Goal: Task Accomplishment & Management: Complete application form

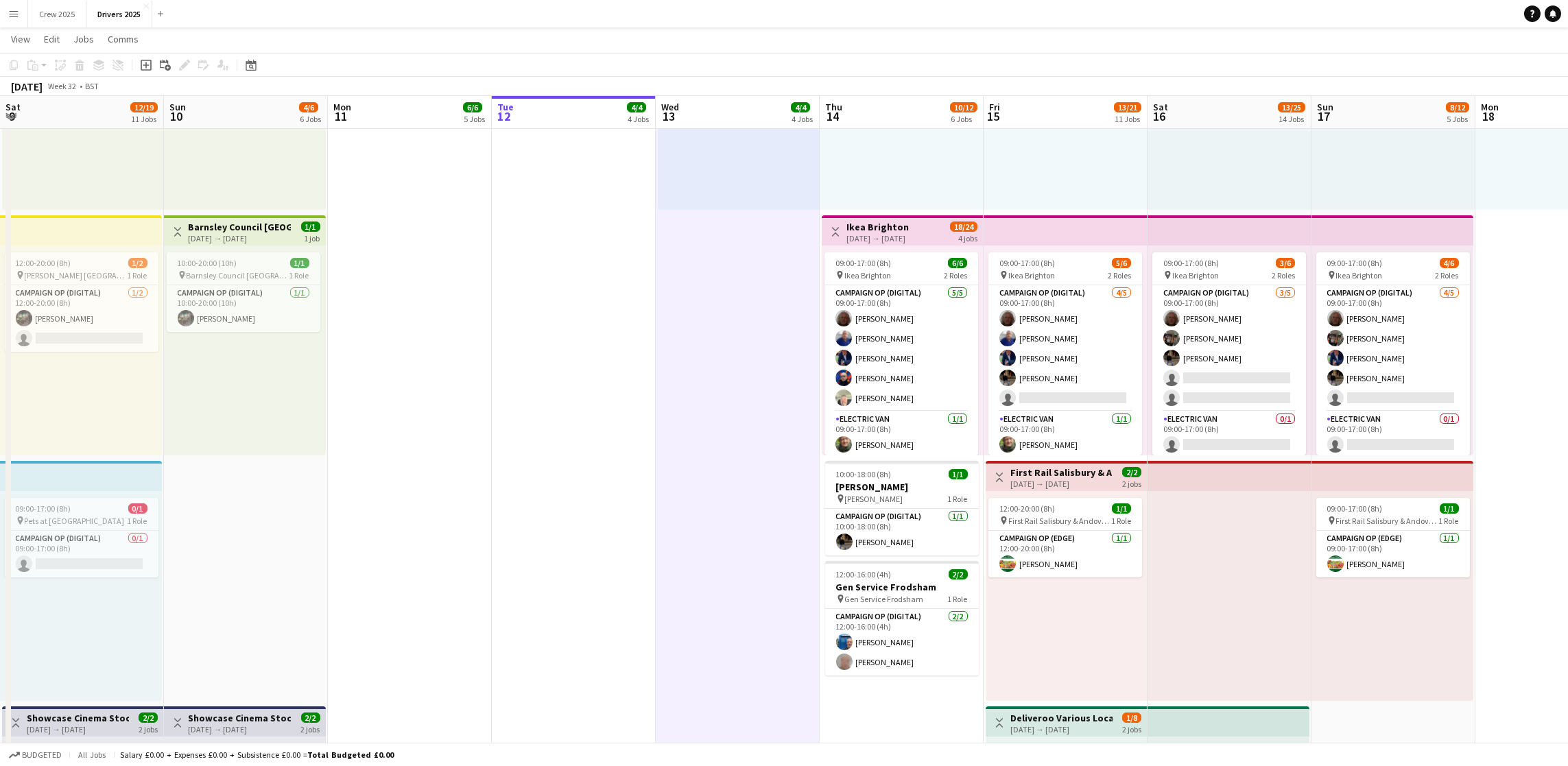
scroll to position [0, 328]
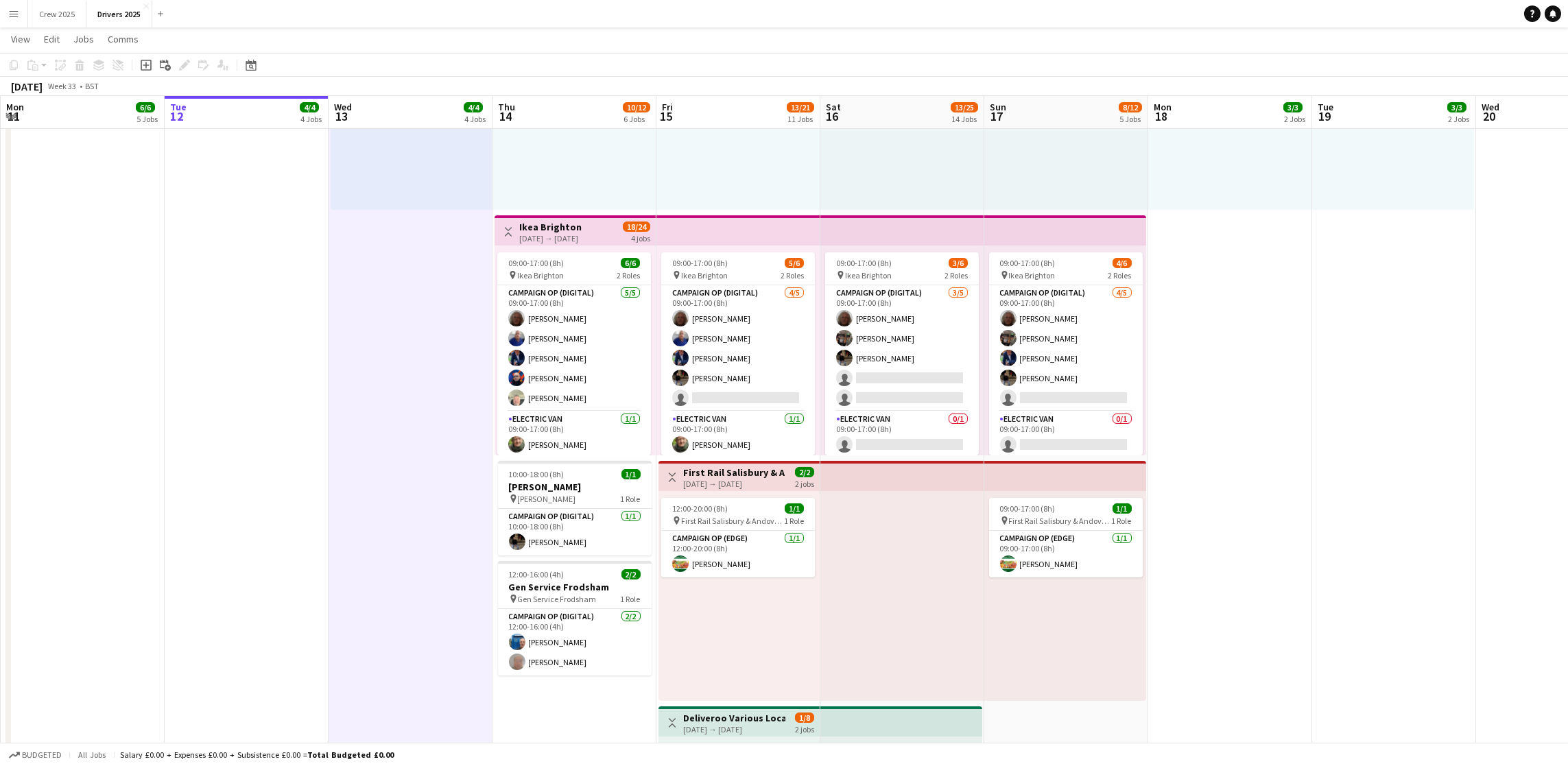
drag, startPoint x: 1389, startPoint y: 340, endPoint x: 853, endPoint y: 347, distance: 536.0
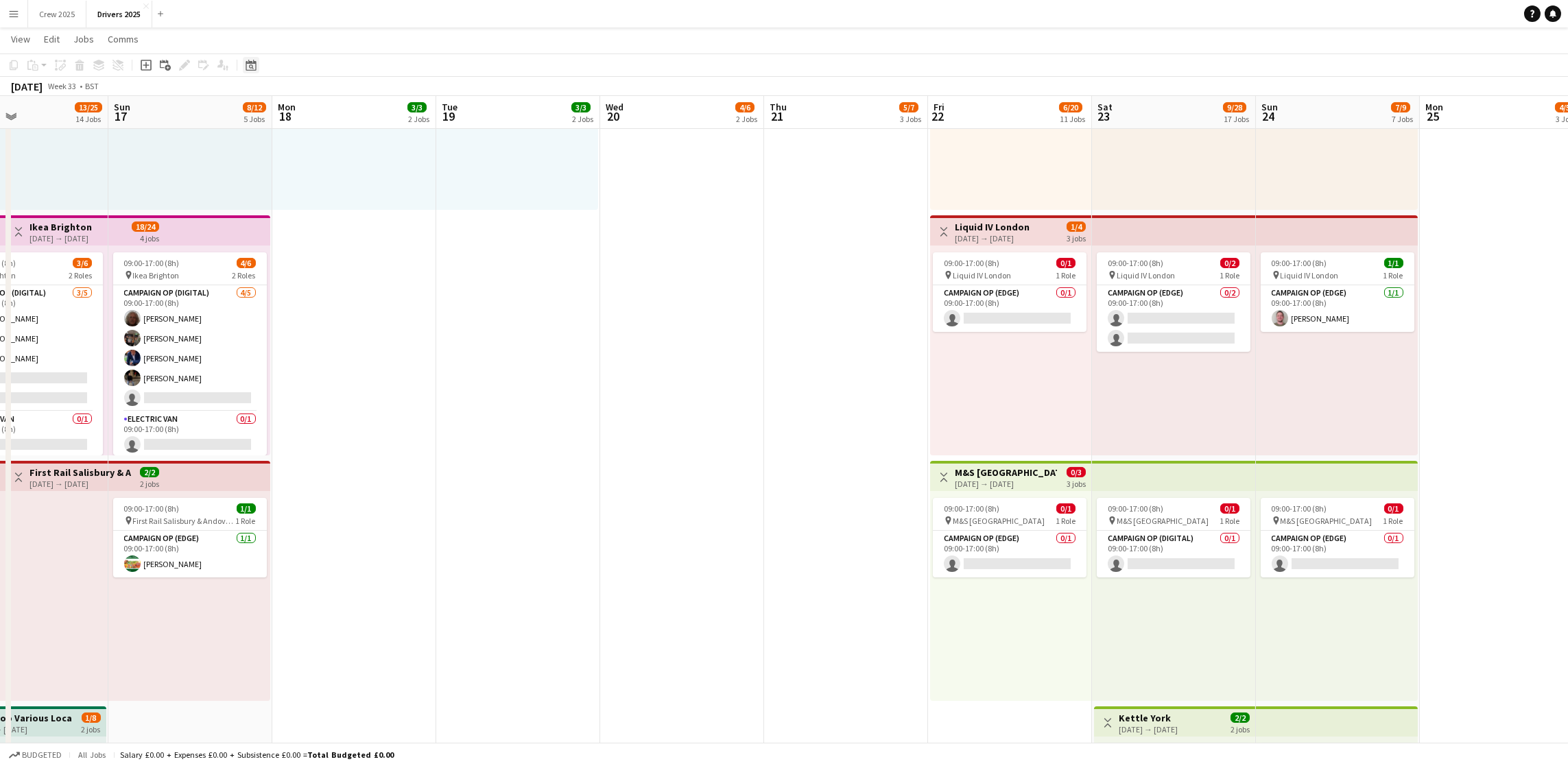
click at [249, 57] on div "Date picker" at bounding box center [250, 64] width 16 height 16
click at [321, 240] on span "29" at bounding box center [323, 240] width 16 height 16
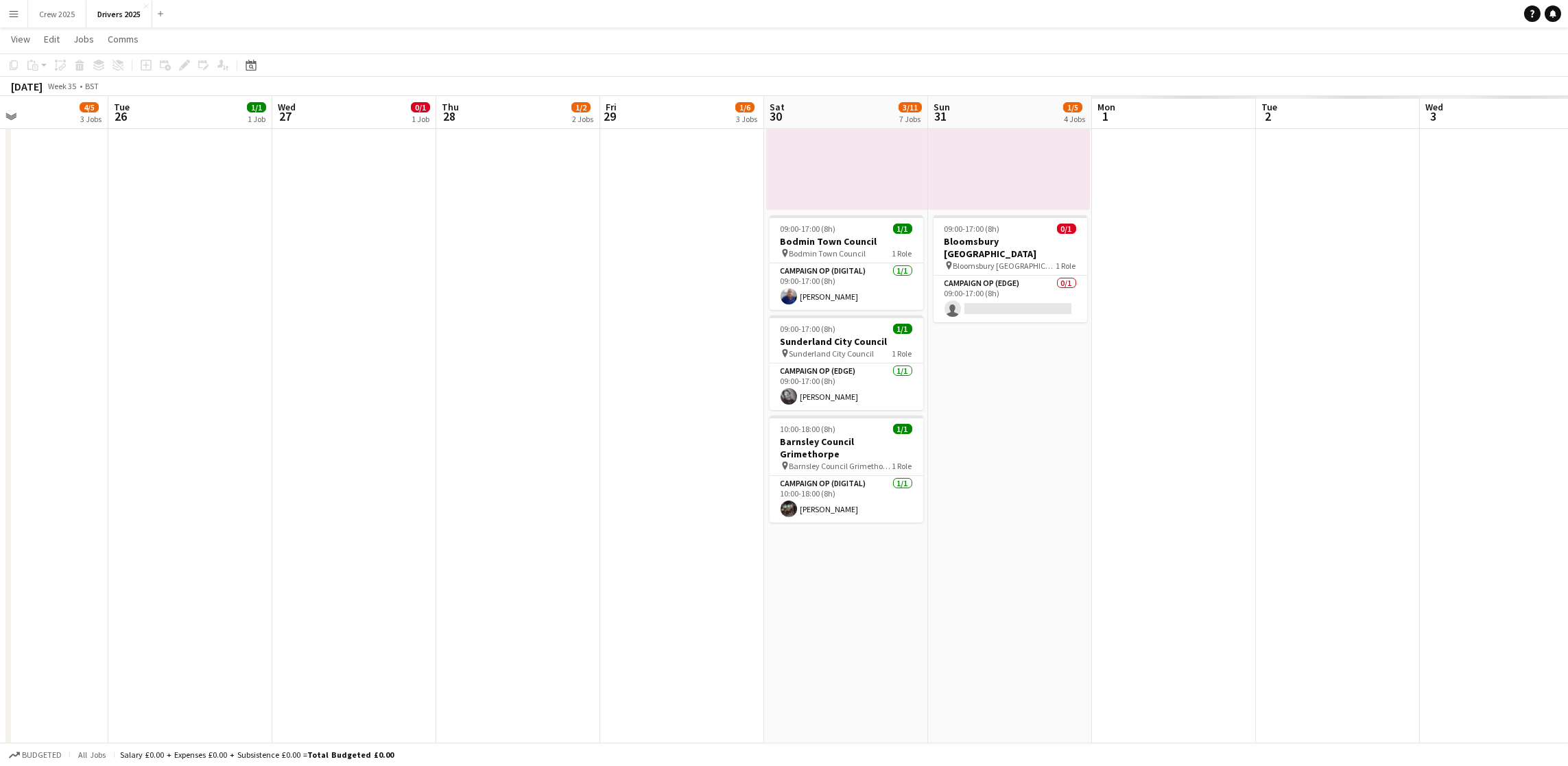
scroll to position [0, 472]
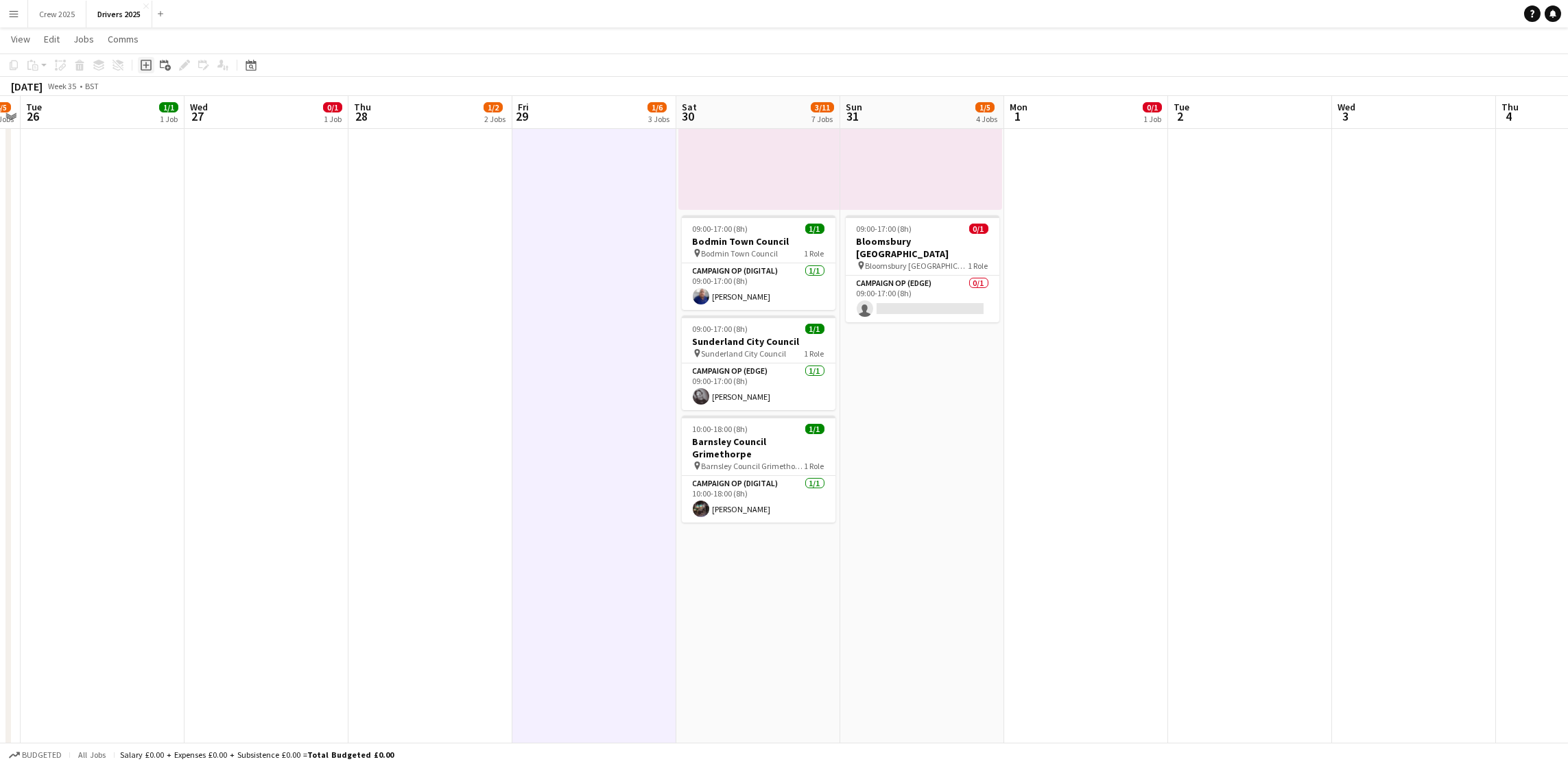
click at [146, 66] on icon "Add job" at bounding box center [147, 65] width 11 height 11
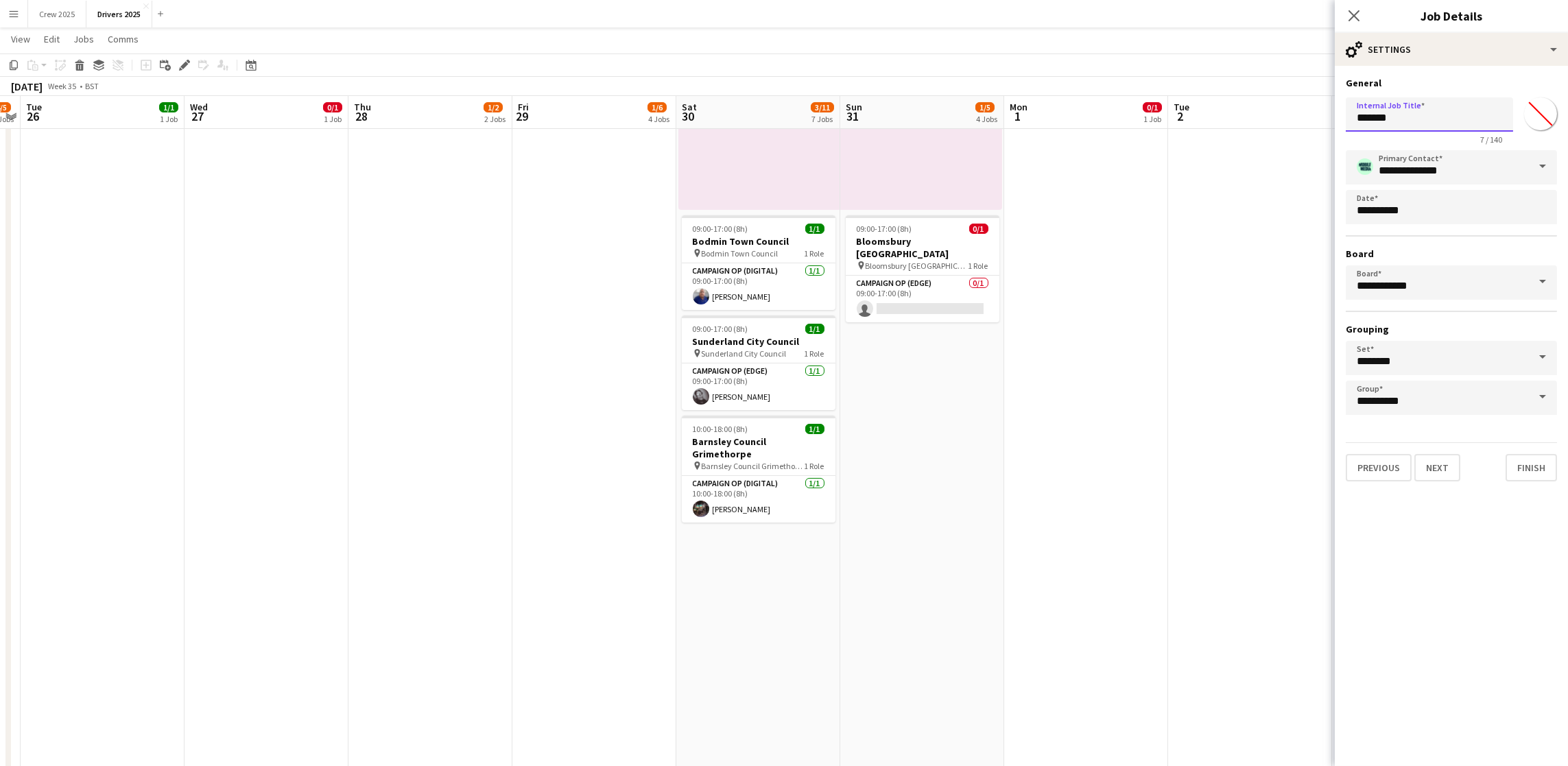
drag, startPoint x: 1406, startPoint y: 121, endPoint x: 1146, endPoint y: 108, distance: 260.3
click at [1423, 121] on input "*******" at bounding box center [1430, 115] width 168 height 34
drag, startPoint x: 1466, startPoint y: 118, endPoint x: 1327, endPoint y: 117, distance: 139.0
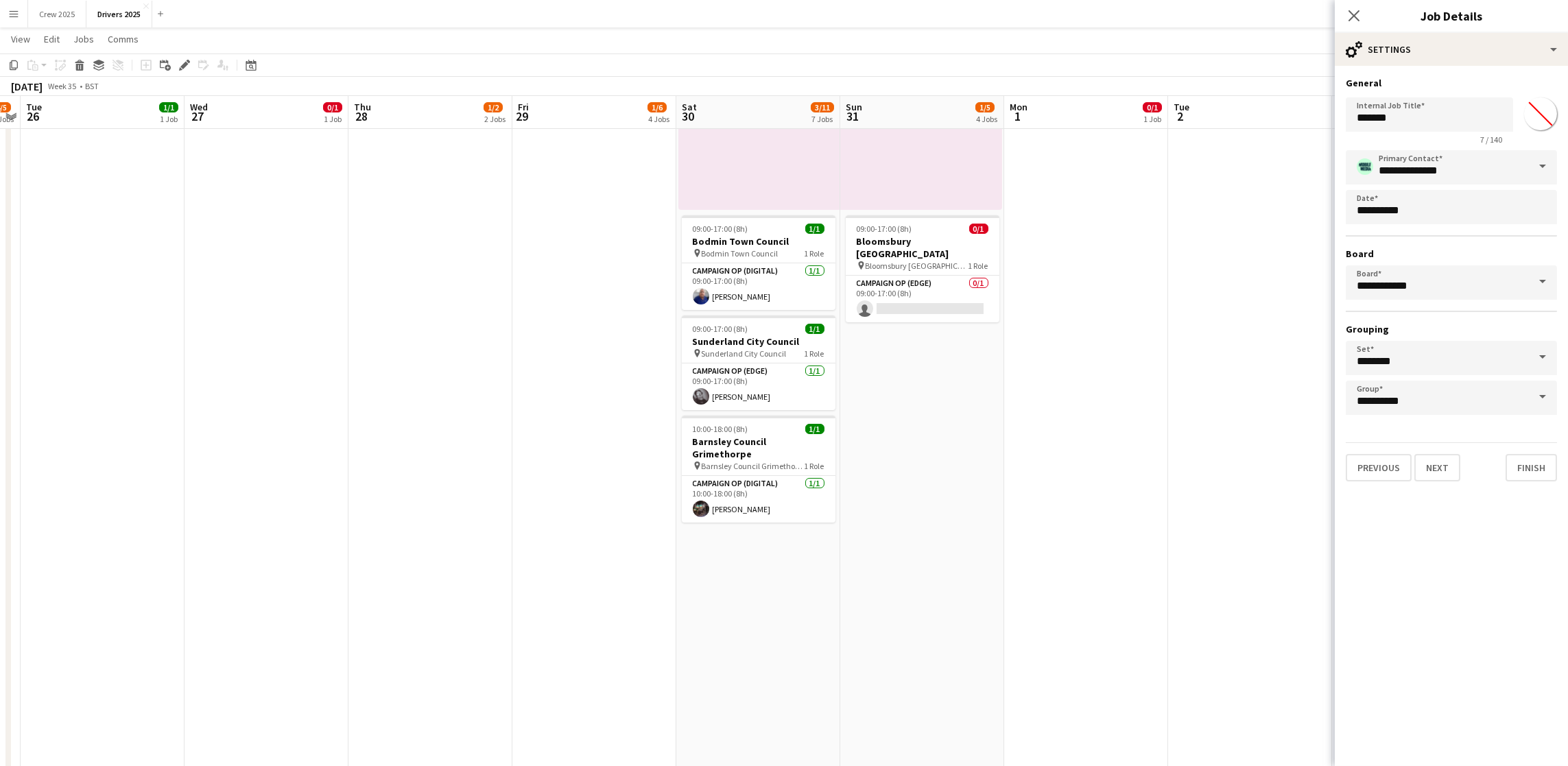
drag, startPoint x: 1418, startPoint y: 138, endPoint x: 1449, endPoint y: 132, distance: 31.6
click at [1418, 138] on div "7 / 140" at bounding box center [1430, 139] width 168 height 10
click at [1426, 107] on input "*******" at bounding box center [1430, 115] width 168 height 34
drag, startPoint x: 1433, startPoint y: 116, endPoint x: 1267, endPoint y: 128, distance: 166.4
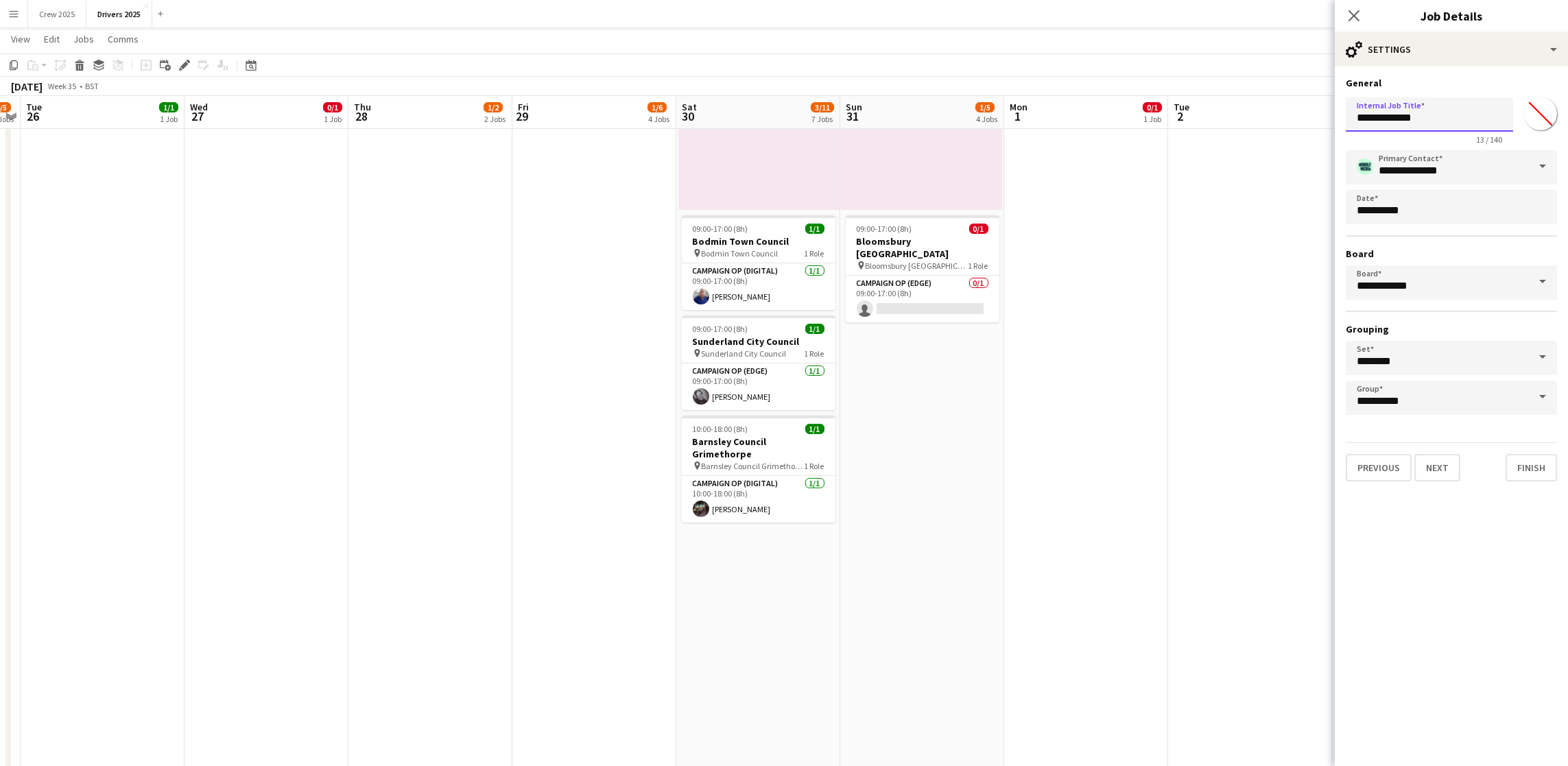
type input "**********"
drag, startPoint x: 1435, startPoint y: 128, endPoint x: 1272, endPoint y: 111, distance: 163.9
click at [1431, 458] on button "Next" at bounding box center [1437, 468] width 46 height 27
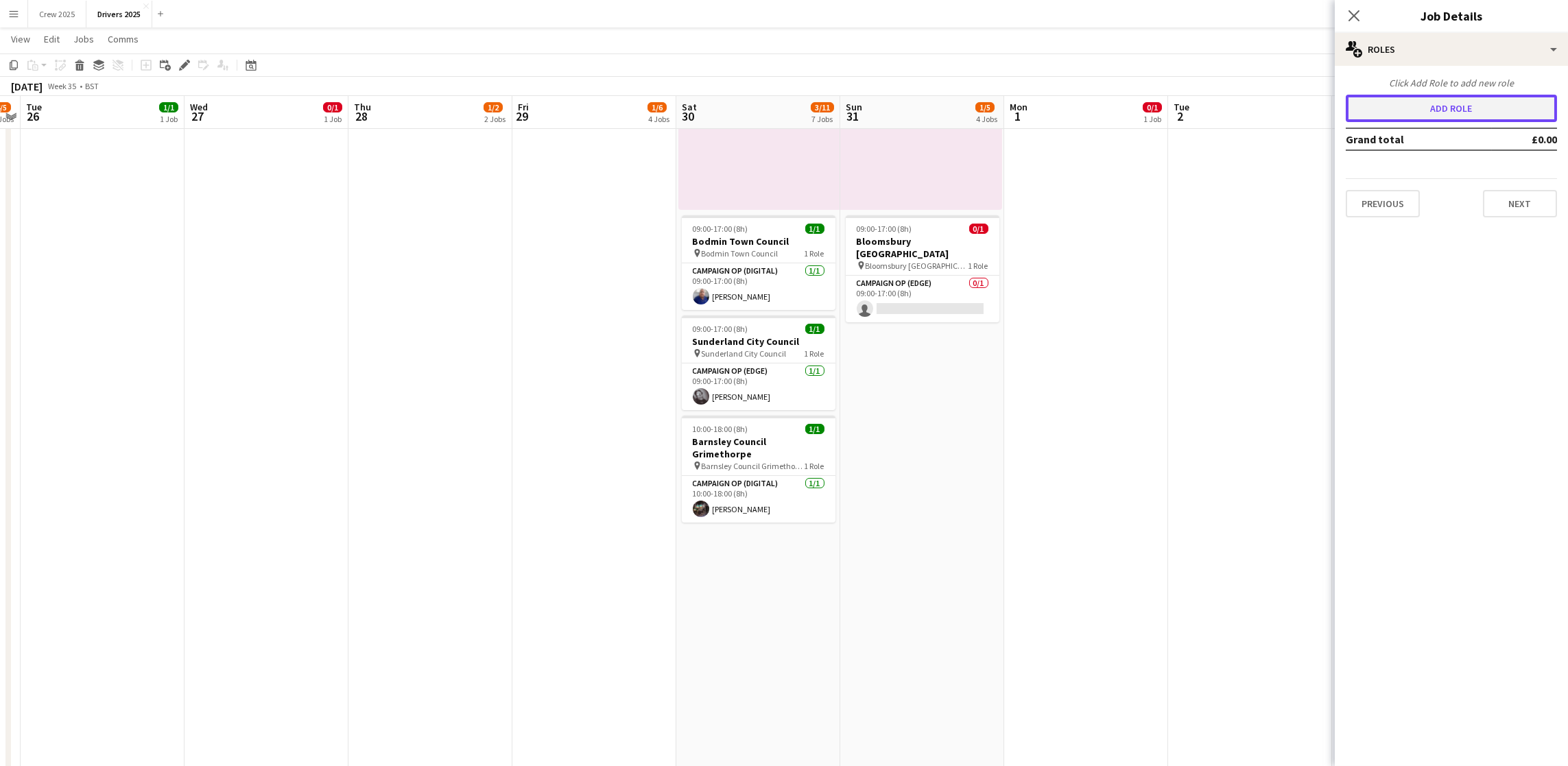
click at [1460, 108] on button "Add role" at bounding box center [1452, 108] width 211 height 27
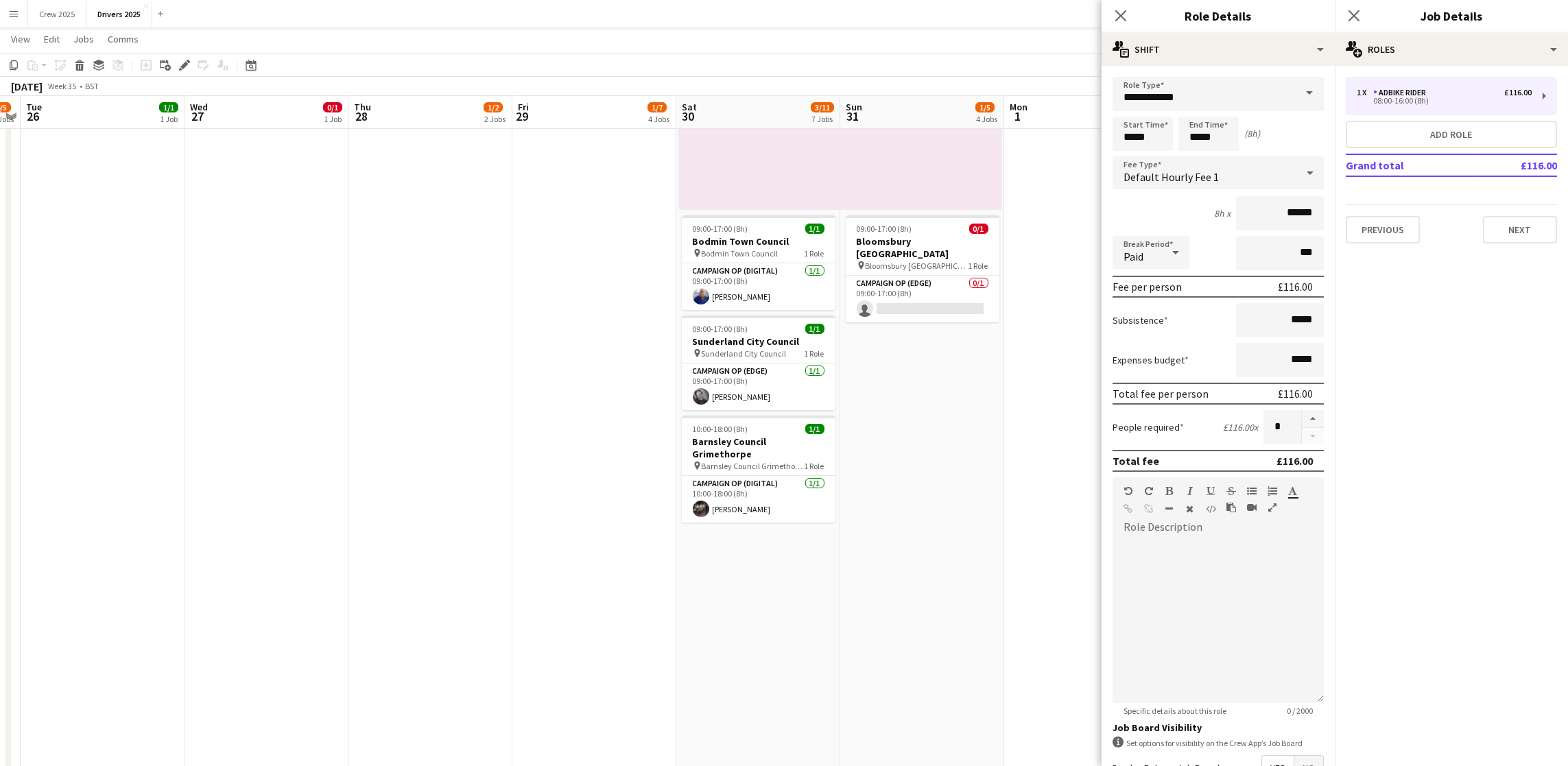
click at [1296, 94] on span at bounding box center [1310, 93] width 28 height 33
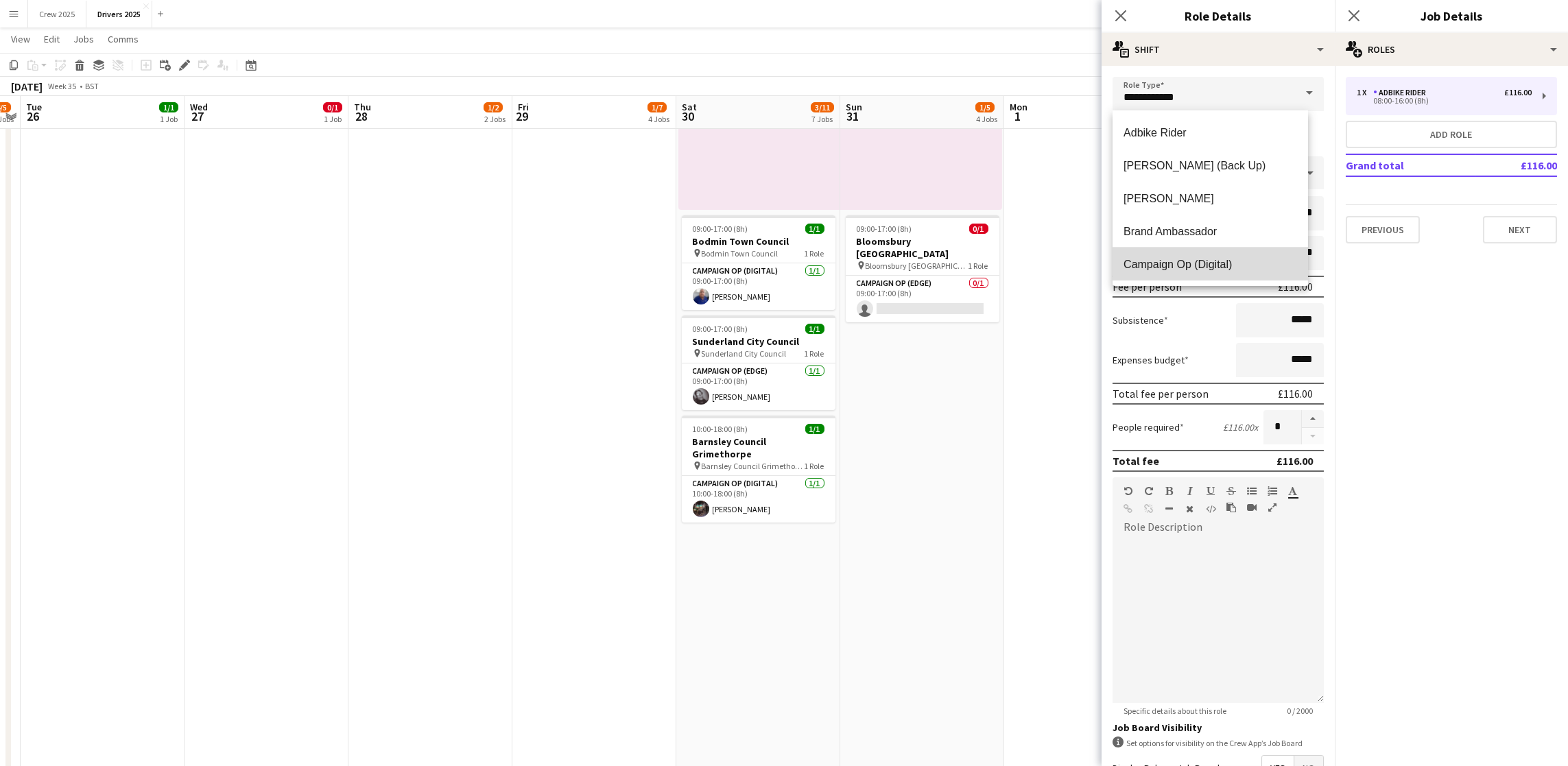
click at [1215, 259] on span "Campaign Op (Digital)" at bounding box center [1210, 264] width 173 height 13
type input "**********"
type input "*****"
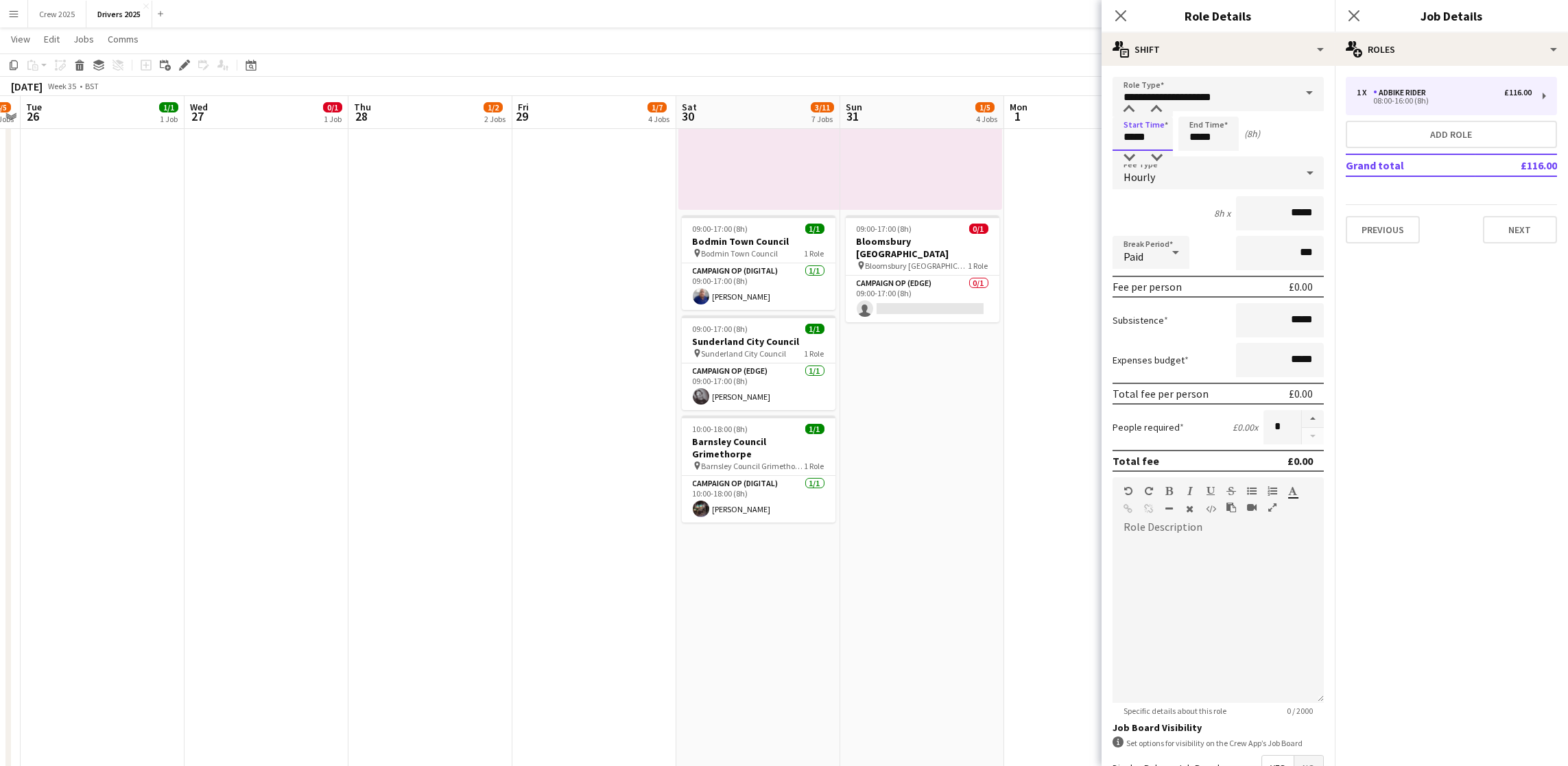
drag, startPoint x: 1160, startPoint y: 126, endPoint x: 952, endPoint y: 113, distance: 208.4
type input "*****"
click at [1176, 170] on div "Hourly" at bounding box center [1204, 172] width 184 height 33
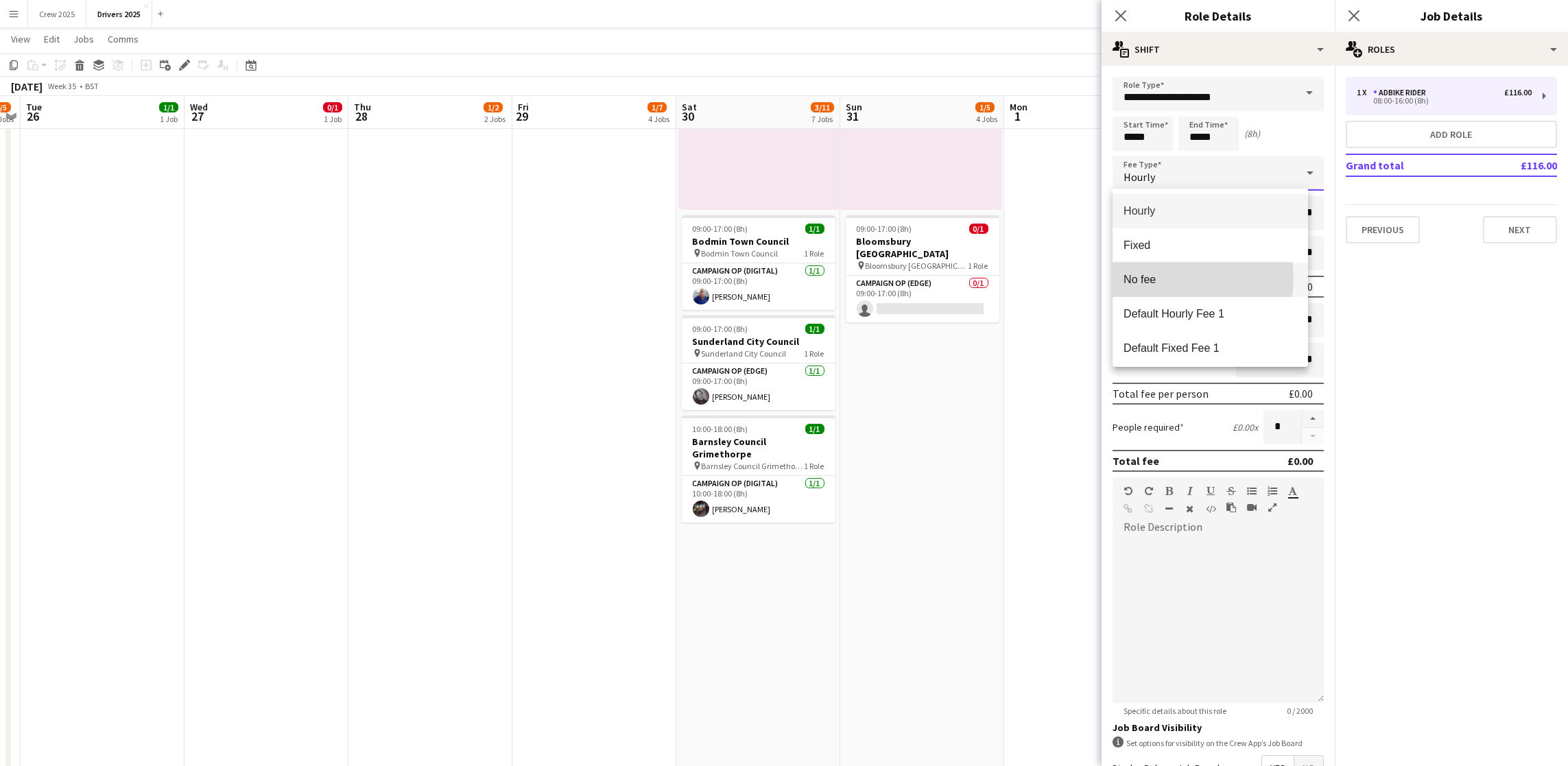
click at [1171, 277] on span "No fee" at bounding box center [1210, 279] width 173 height 13
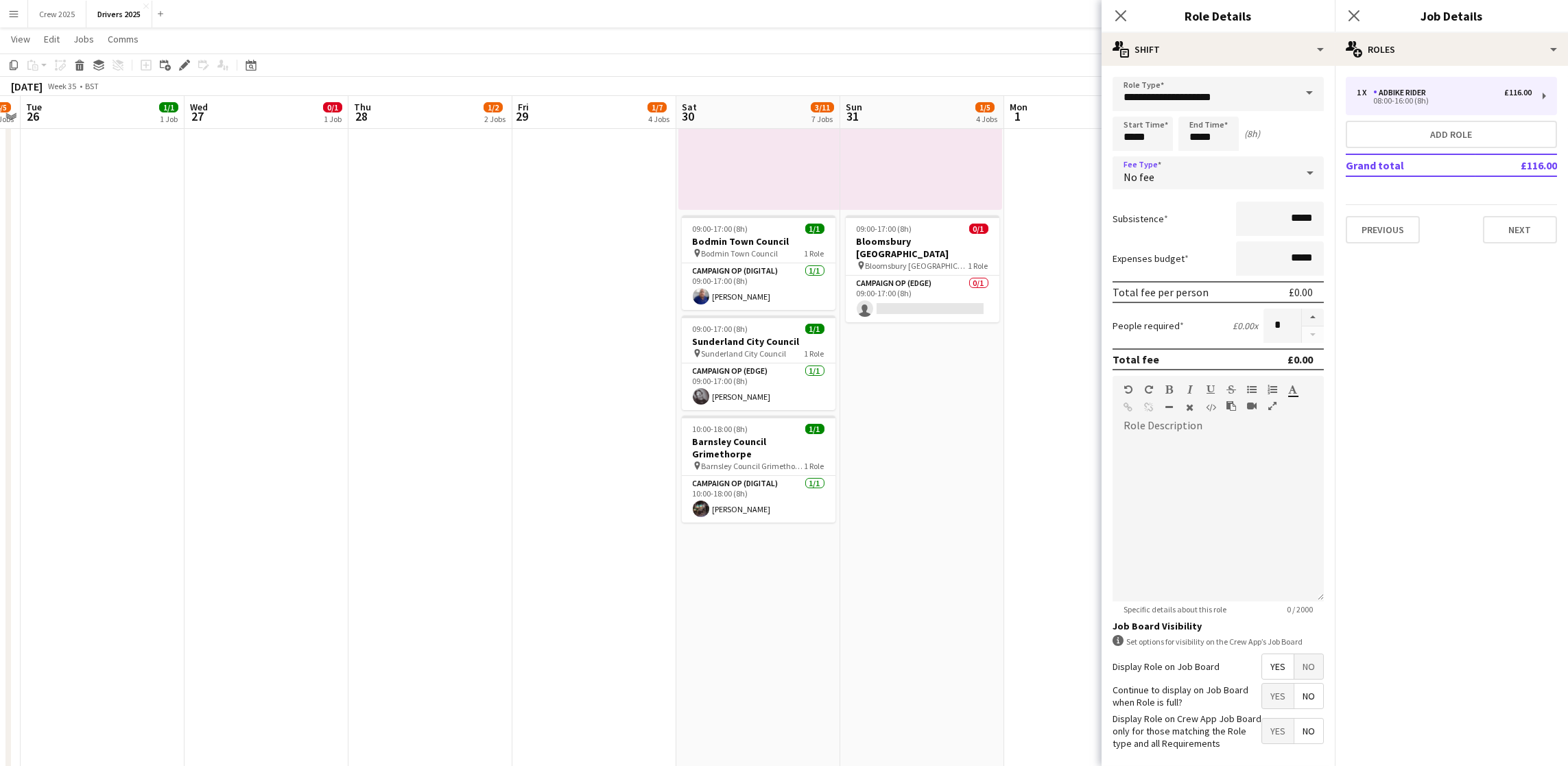
click at [1294, 679] on span "No" at bounding box center [1309, 667] width 28 height 25
click at [1533, 226] on button "Next" at bounding box center [1520, 229] width 74 height 27
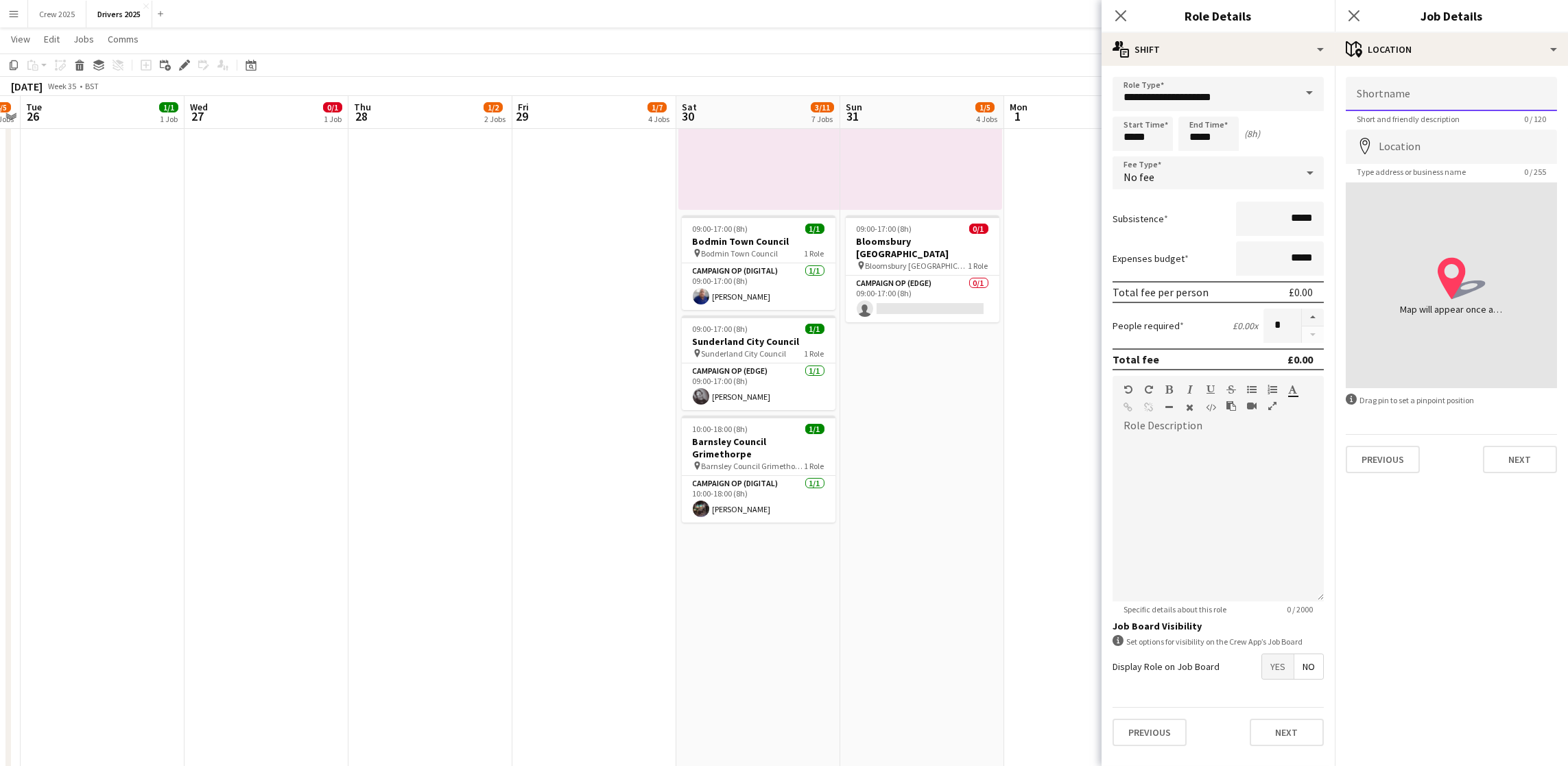
click at [1389, 95] on input "Shortname" at bounding box center [1452, 94] width 211 height 34
paste input "**********"
type input "**********"
click at [1410, 146] on input "Location" at bounding box center [1452, 147] width 211 height 34
type input "*********"
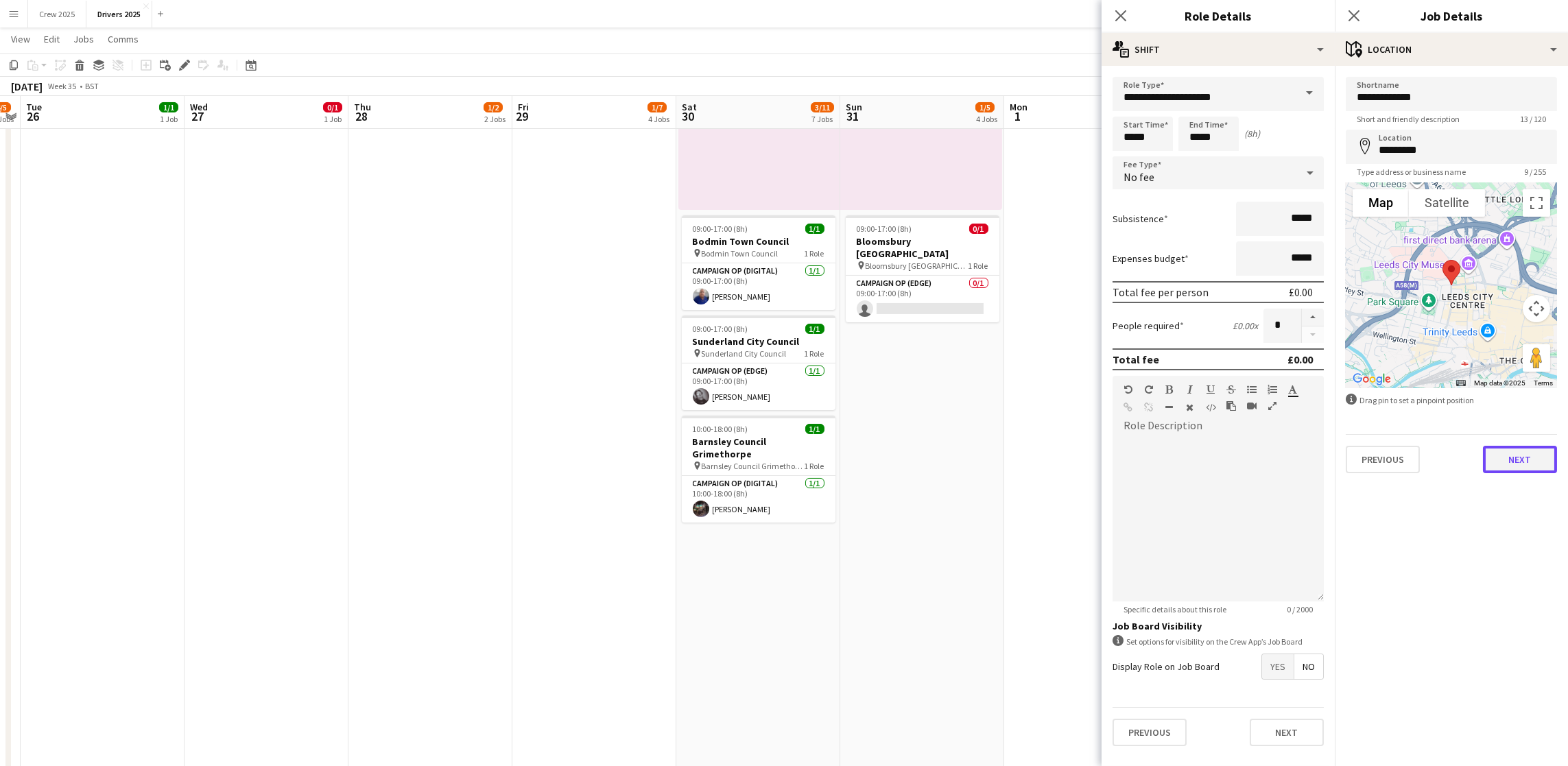
click at [1543, 462] on button "Next" at bounding box center [1520, 459] width 74 height 27
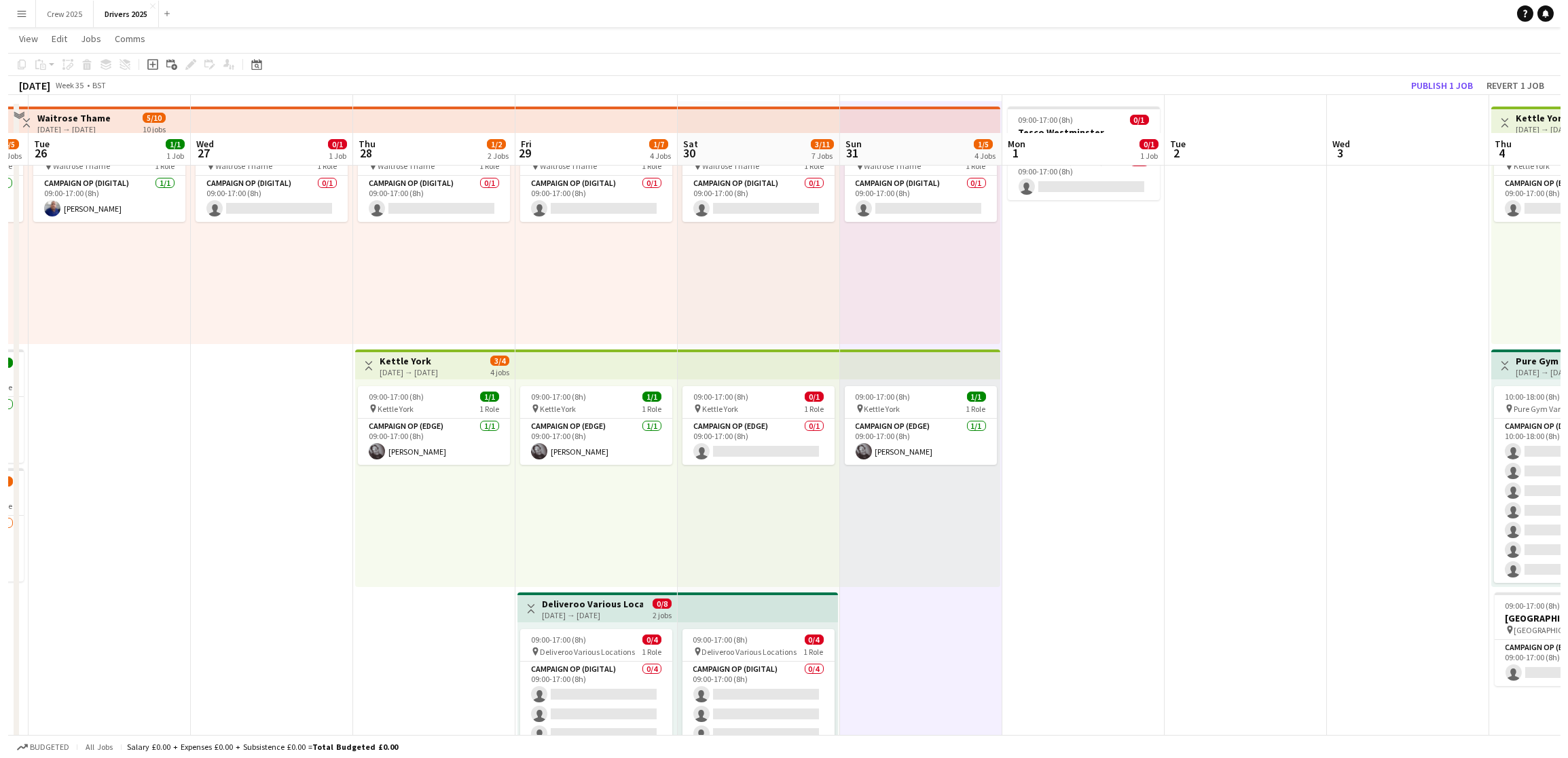
scroll to position [0, 0]
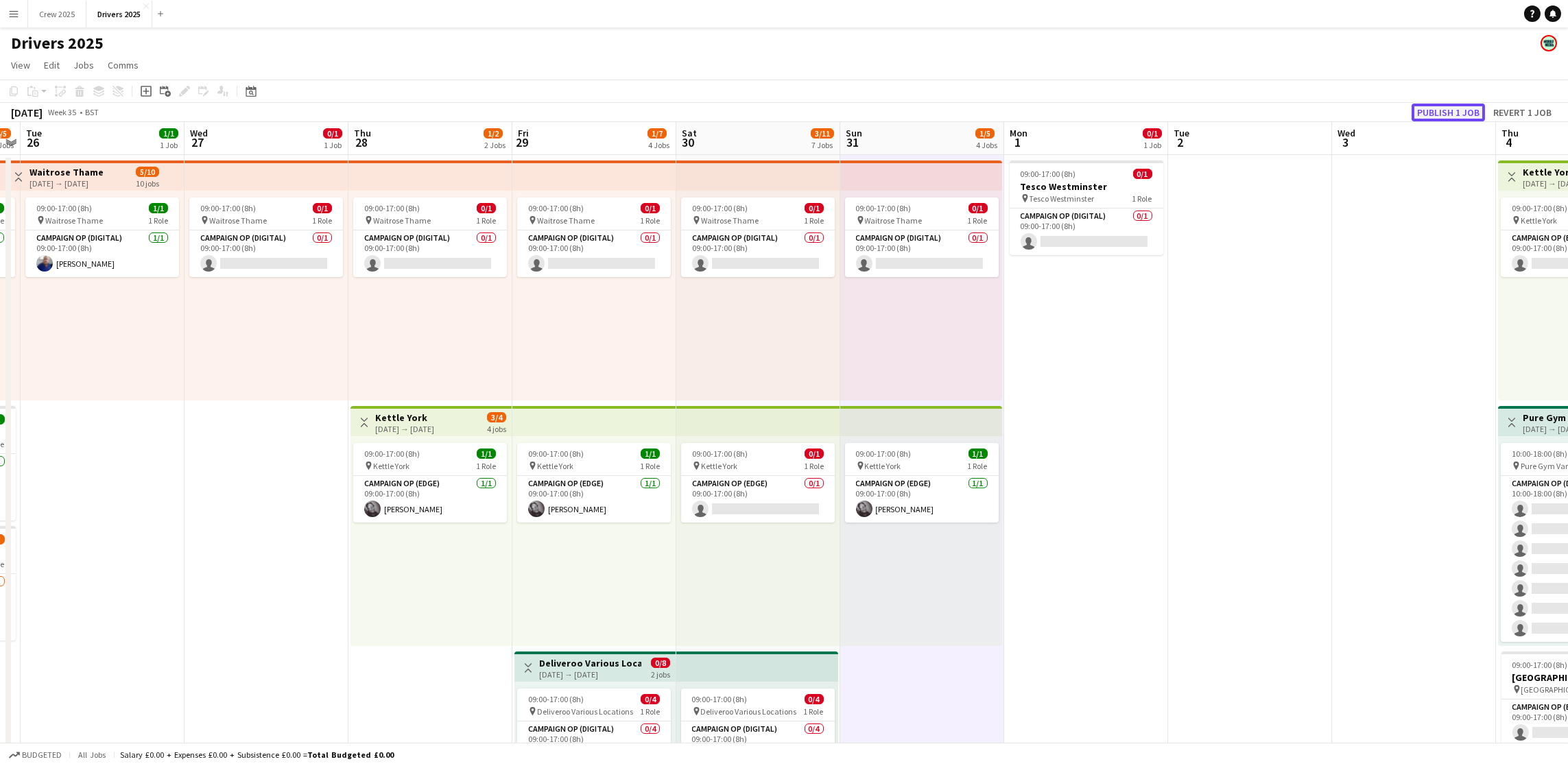
click at [1456, 115] on button "Publish 1 job" at bounding box center [1449, 112] width 74 height 18
click at [76, 9] on button "Crew 2025 Close" at bounding box center [58, 14] width 59 height 27
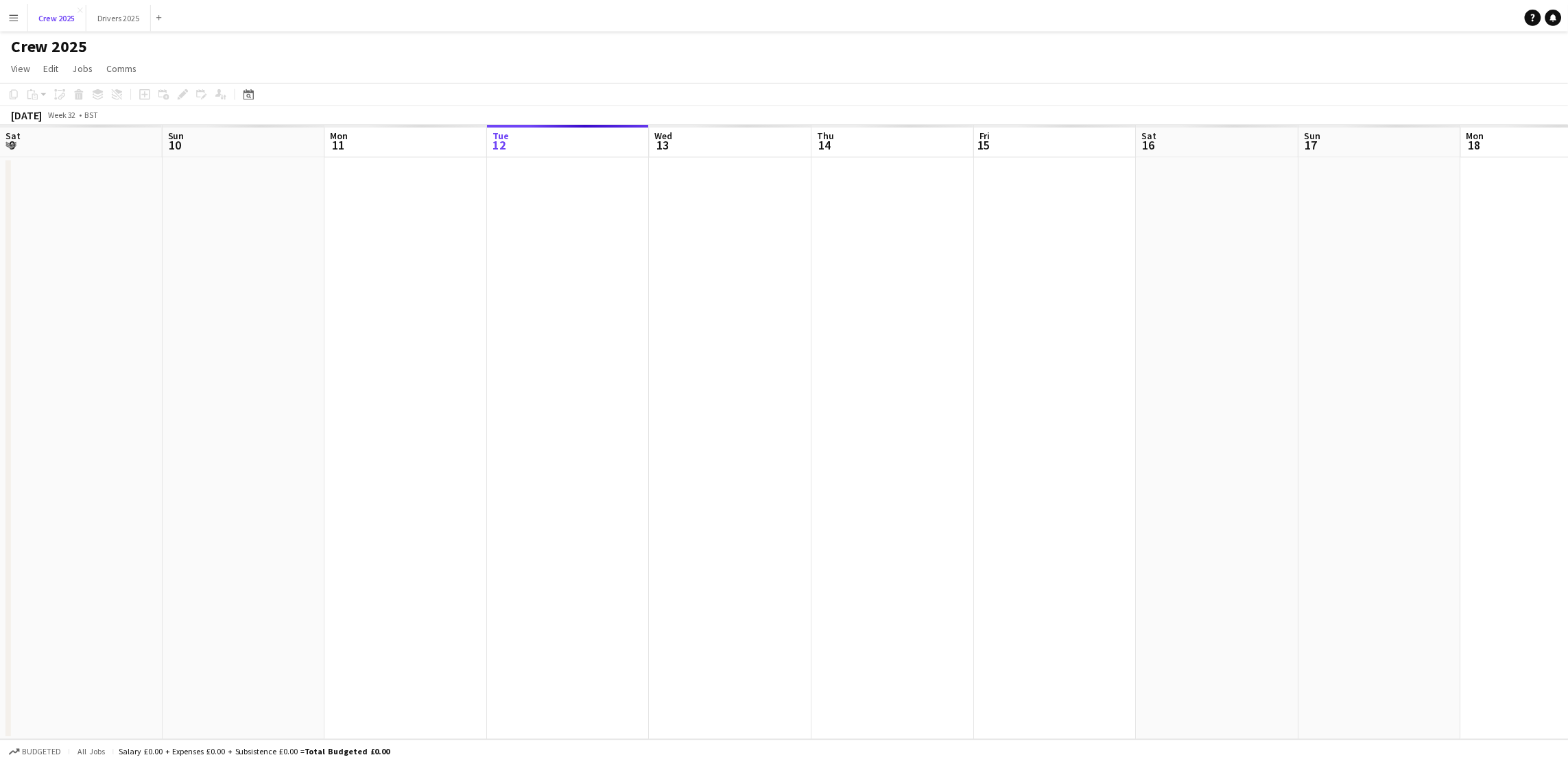
scroll to position [0, 328]
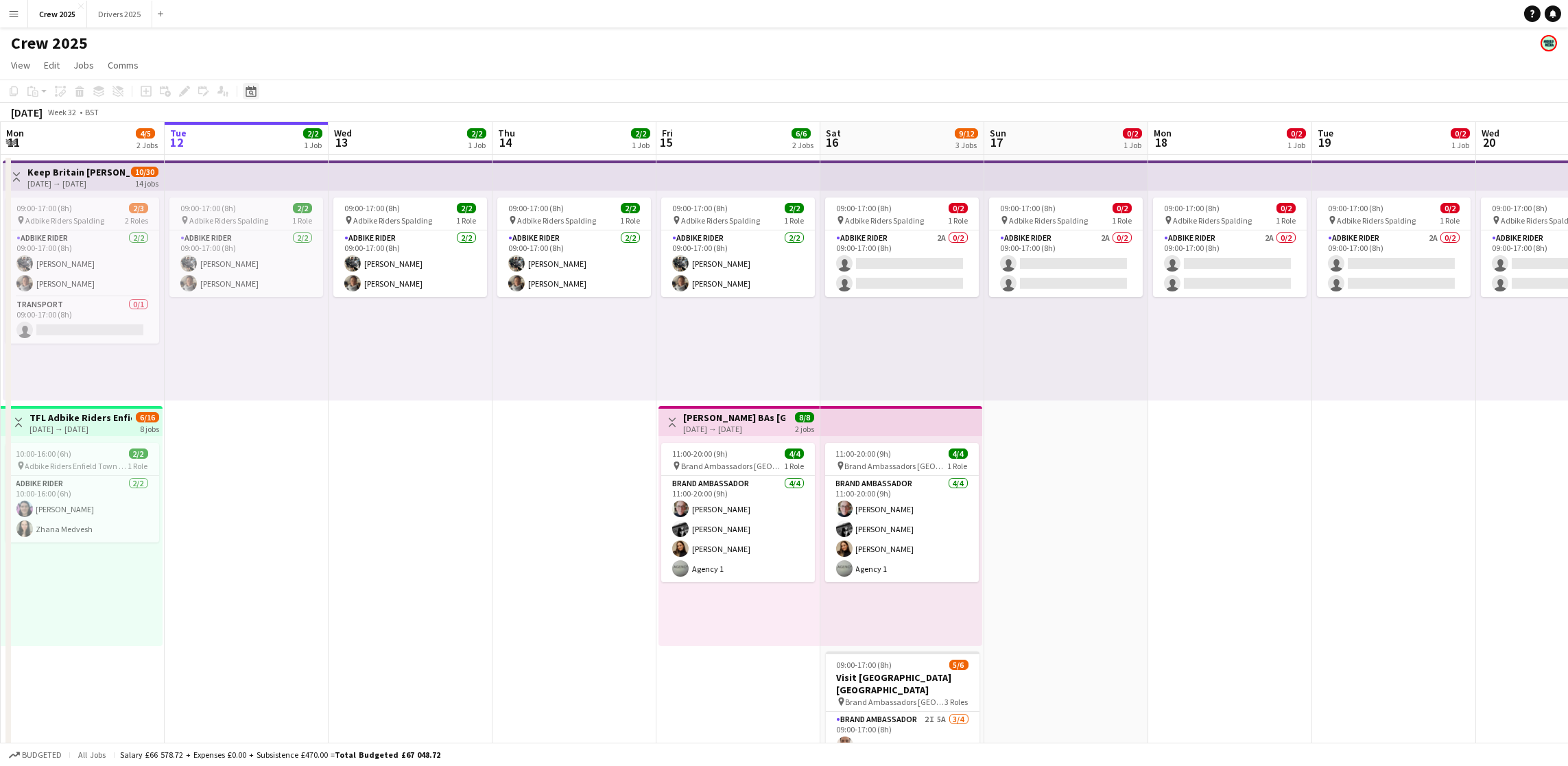
click at [247, 95] on icon "Date picker" at bounding box center [251, 92] width 11 height 11
click at [320, 266] on span "29" at bounding box center [323, 265] width 16 height 16
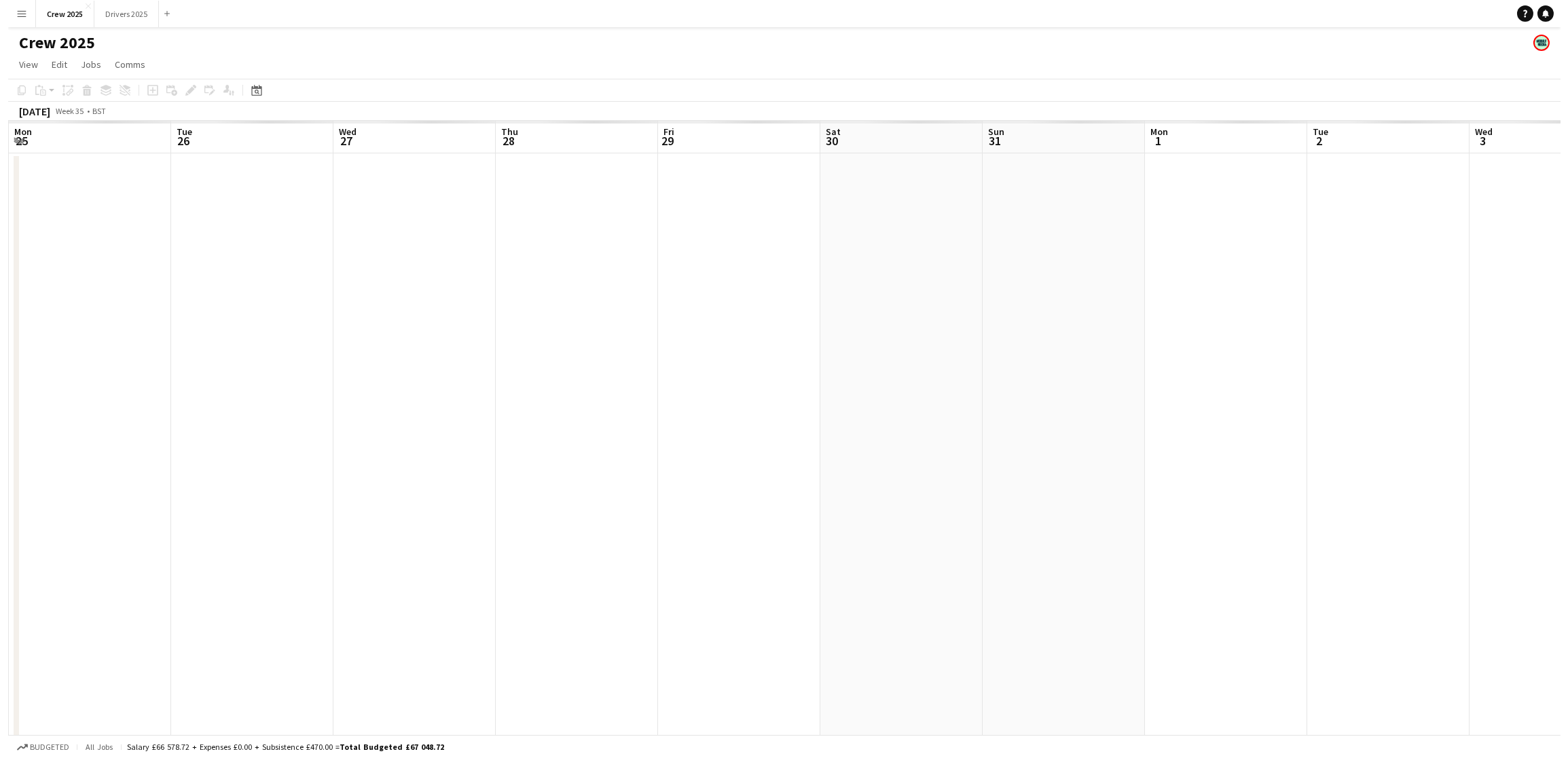
scroll to position [0, 467]
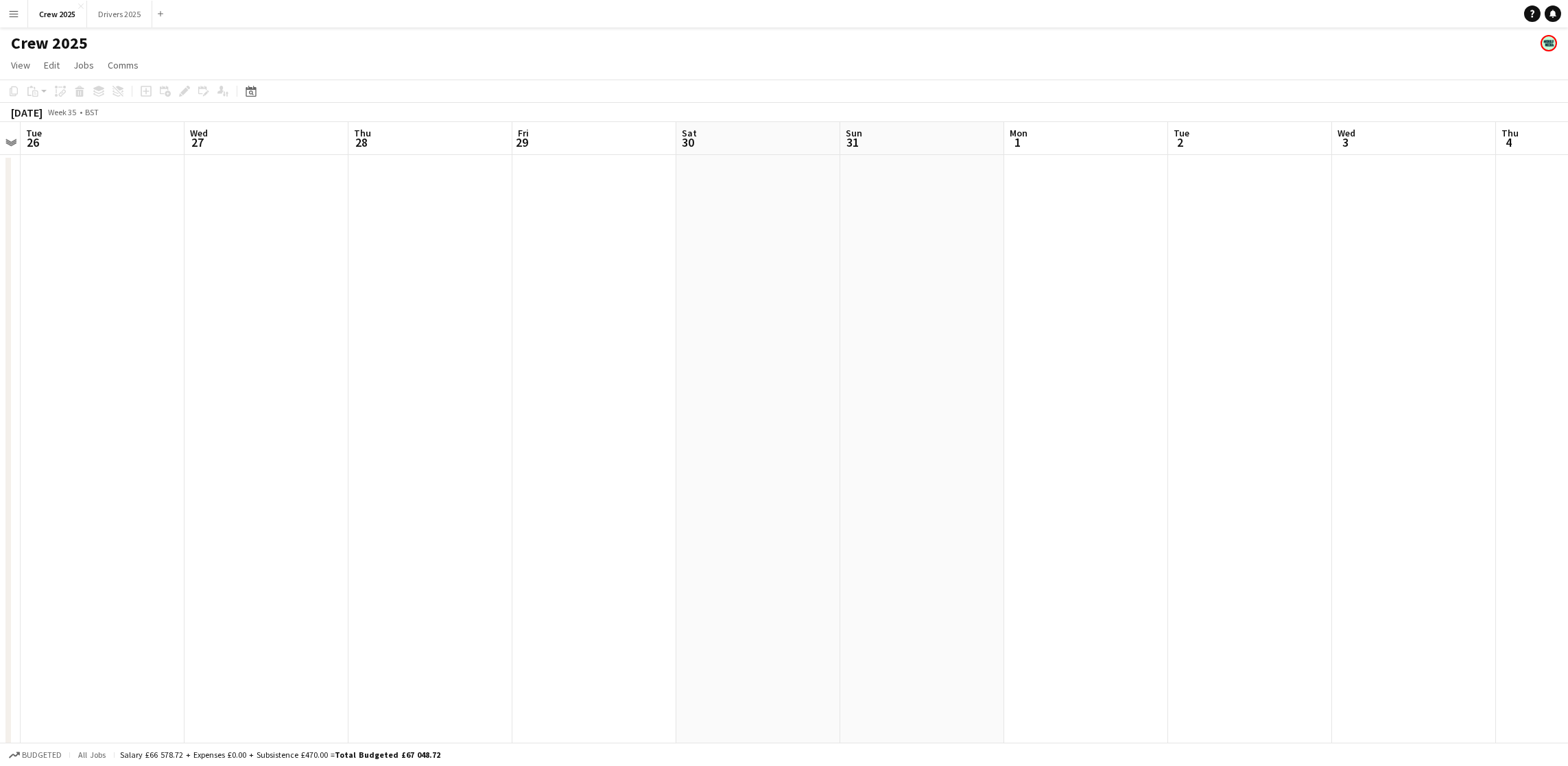
click at [569, 262] on app-date-cell at bounding box center [594, 526] width 164 height 742
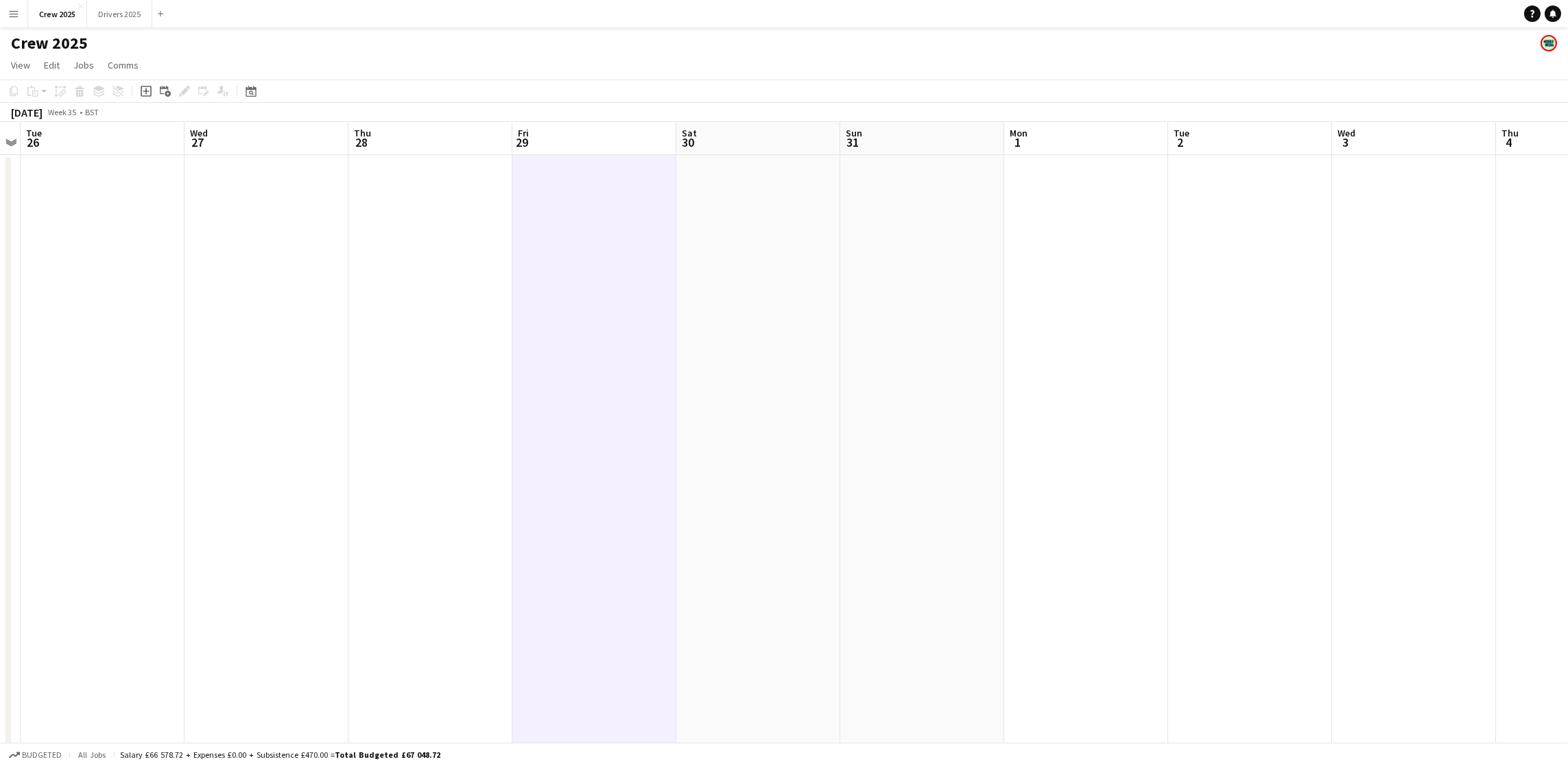
click at [147, 91] on icon at bounding box center [146, 91] width 7 height 7
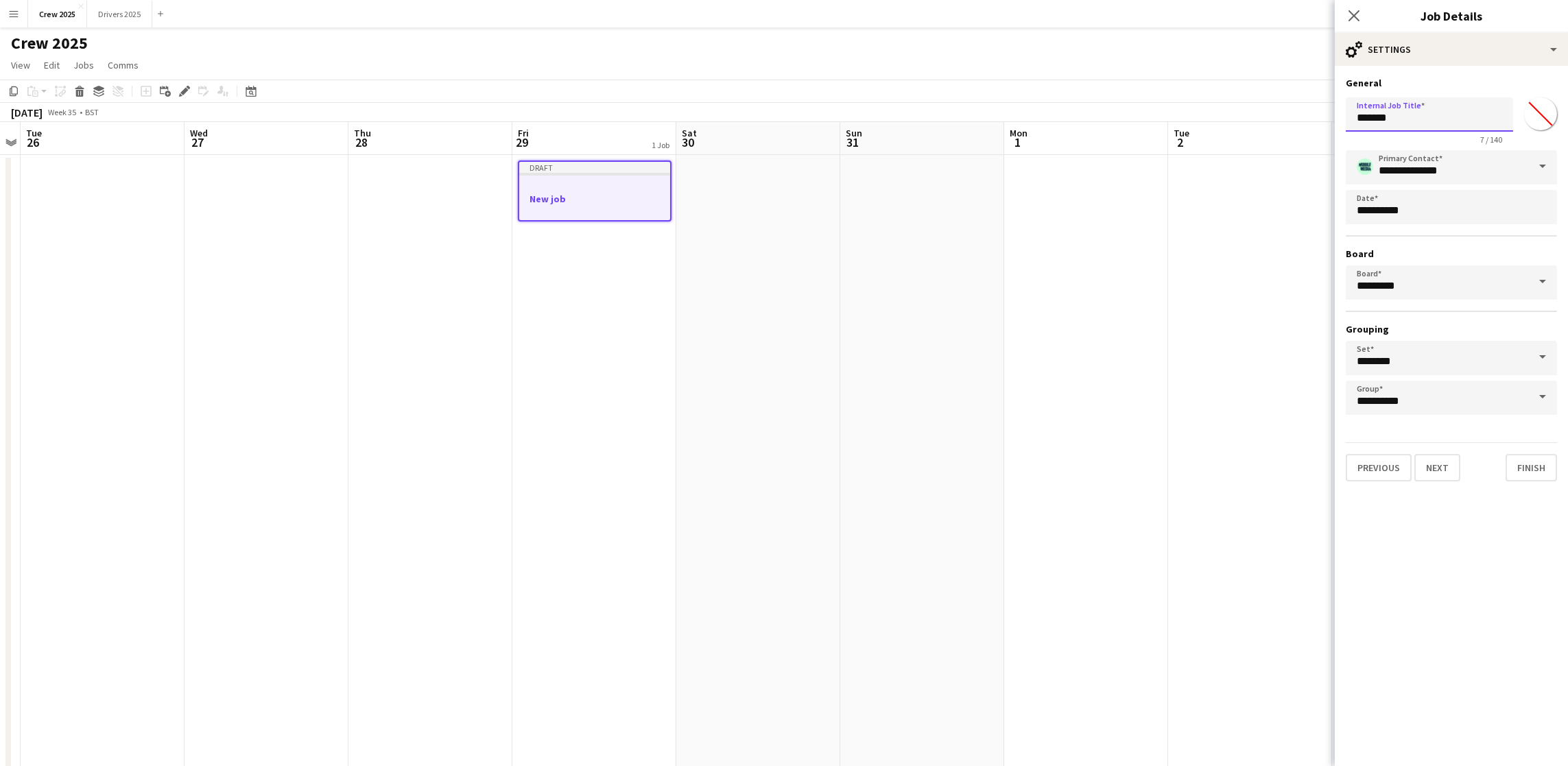
drag, startPoint x: 1434, startPoint y: 116, endPoint x: 1140, endPoint y: 121, distance: 294.0
click at [1140, 121] on body "Menu Boards Boards Boards All jobs Status Workforce Workforce My Workforce Recr…" at bounding box center [784, 460] width 1568 height 920
drag, startPoint x: 1495, startPoint y: 115, endPoint x: 1392, endPoint y: 110, distance: 103.1
click at [1392, 110] on input "**********" at bounding box center [1430, 115] width 168 height 34
type input "**********"
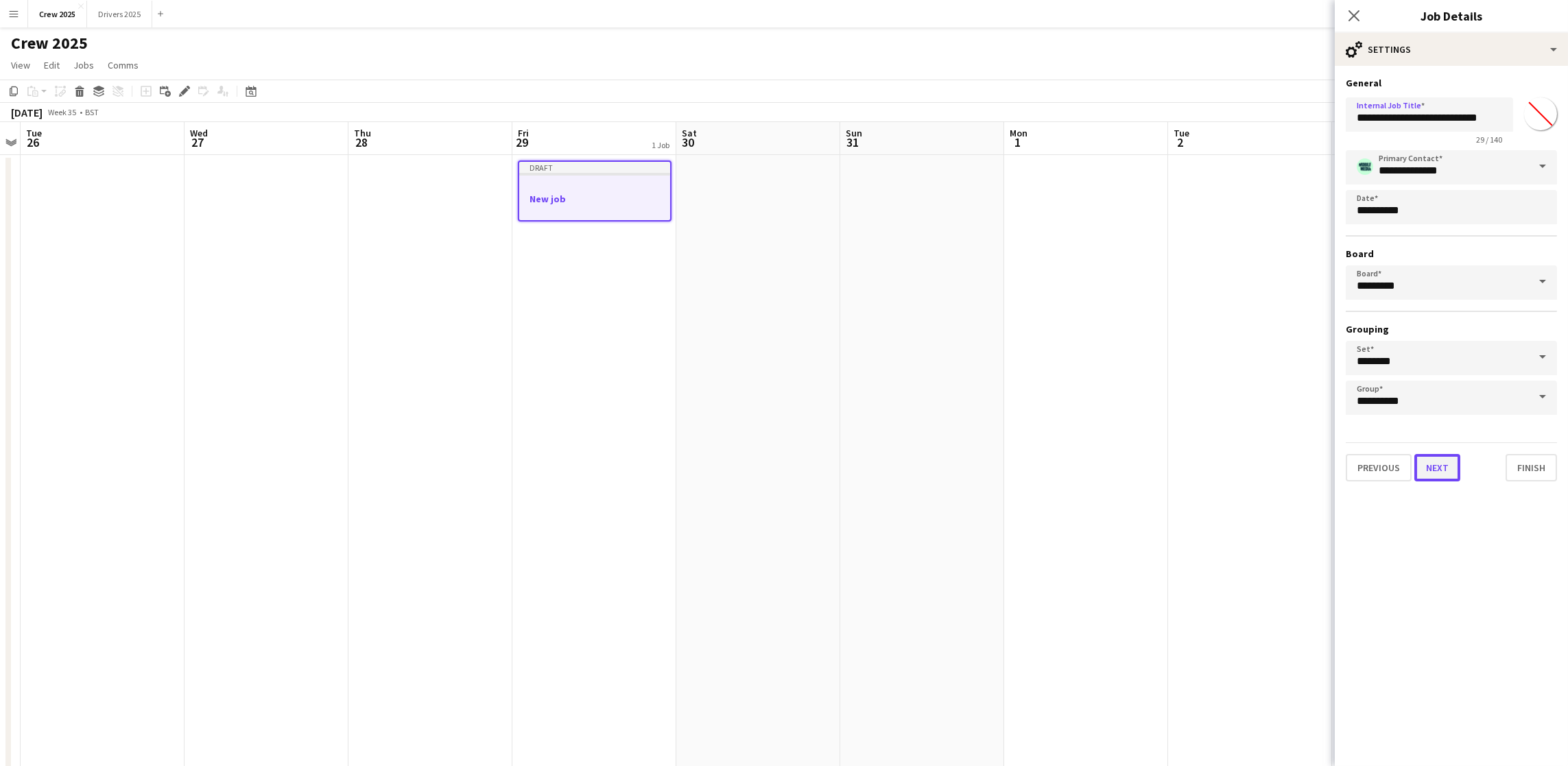
click at [1438, 462] on button "Next" at bounding box center [1437, 468] width 46 height 27
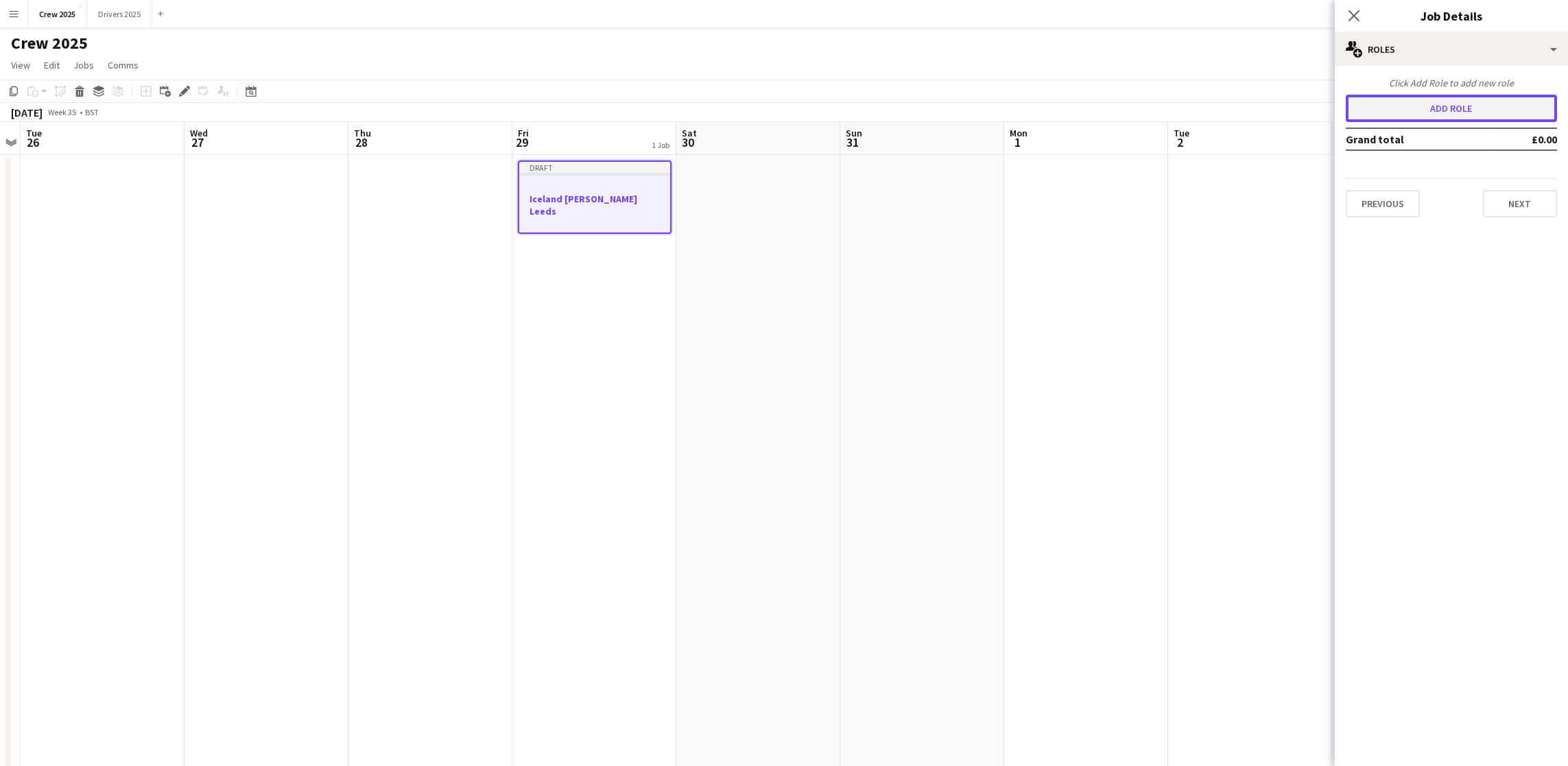
click at [1388, 113] on button "Add role" at bounding box center [1452, 108] width 211 height 27
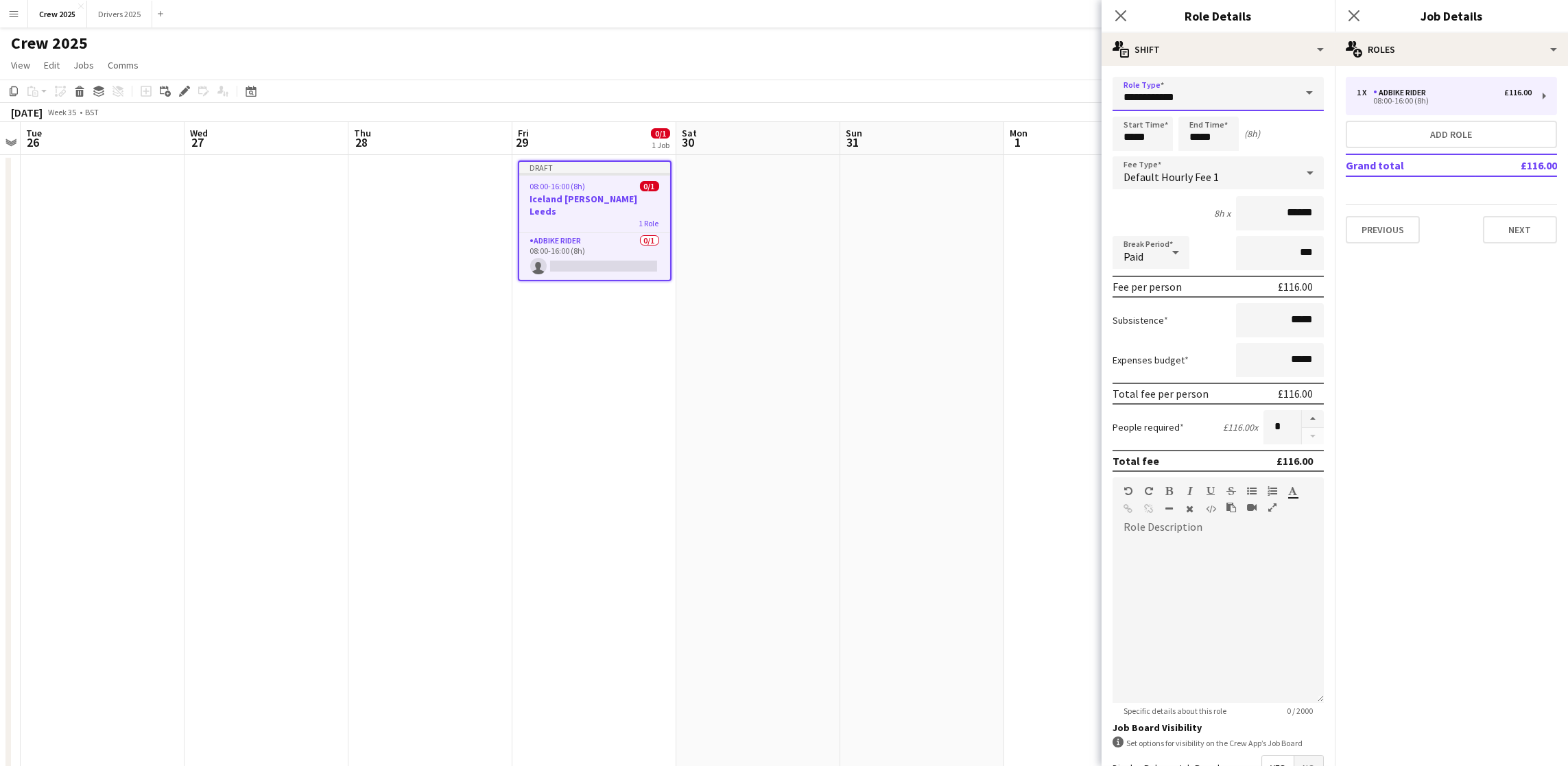
click at [1221, 106] on input "**********" at bounding box center [1218, 94] width 211 height 34
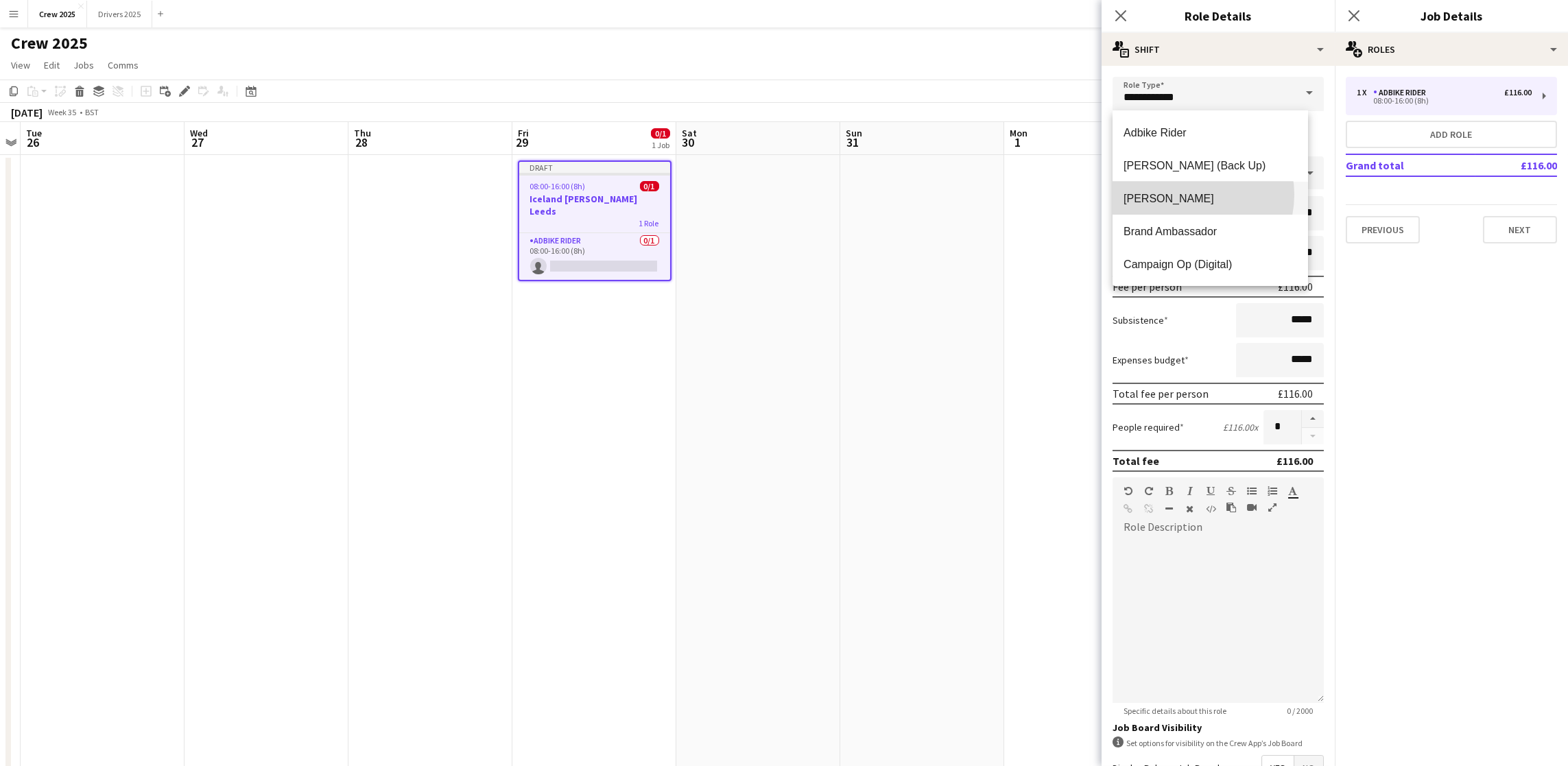
click at [1189, 195] on span "[PERSON_NAME]" at bounding box center [1210, 199] width 173 height 13
type input "**********"
type input "******"
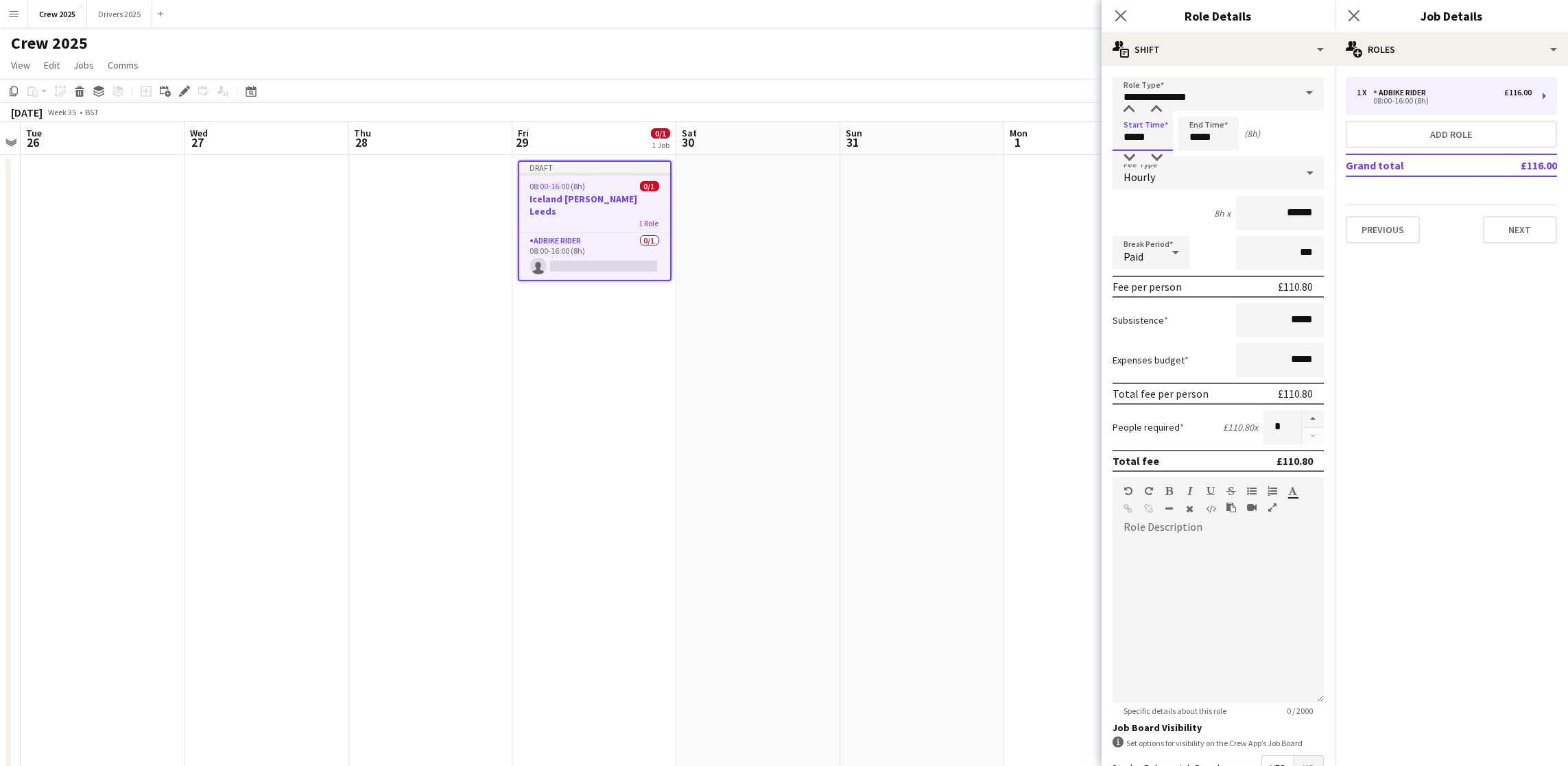
drag, startPoint x: 1153, startPoint y: 134, endPoint x: 1003, endPoint y: 117, distance: 151.0
click at [1030, 135] on body "Menu Boards Boards Boards All jobs Status Workforce Workforce My Workforce Recr…" at bounding box center [784, 460] width 1568 height 920
type input "*****"
click at [1302, 419] on button "button" at bounding box center [1312, 419] width 22 height 18
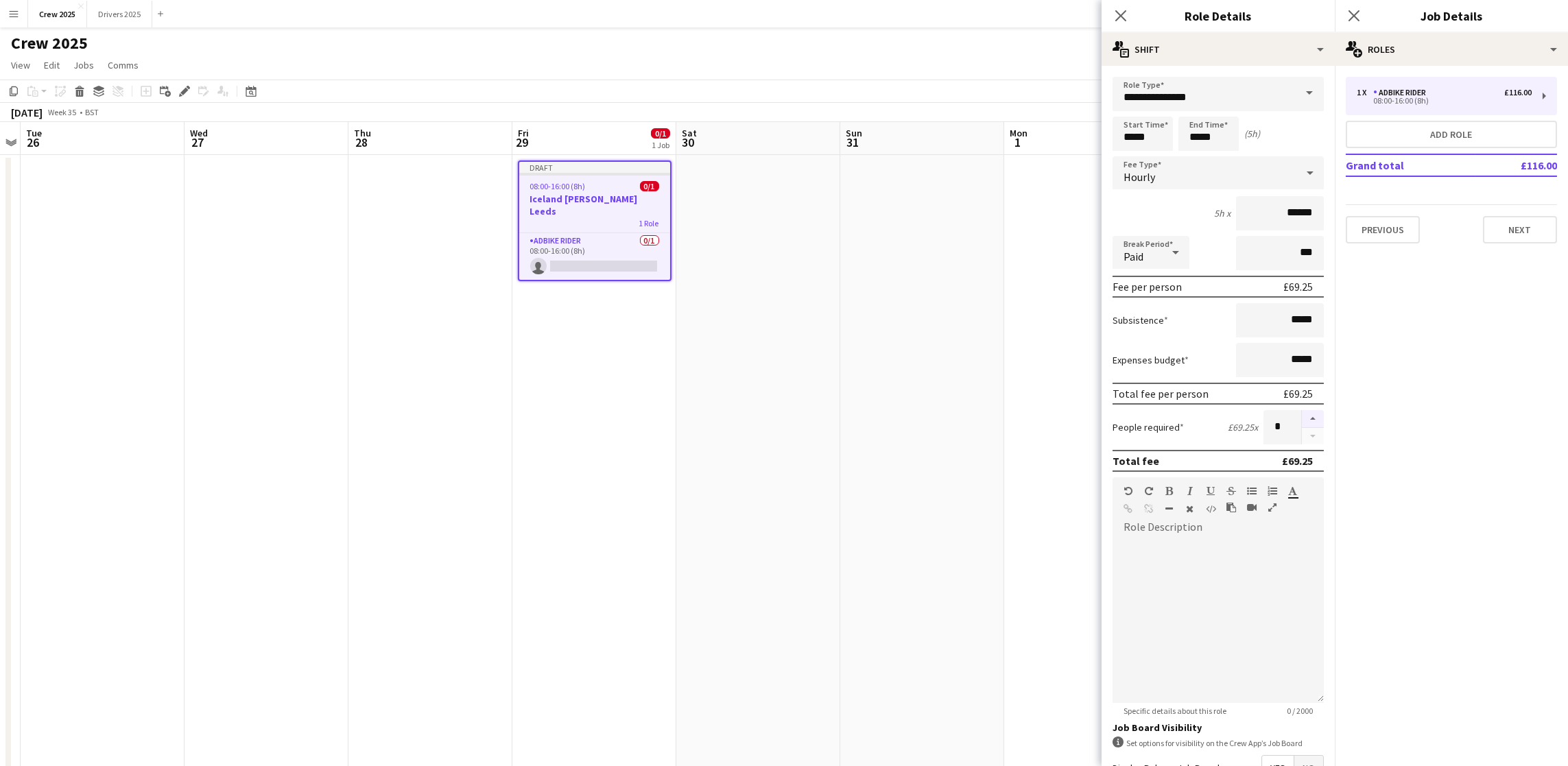
type input "*"
click at [1509, 238] on button "Next" at bounding box center [1520, 229] width 74 height 27
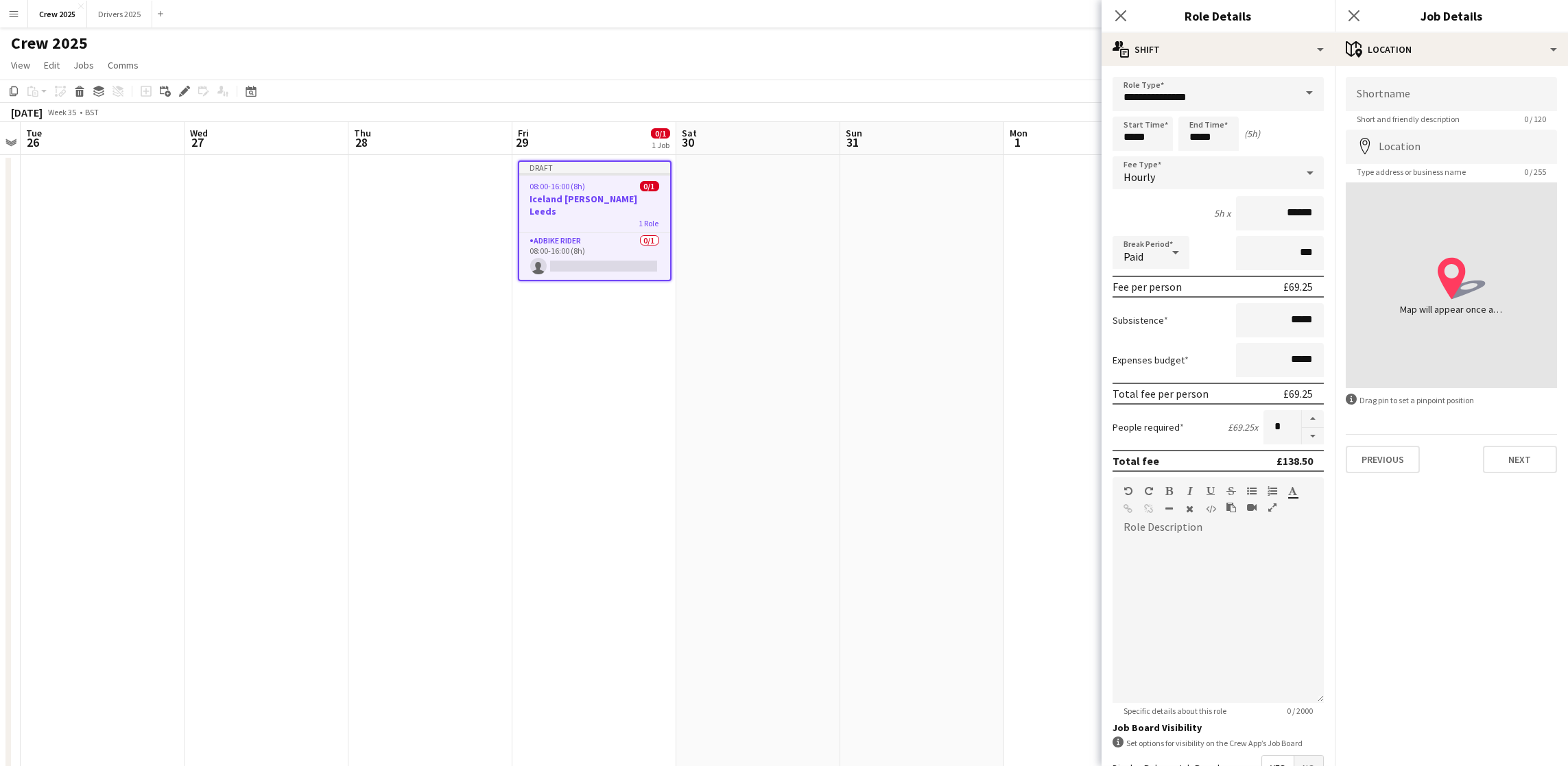
click at [1423, 111] on app-form-group "Shortname Short and friendly description 0 / 120" at bounding box center [1452, 100] width 211 height 47
click at [1420, 91] on input "Shortname" at bounding box center [1452, 94] width 211 height 34
paste input "**********"
type input "**********"
click at [1416, 148] on input "Location" at bounding box center [1452, 147] width 211 height 34
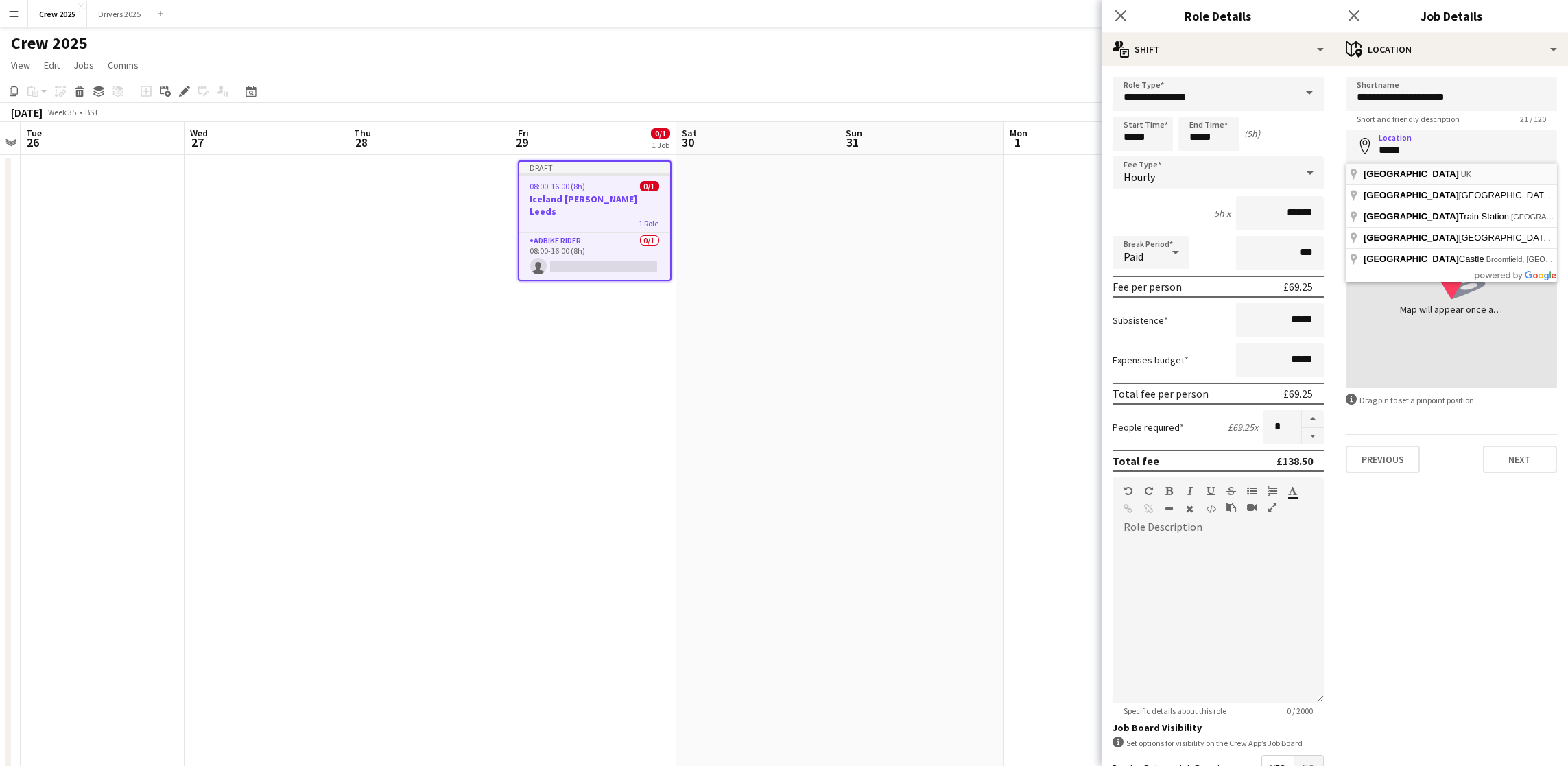
type input "*********"
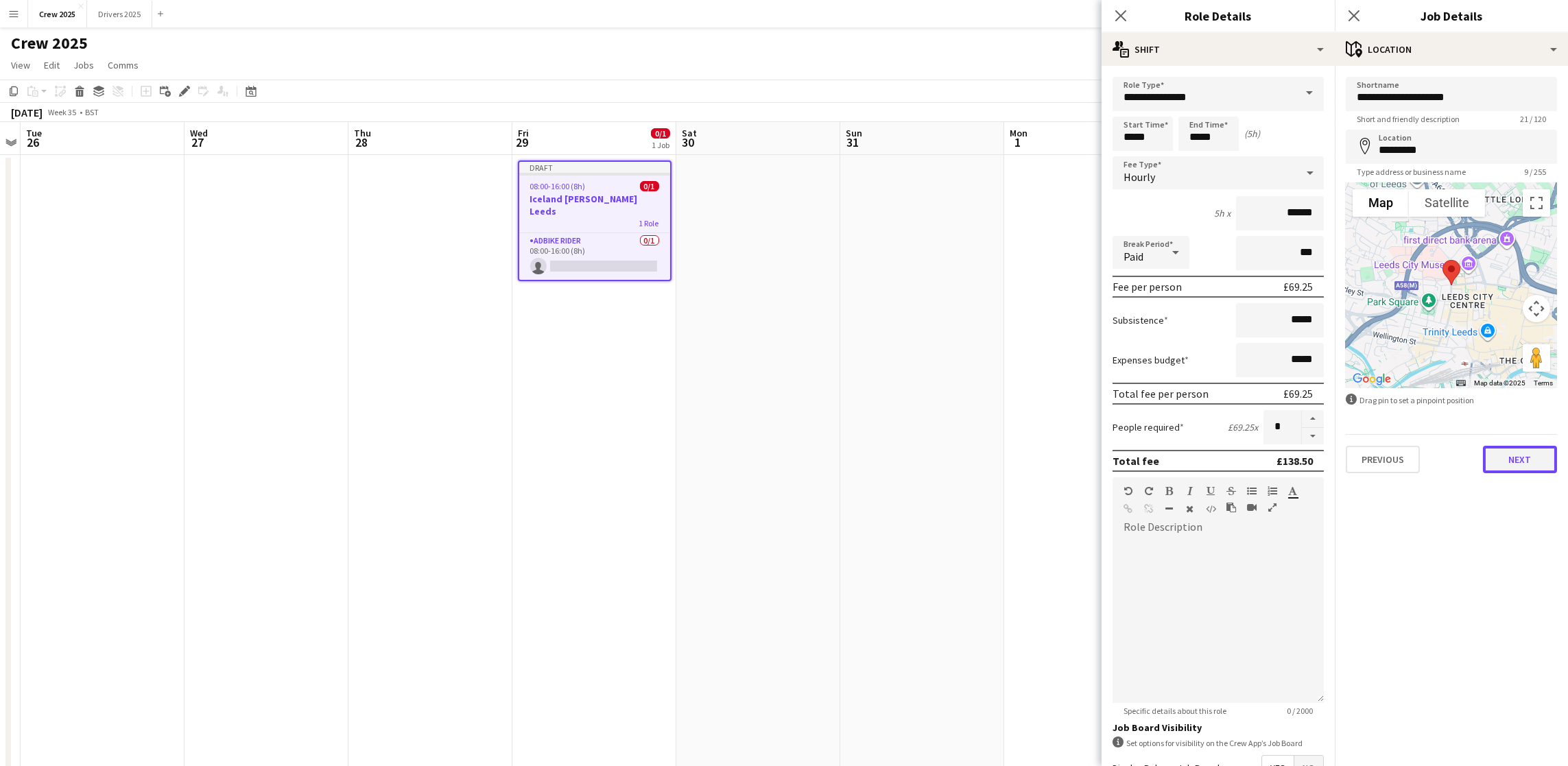
click at [1528, 462] on button "Next" at bounding box center [1520, 459] width 74 height 27
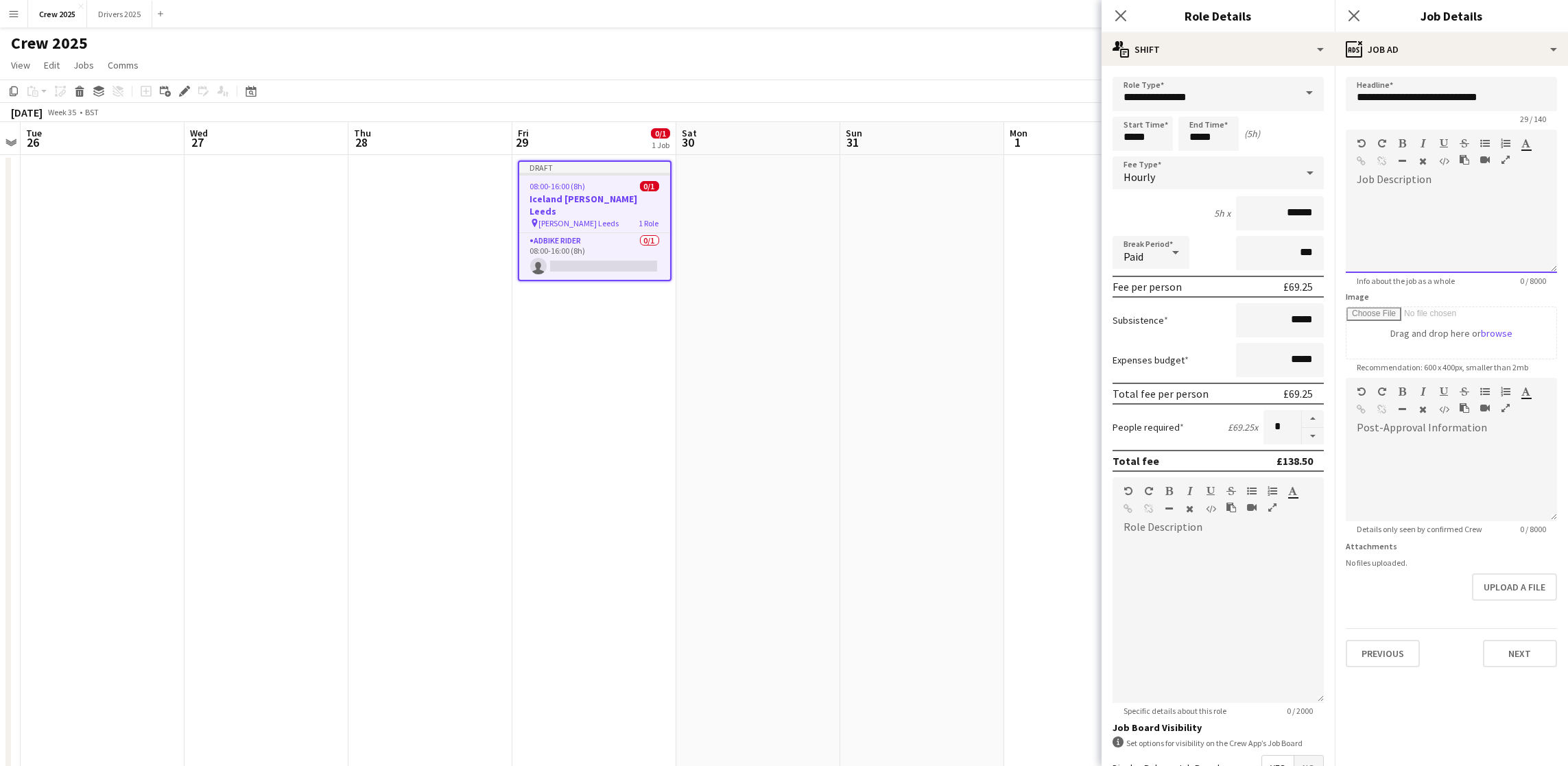
click at [1435, 221] on div at bounding box center [1452, 231] width 211 height 82
click at [1436, 193] on div "**********" at bounding box center [1452, 231] width 211 height 82
click at [1528, 646] on button "Next" at bounding box center [1520, 653] width 74 height 27
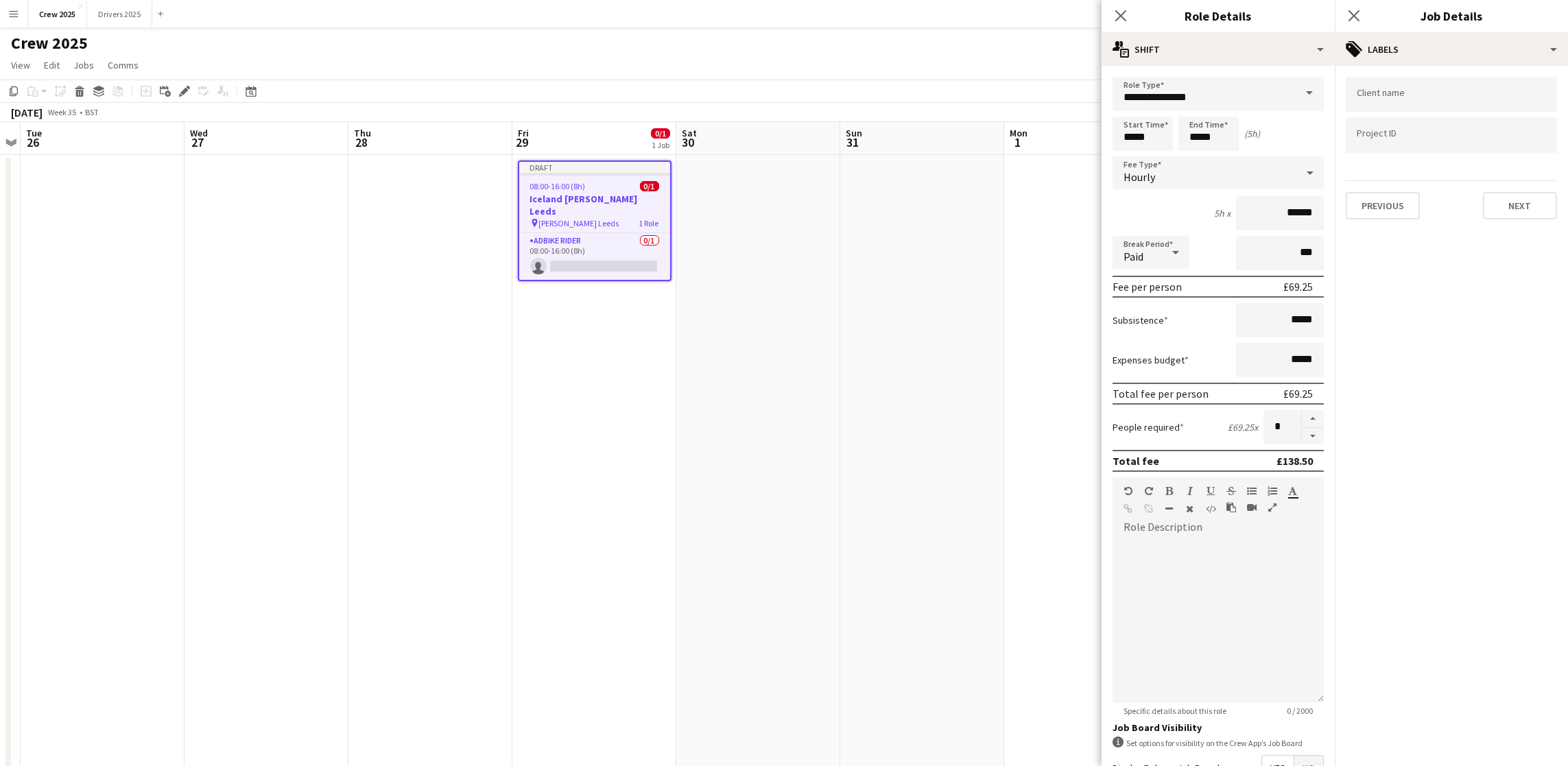
click at [890, 365] on app-date-cell at bounding box center [922, 526] width 164 height 742
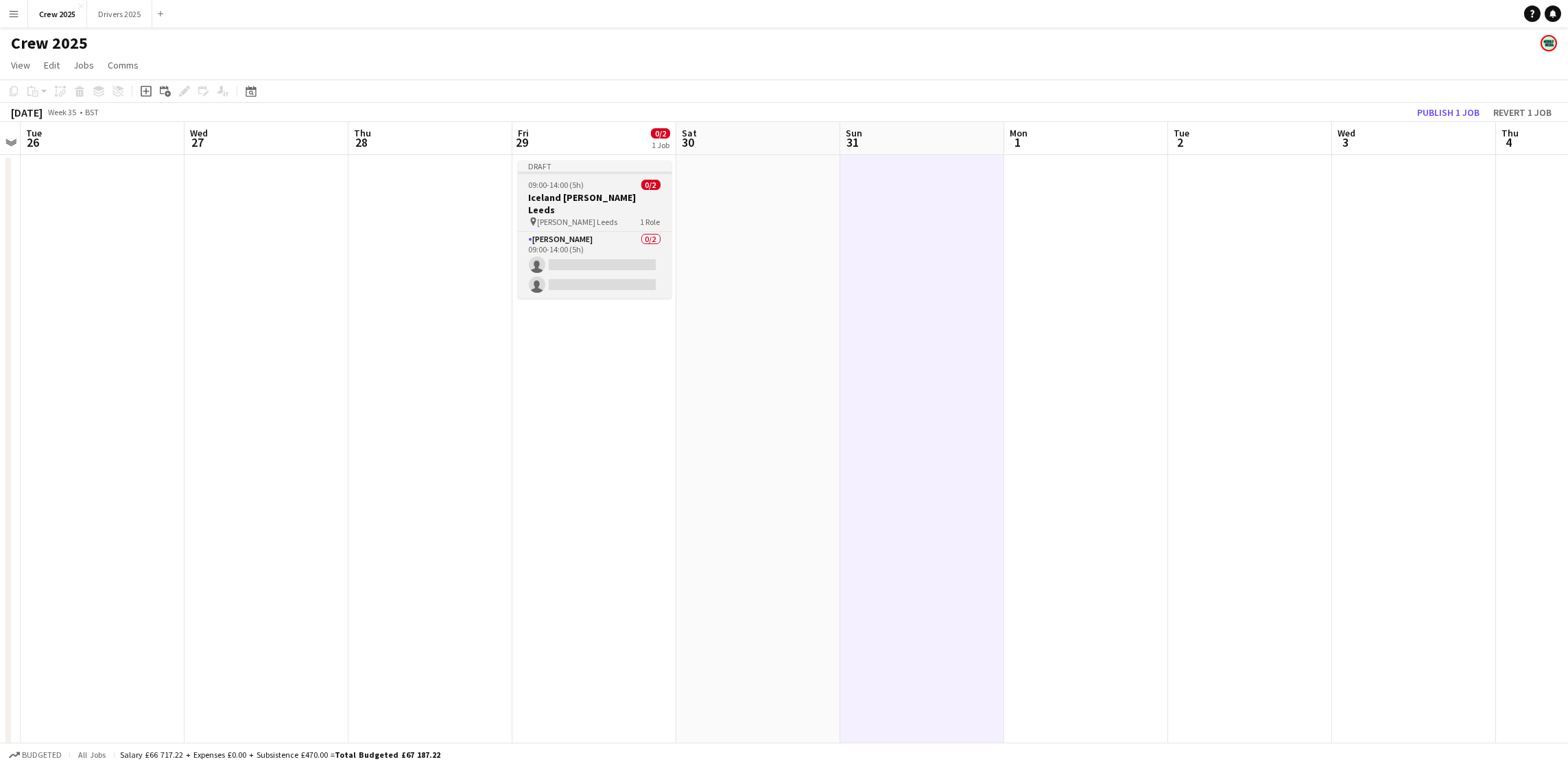
click at [554, 188] on span "09:00-14:00 (5h)" at bounding box center [557, 185] width 56 height 10
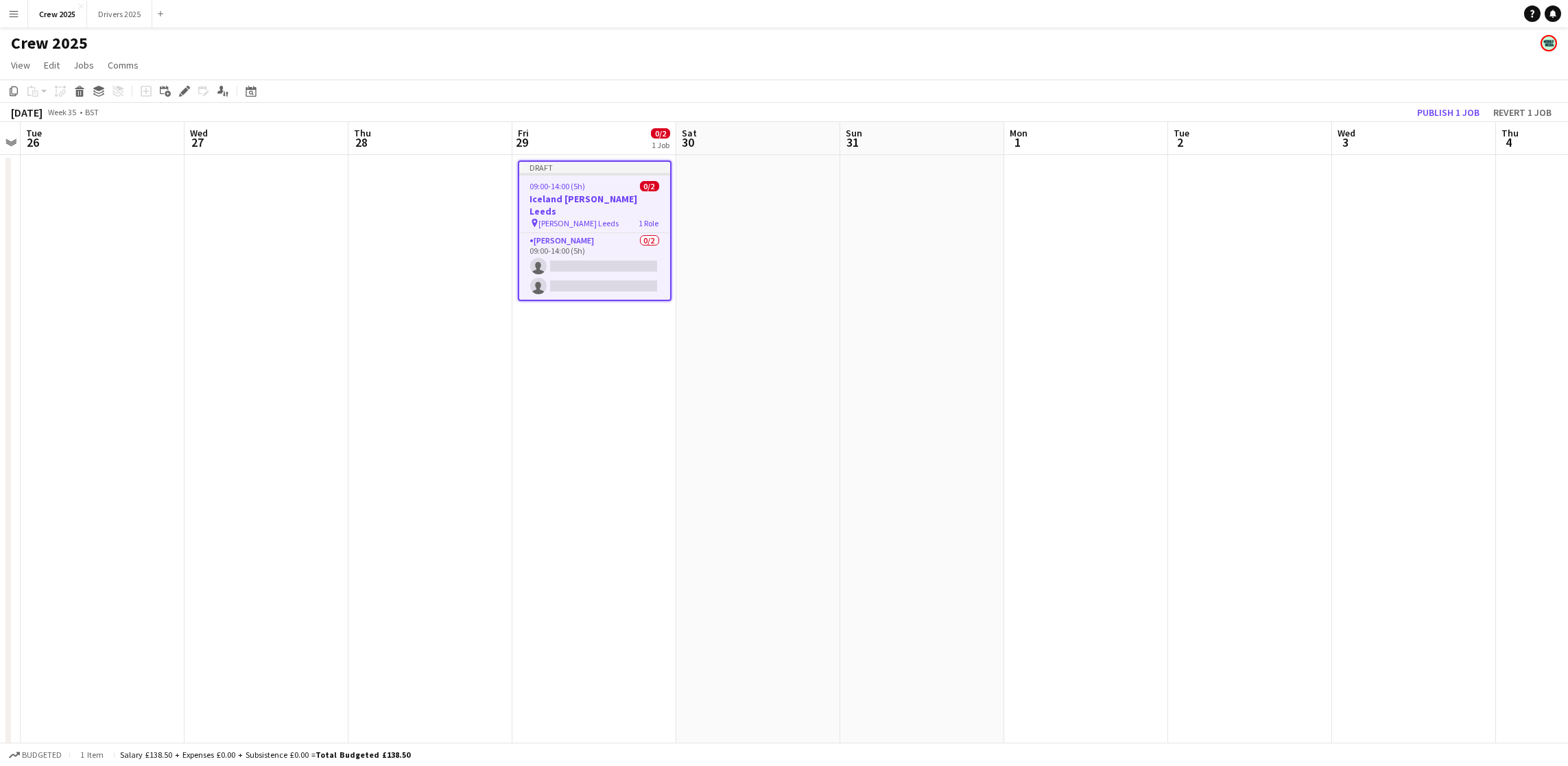
drag, startPoint x: 9, startPoint y: 93, endPoint x: 63, endPoint y: 118, distance: 59.5
click at [9, 92] on icon "Copy" at bounding box center [14, 92] width 11 height 11
click at [715, 276] on app-date-cell at bounding box center [757, 526] width 164 height 742
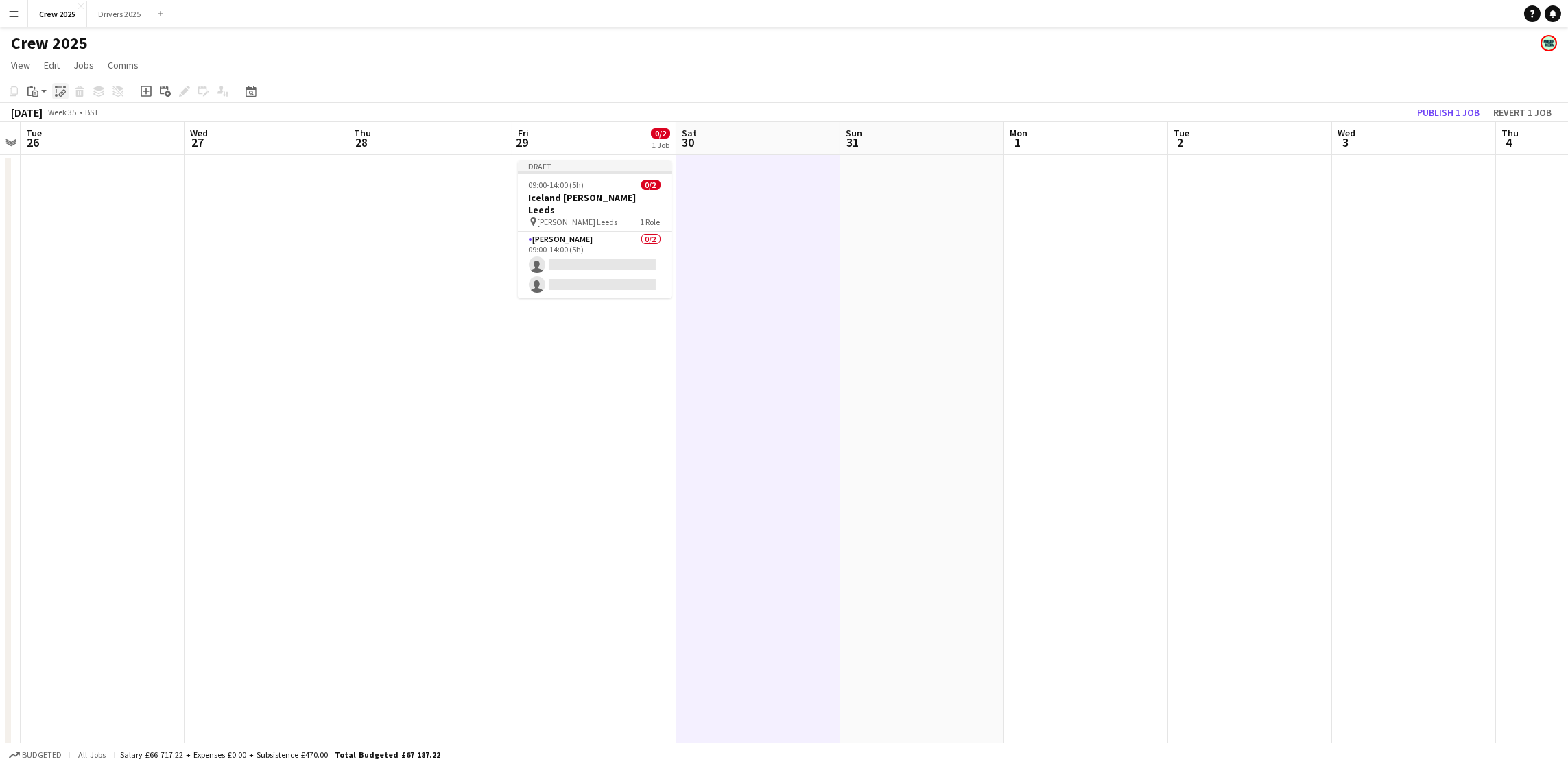
click at [65, 90] on div "Paste linked Job" at bounding box center [60, 91] width 16 height 16
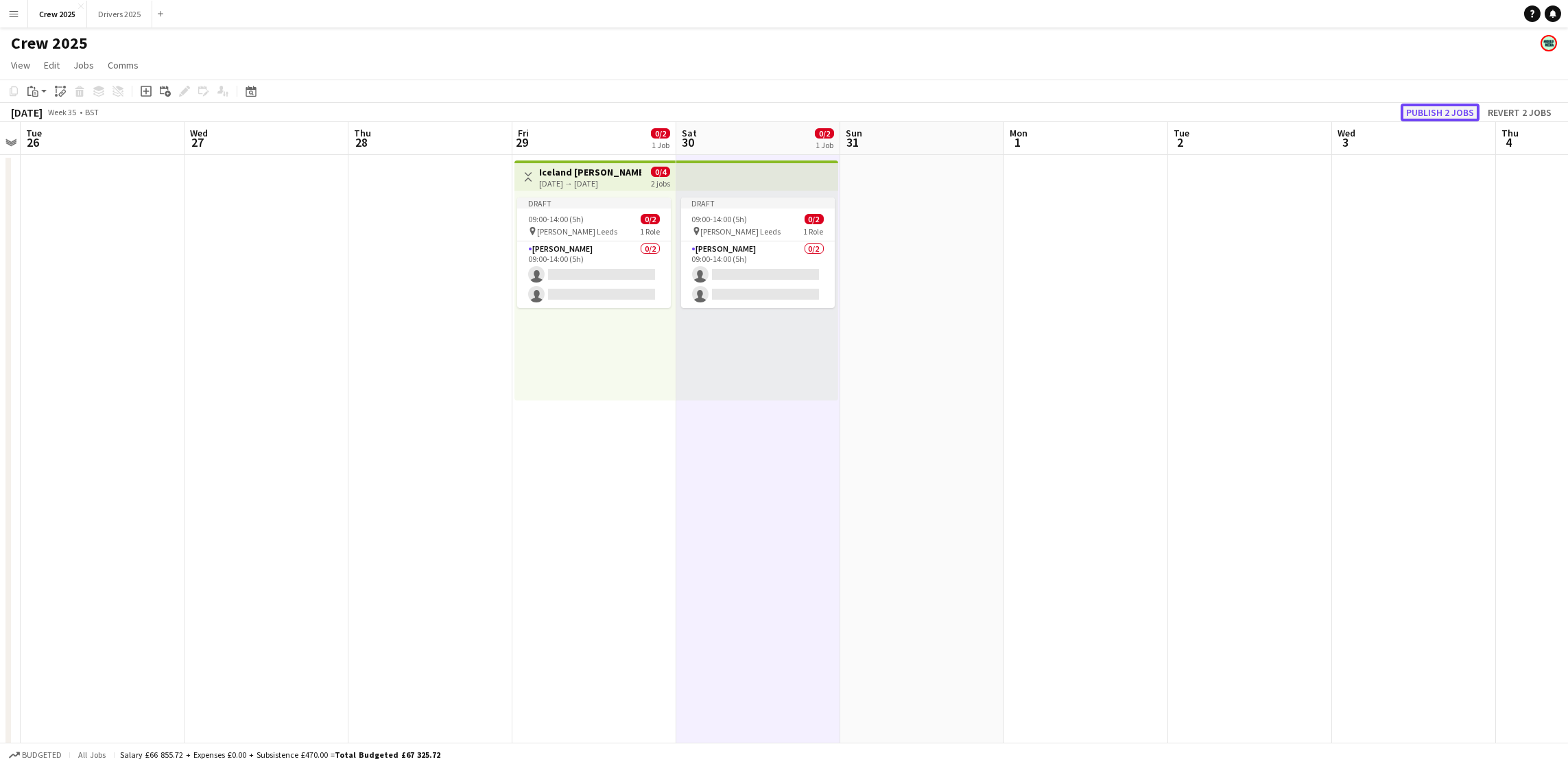
click at [1451, 108] on button "Publish 2 jobs" at bounding box center [1439, 112] width 79 height 18
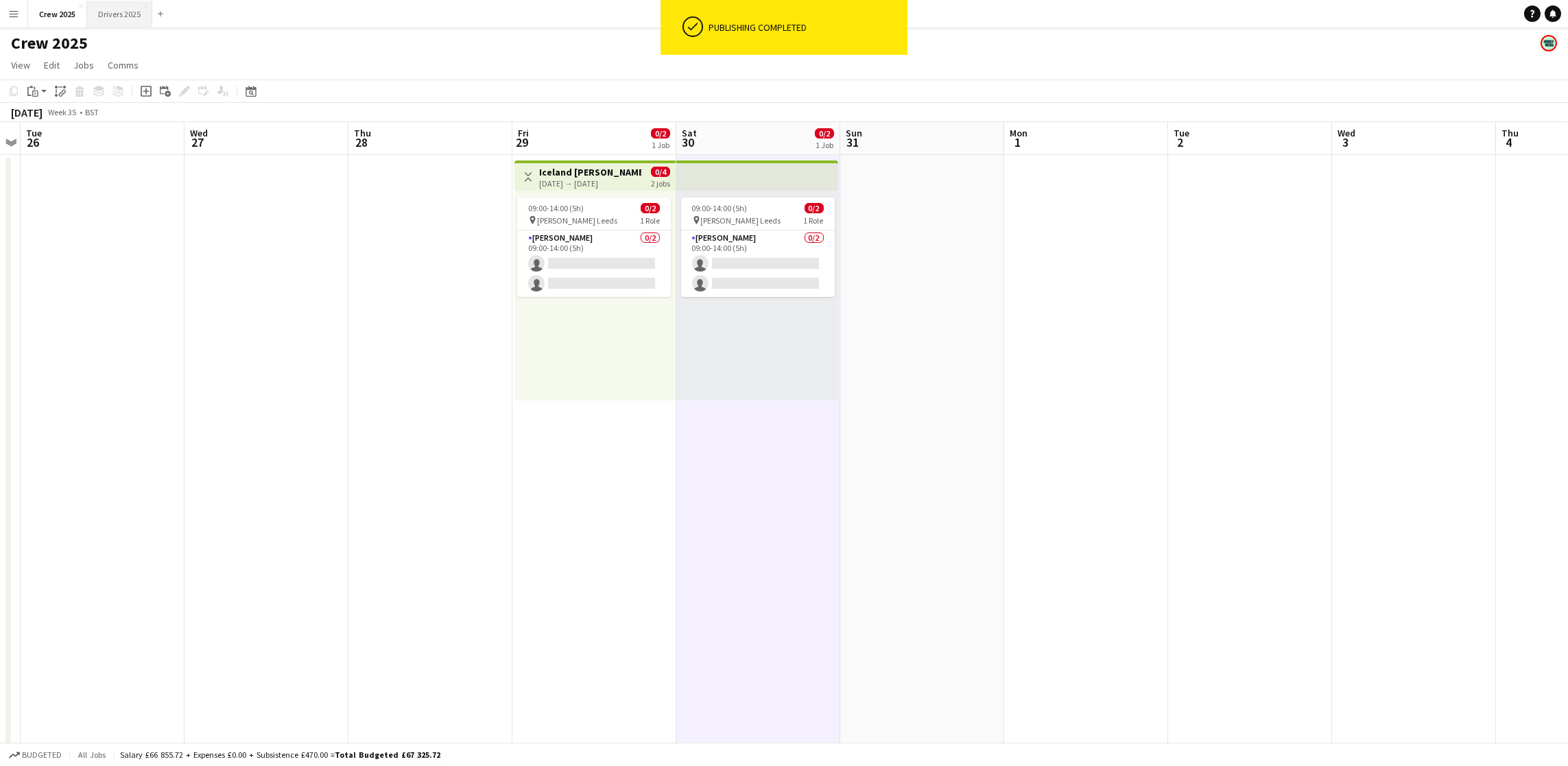
click at [131, 14] on button "Drivers 2025 Close" at bounding box center [119, 14] width 65 height 27
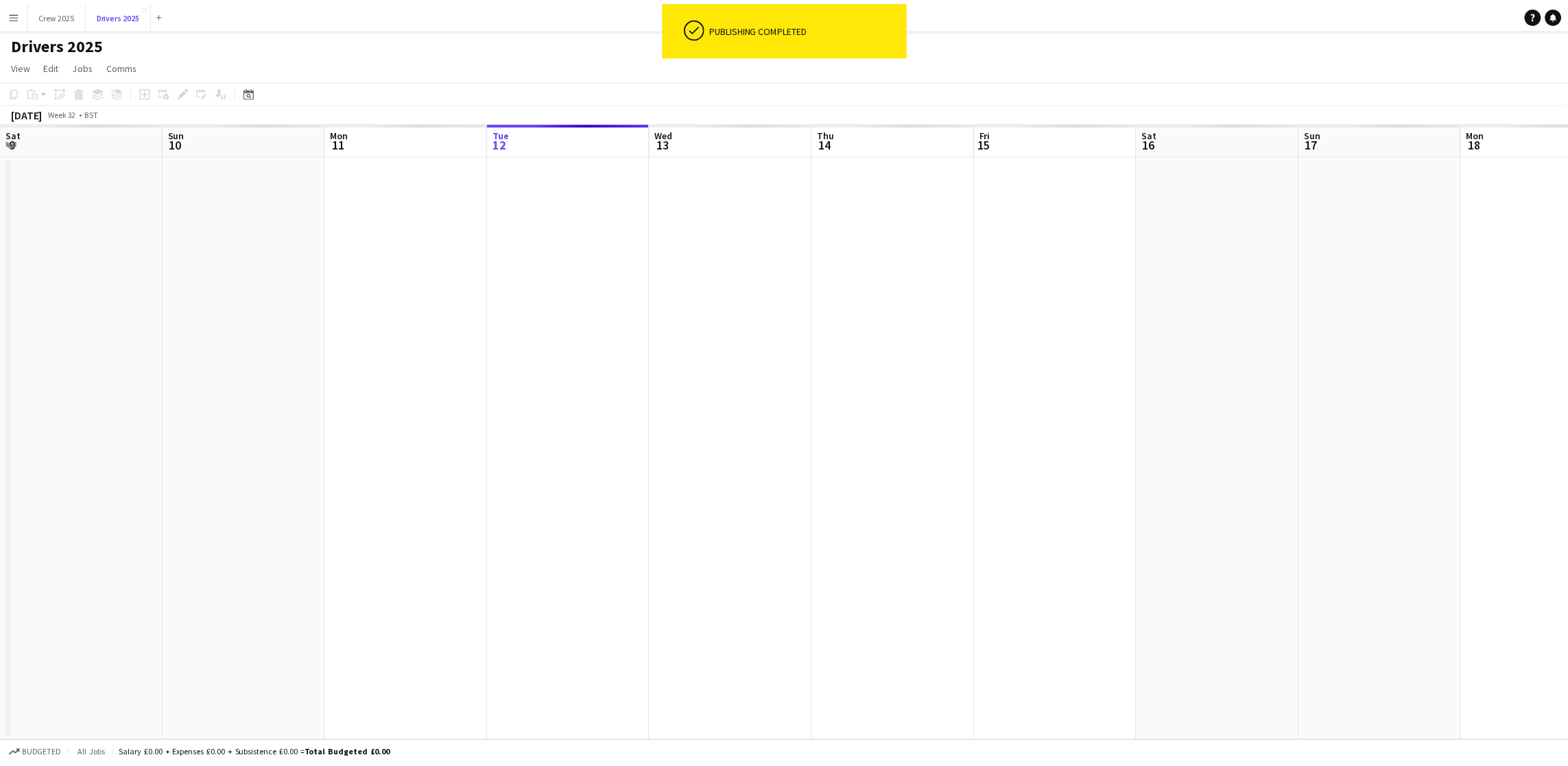
scroll to position [0, 328]
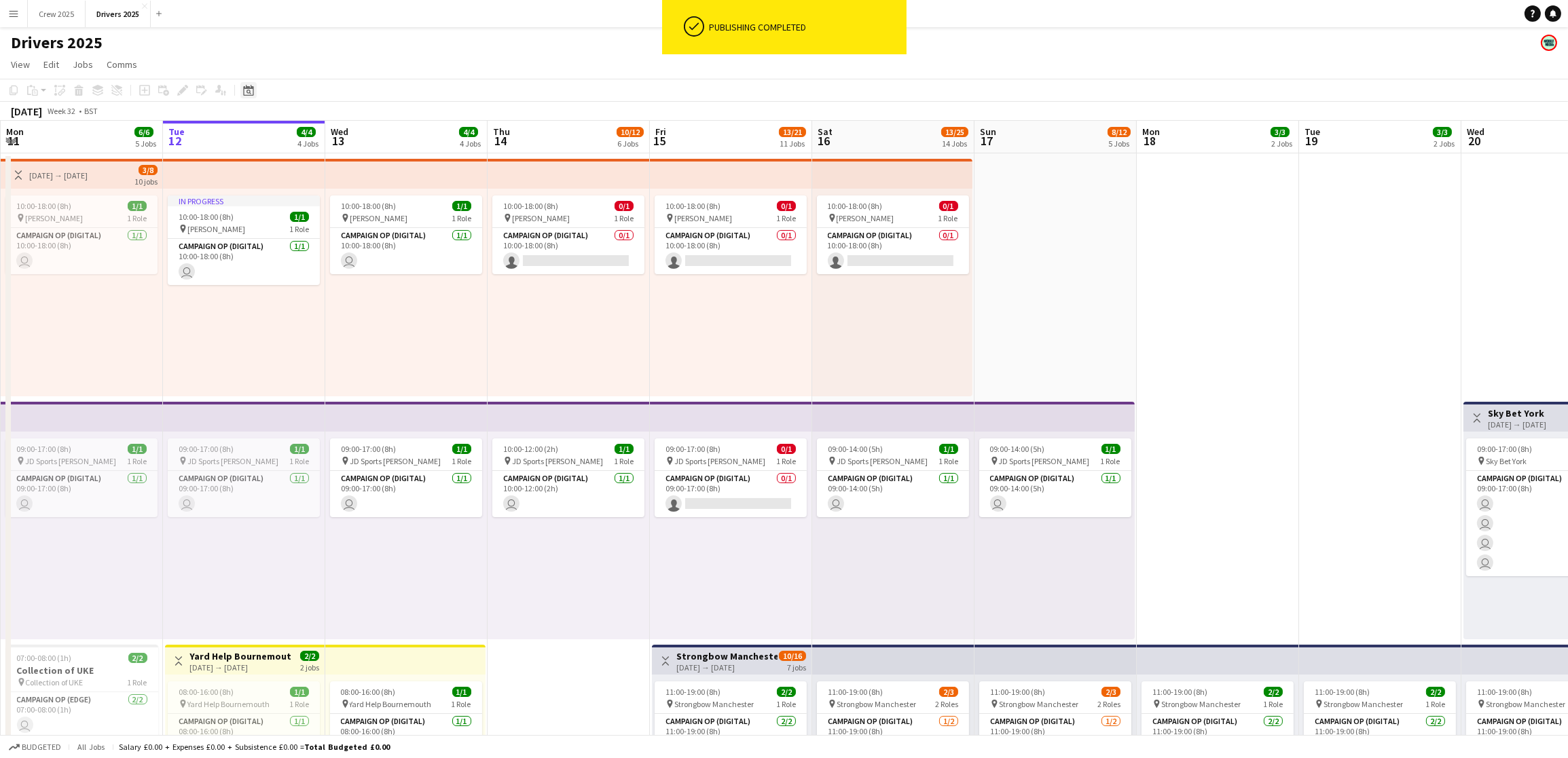
click at [250, 96] on div "Date picker" at bounding box center [247, 90] width 16 height 16
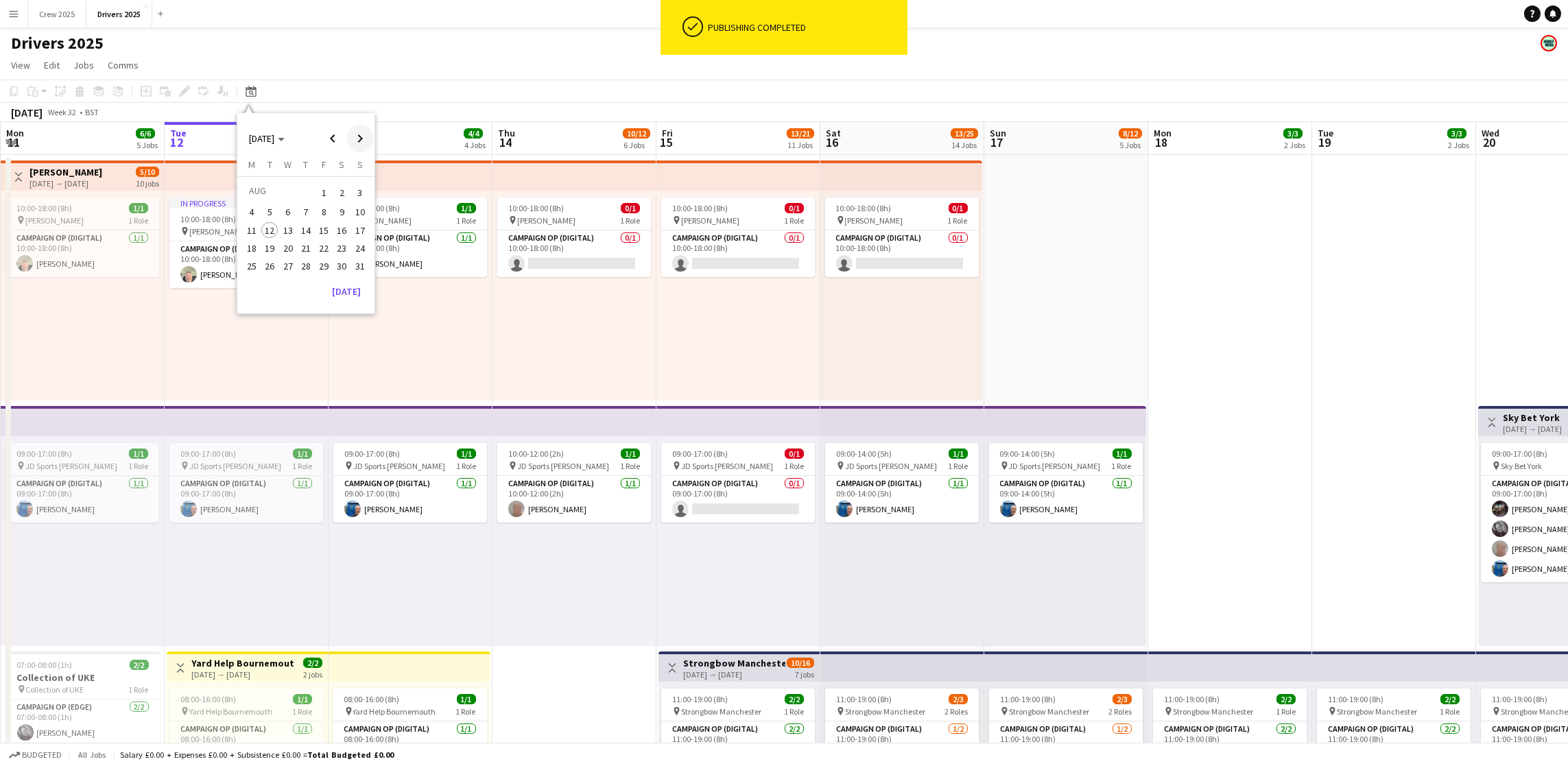
click at [347, 137] on span "Next month" at bounding box center [360, 138] width 27 height 27
click at [336, 137] on span "Previous month" at bounding box center [332, 138] width 27 height 27
click at [333, 272] on button "30" at bounding box center [341, 266] width 18 height 18
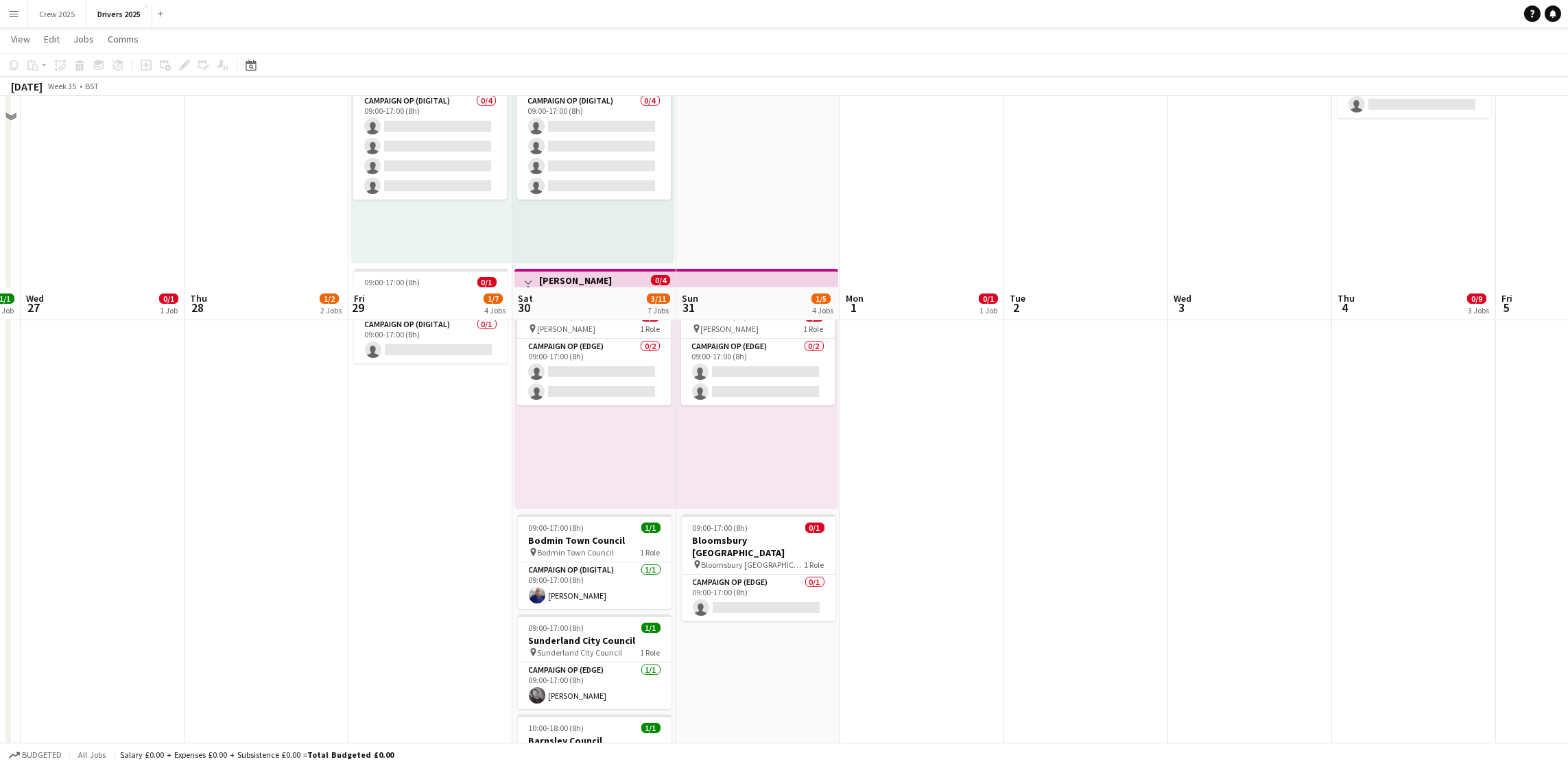
scroll to position [617, 0]
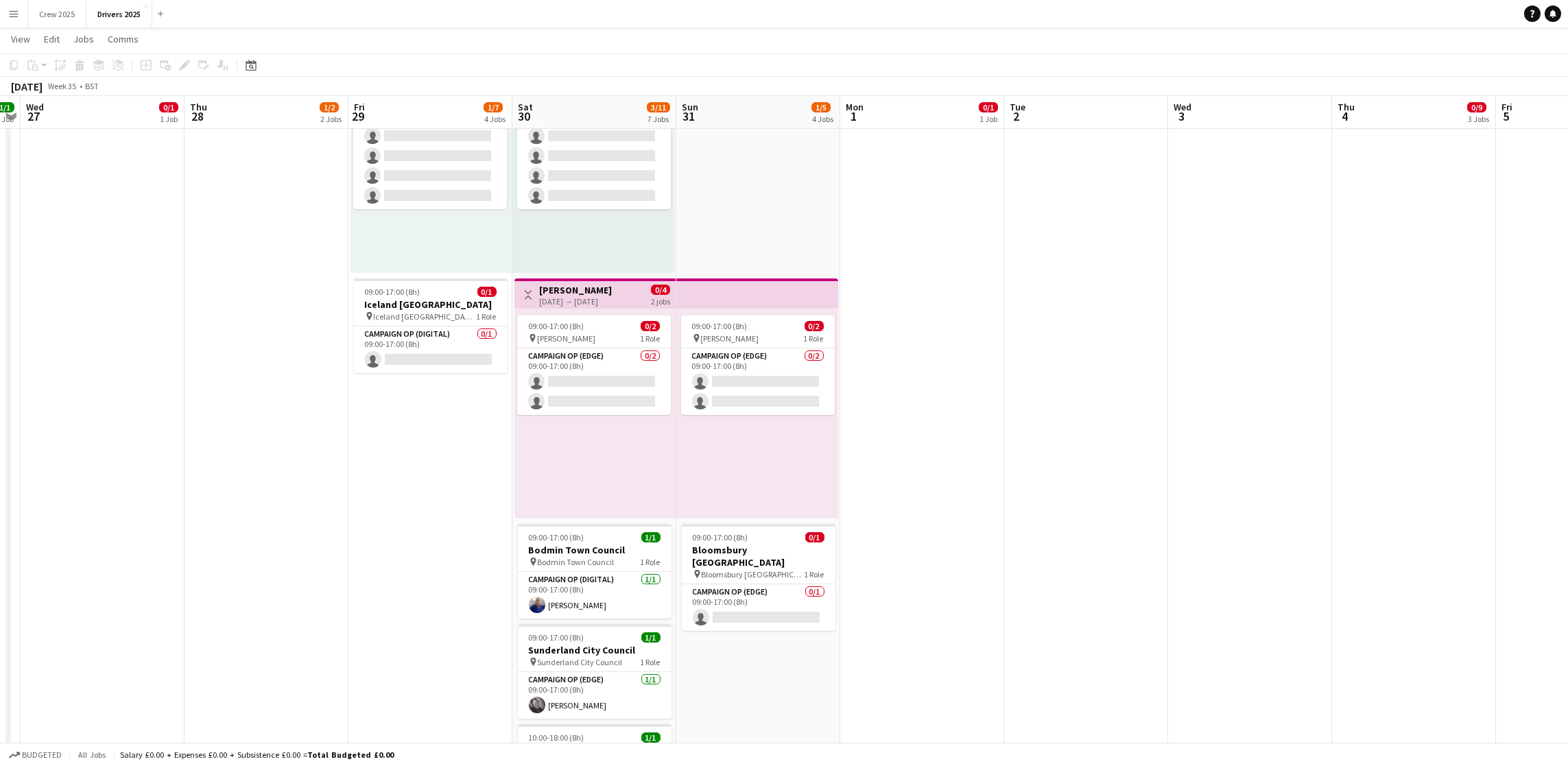
click at [415, 302] on h3 "Iceland [GEOGRAPHIC_DATA]" at bounding box center [431, 304] width 153 height 12
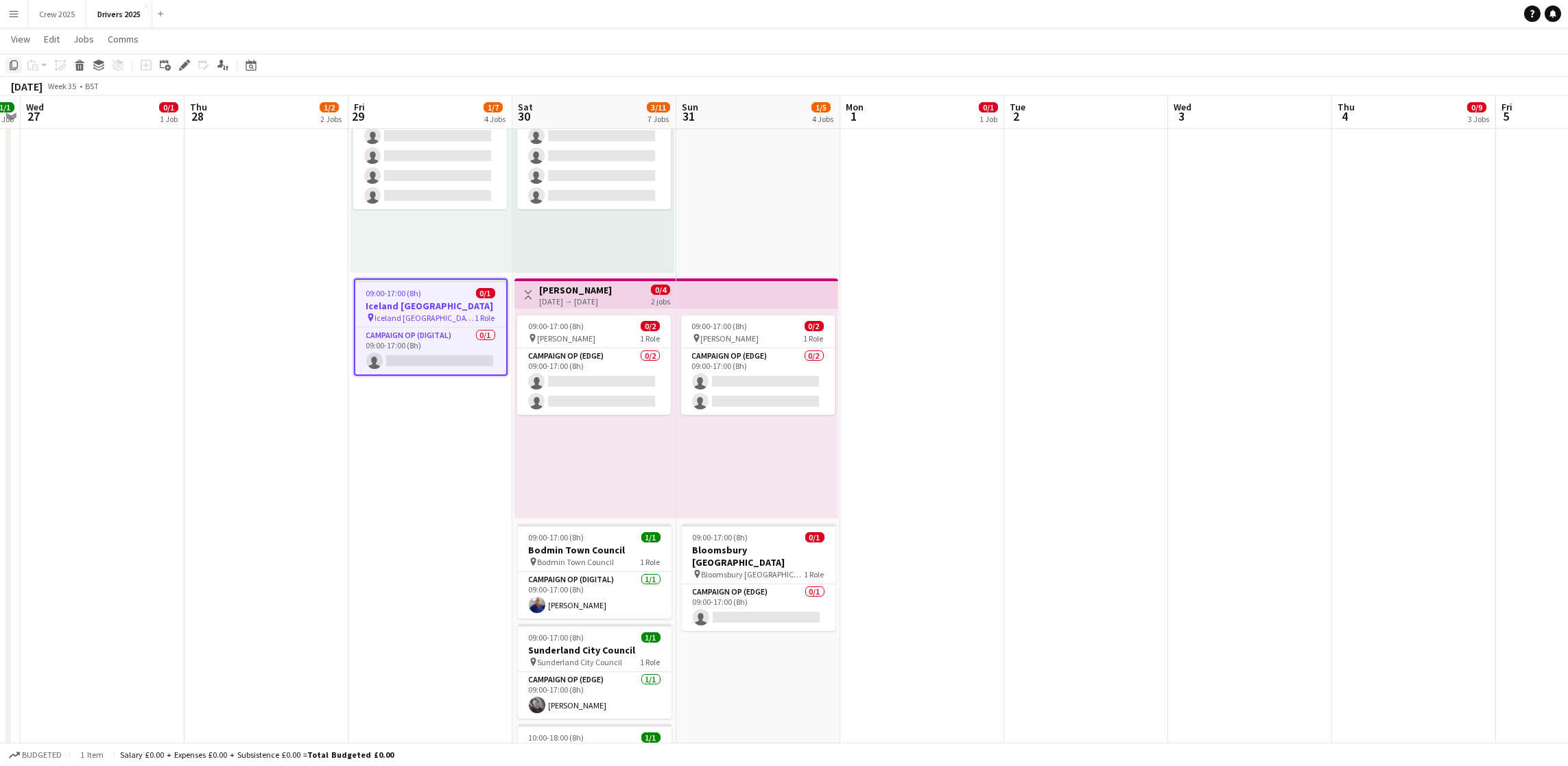
click at [16, 59] on div "Copy" at bounding box center [13, 64] width 16 height 16
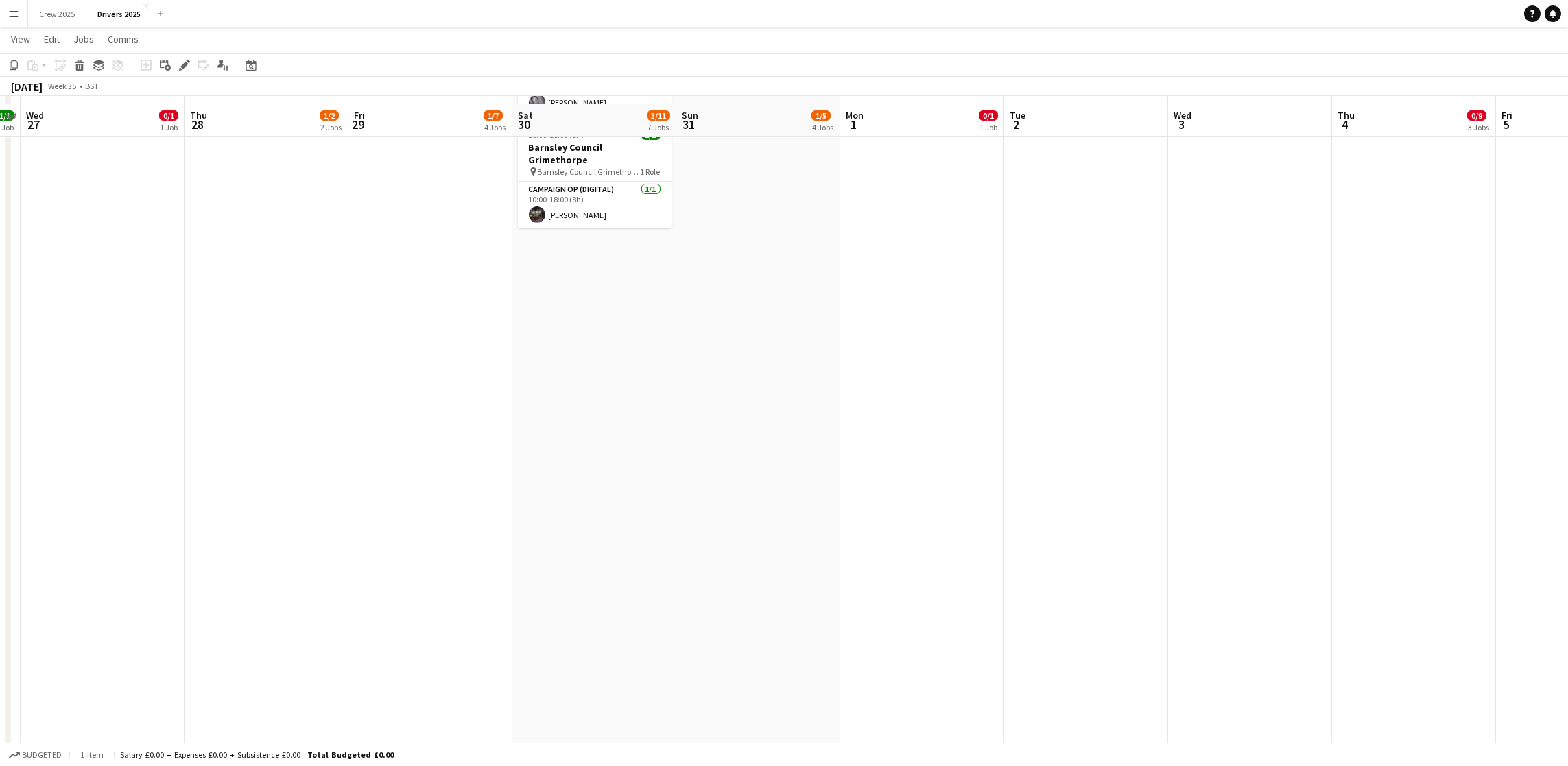
click at [600, 526] on app-date-cell "09:00-17:00 (8h) 0/1 pin Waitrose Thame 1 Role Campaign Op (Digital) 0/1 09:00-…" at bounding box center [594, 635] width 164 height 3406
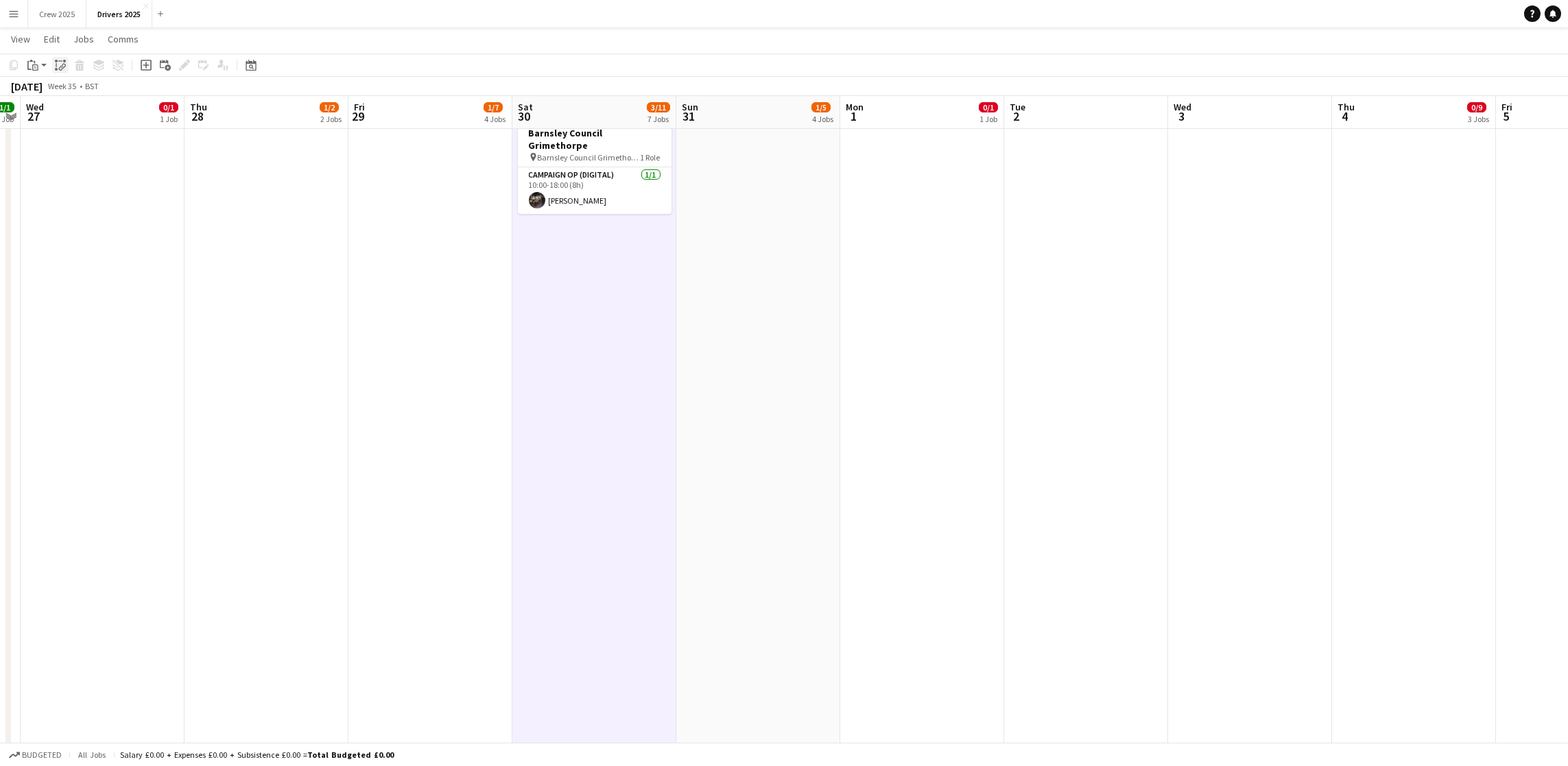
click at [59, 63] on icon "Paste linked Job" at bounding box center [61, 65] width 11 height 11
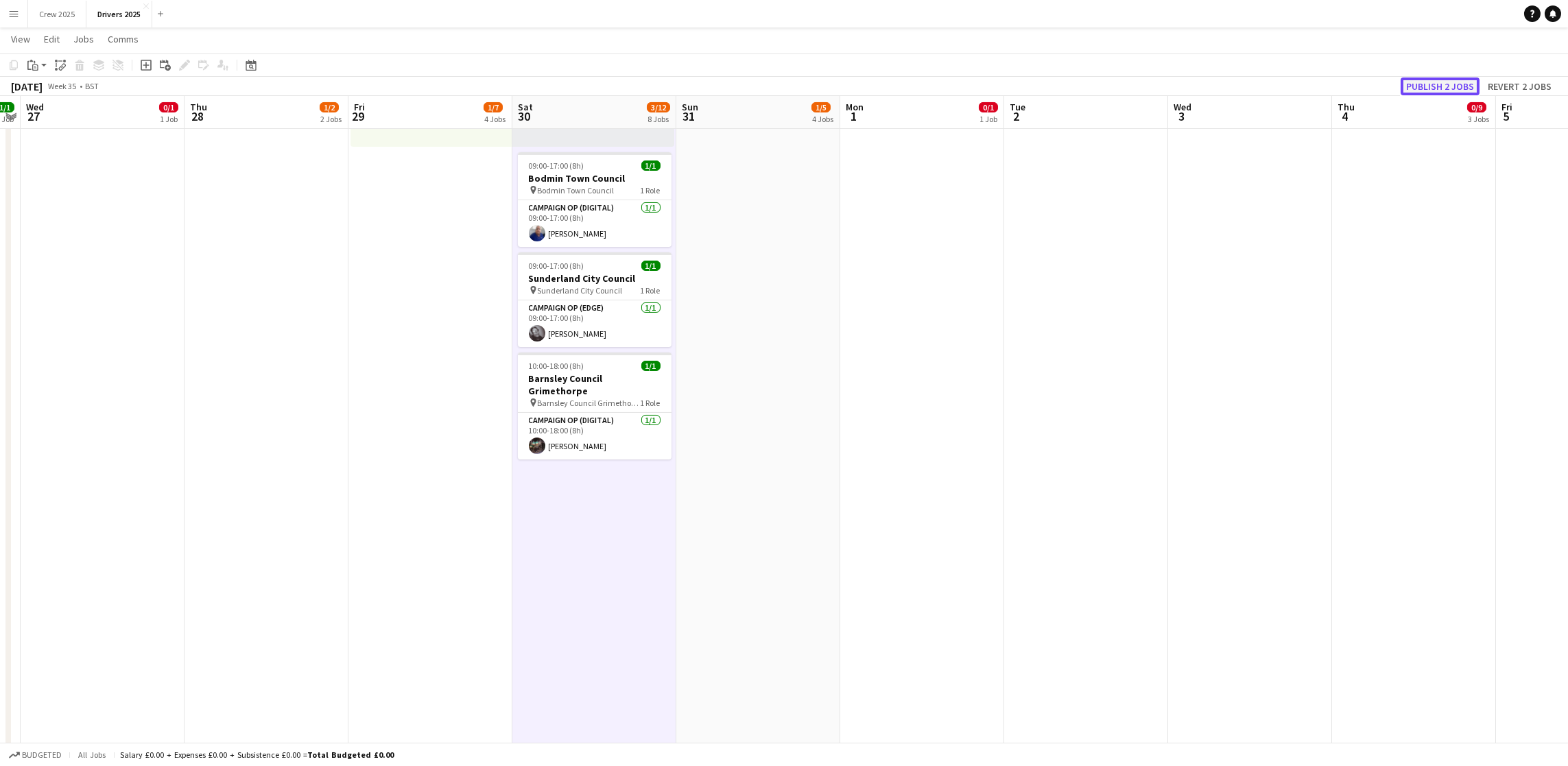
click at [1448, 80] on button "Publish 2 jobs" at bounding box center [1439, 86] width 79 height 18
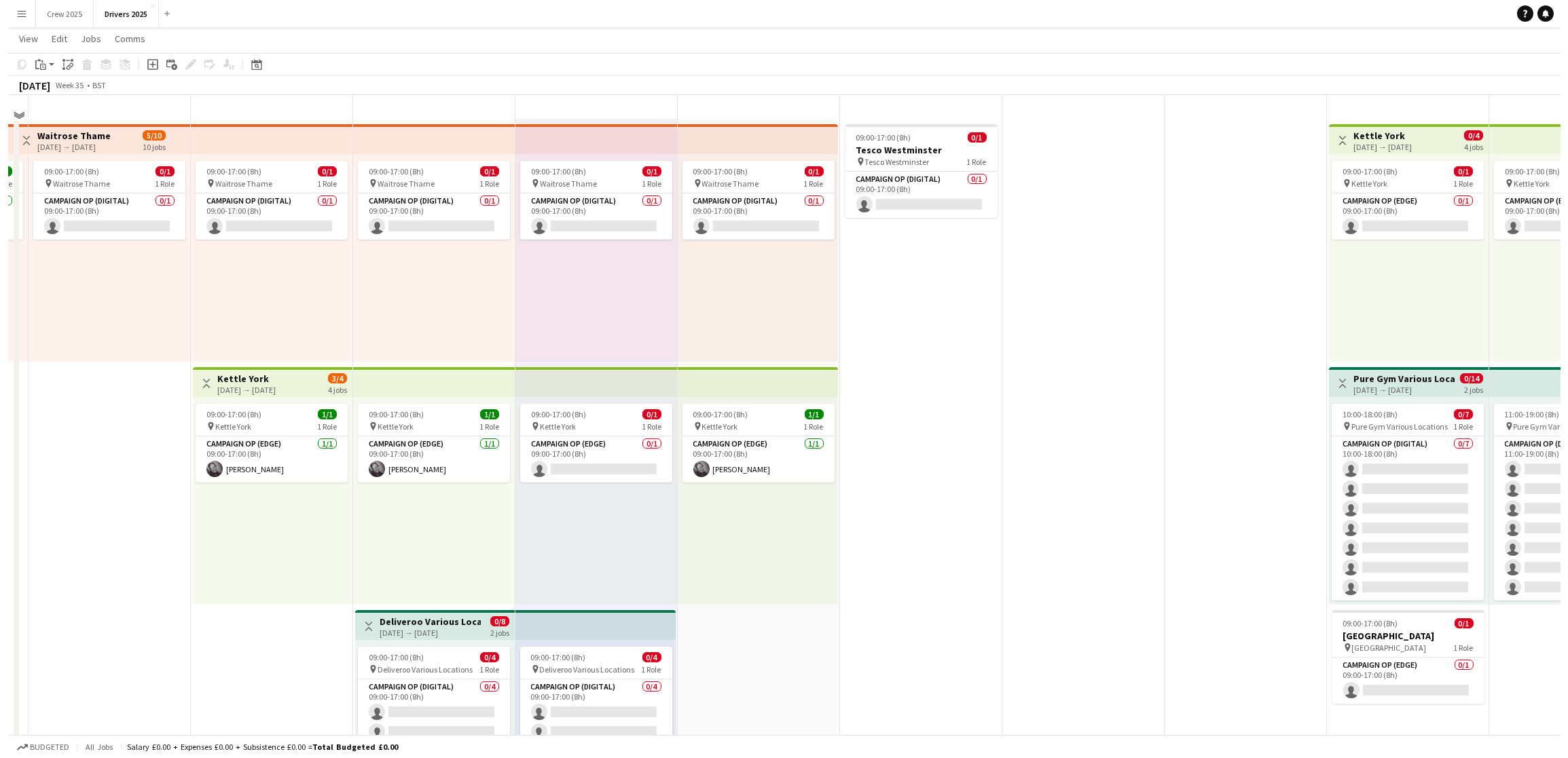
scroll to position [0, 0]
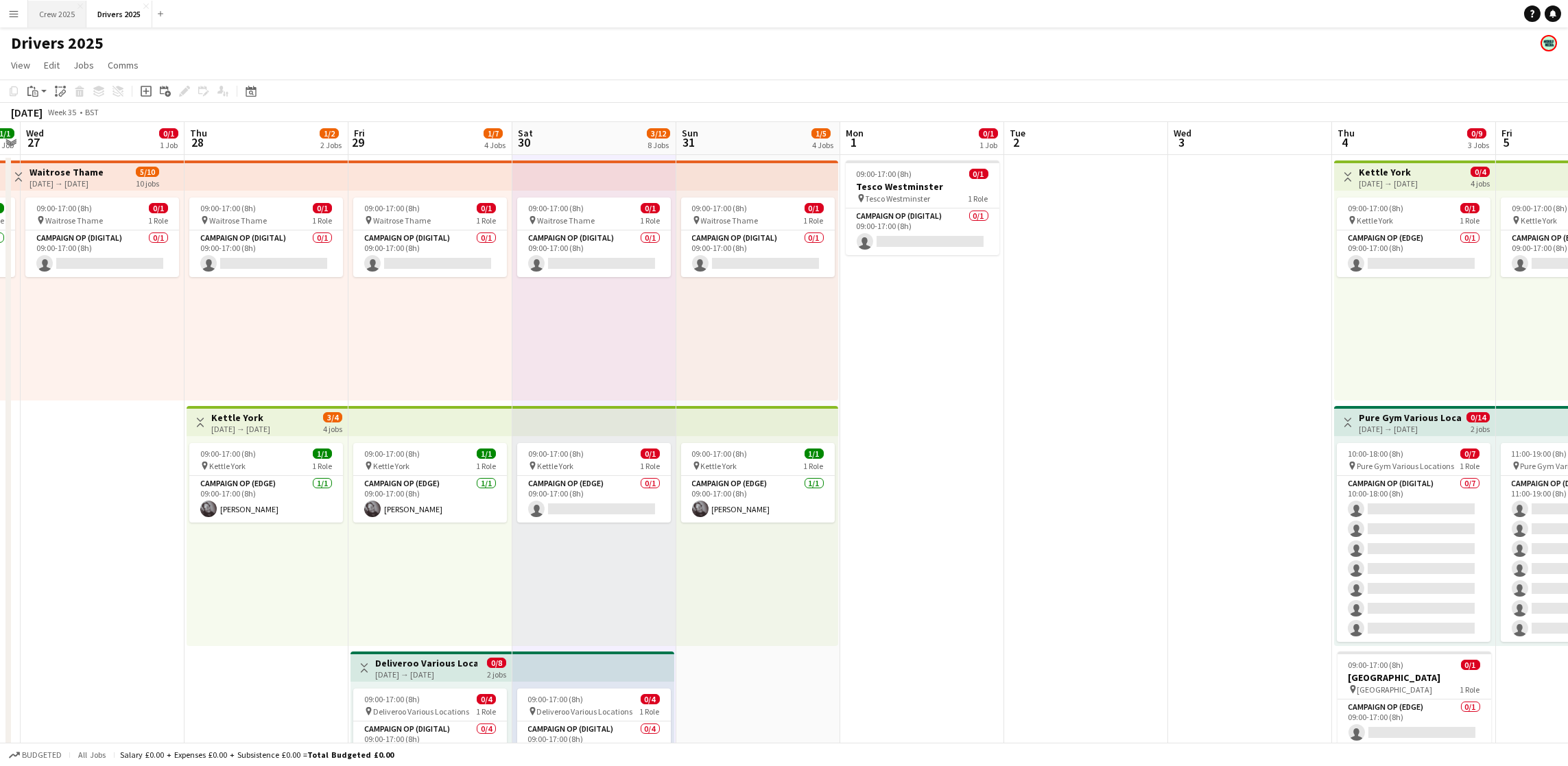
click at [72, 16] on button "Crew 2025 Close" at bounding box center [58, 14] width 59 height 27
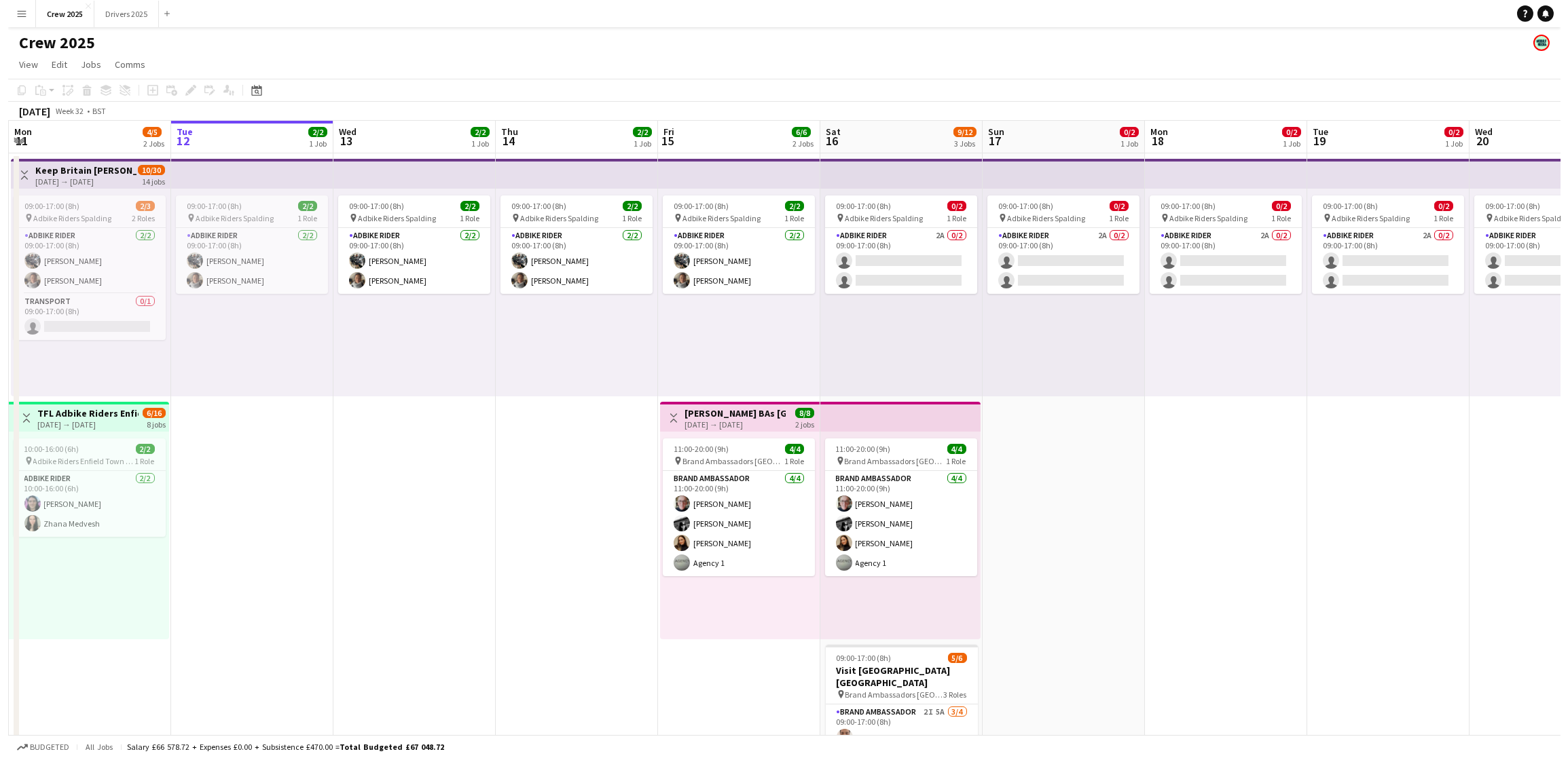
scroll to position [0, 413]
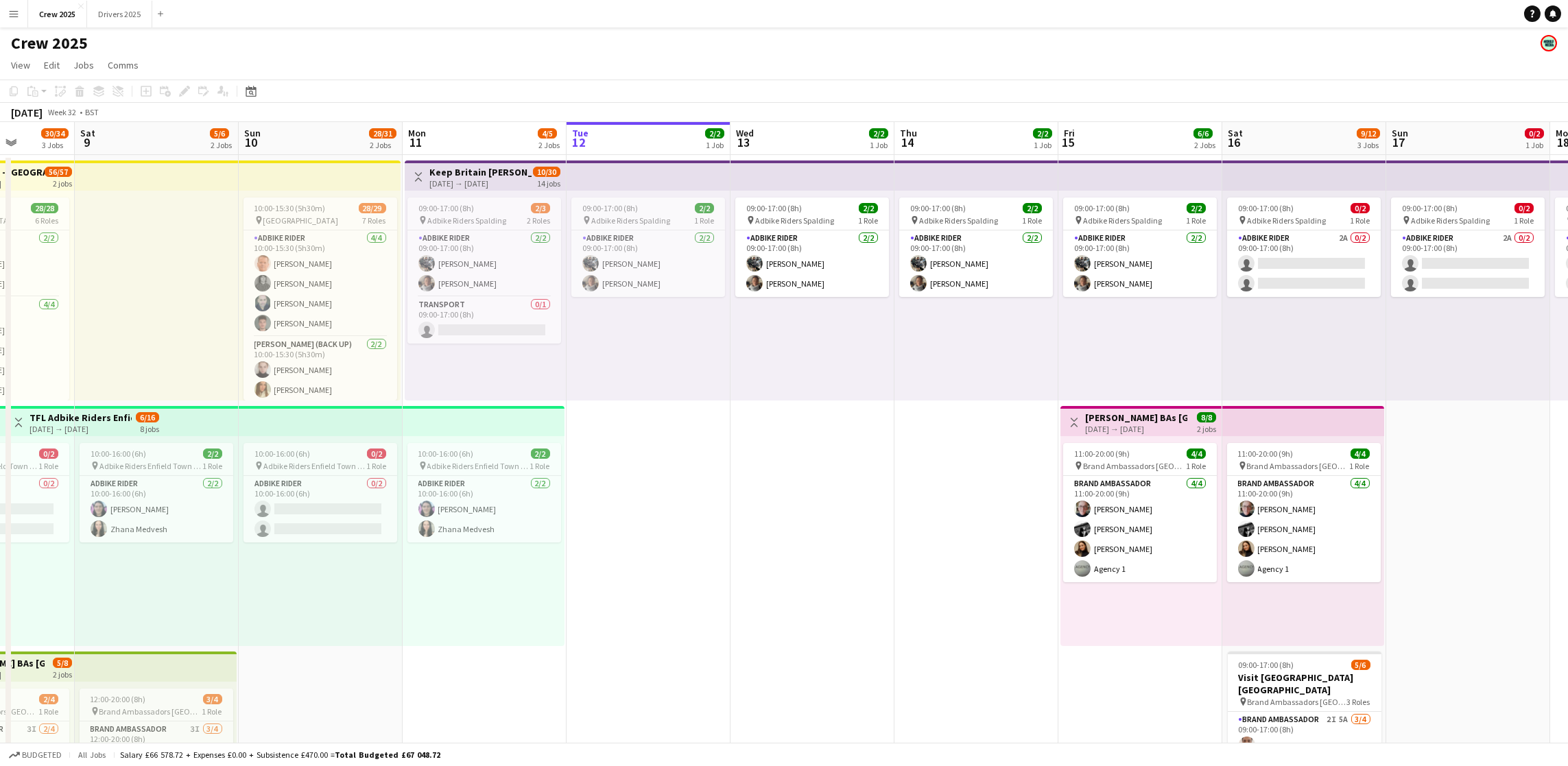
drag, startPoint x: 562, startPoint y: 562, endPoint x: 719, endPoint y: 562, distance: 157.0
click at [719, 562] on app-calendar-viewport "Wed 6 2/4 2 Jobs Thu 7 2/4 2 Jobs Fri 8 30/34 3 Jobs Sat 9 5/6 2 Jobs Sun 10 28…" at bounding box center [784, 509] width 1568 height 775
click at [439, 510] on app-card-role "Adbike Rider [DATE] 10:00-16:00 (6h) [PERSON_NAME] [PERSON_NAME]" at bounding box center [484, 509] width 153 height 66
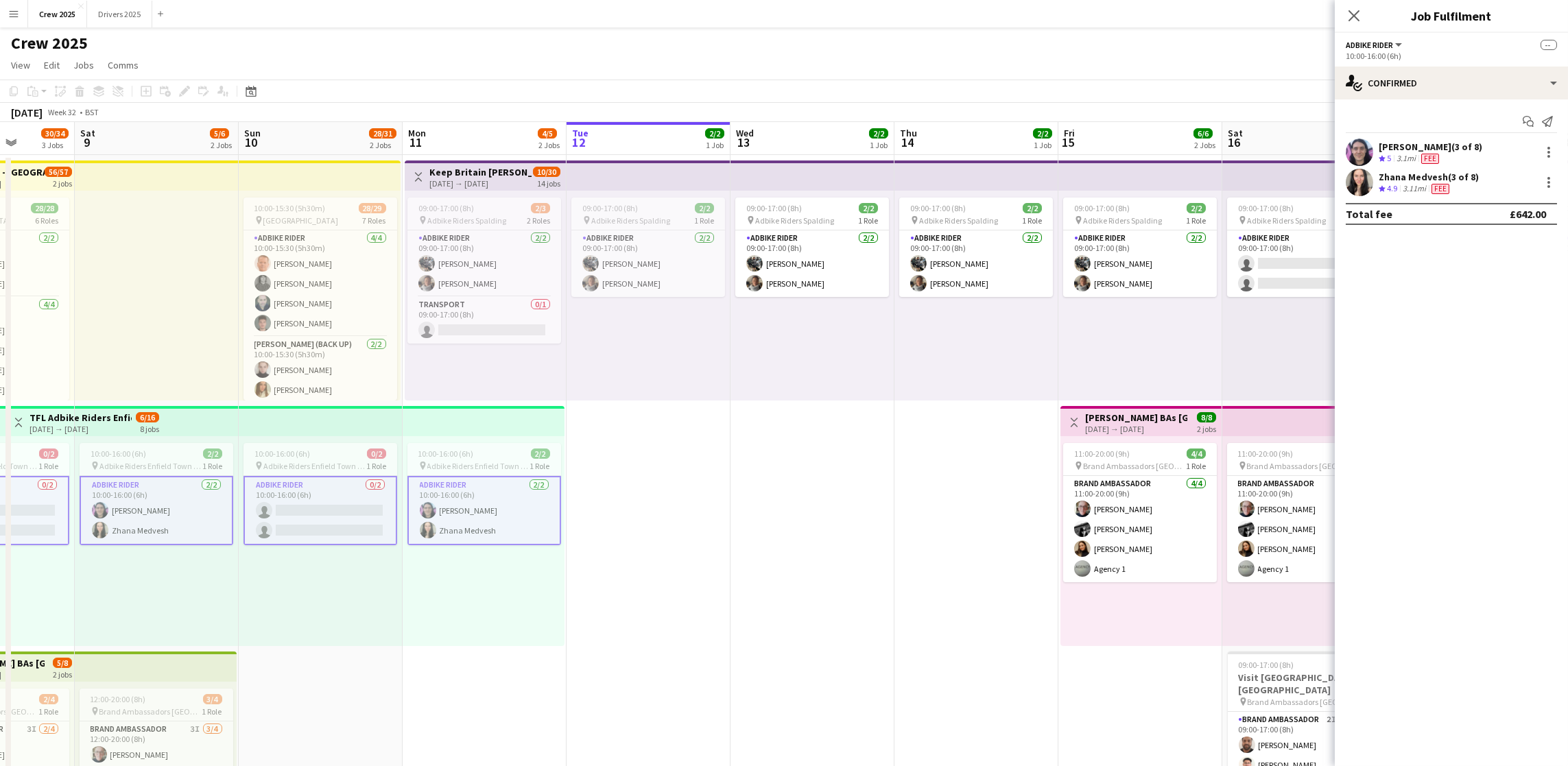
click at [457, 526] on app-card-role "Adbike Rider [DATE] 10:00-16:00 (6h) [PERSON_NAME] [PERSON_NAME]" at bounding box center [484, 510] width 153 height 69
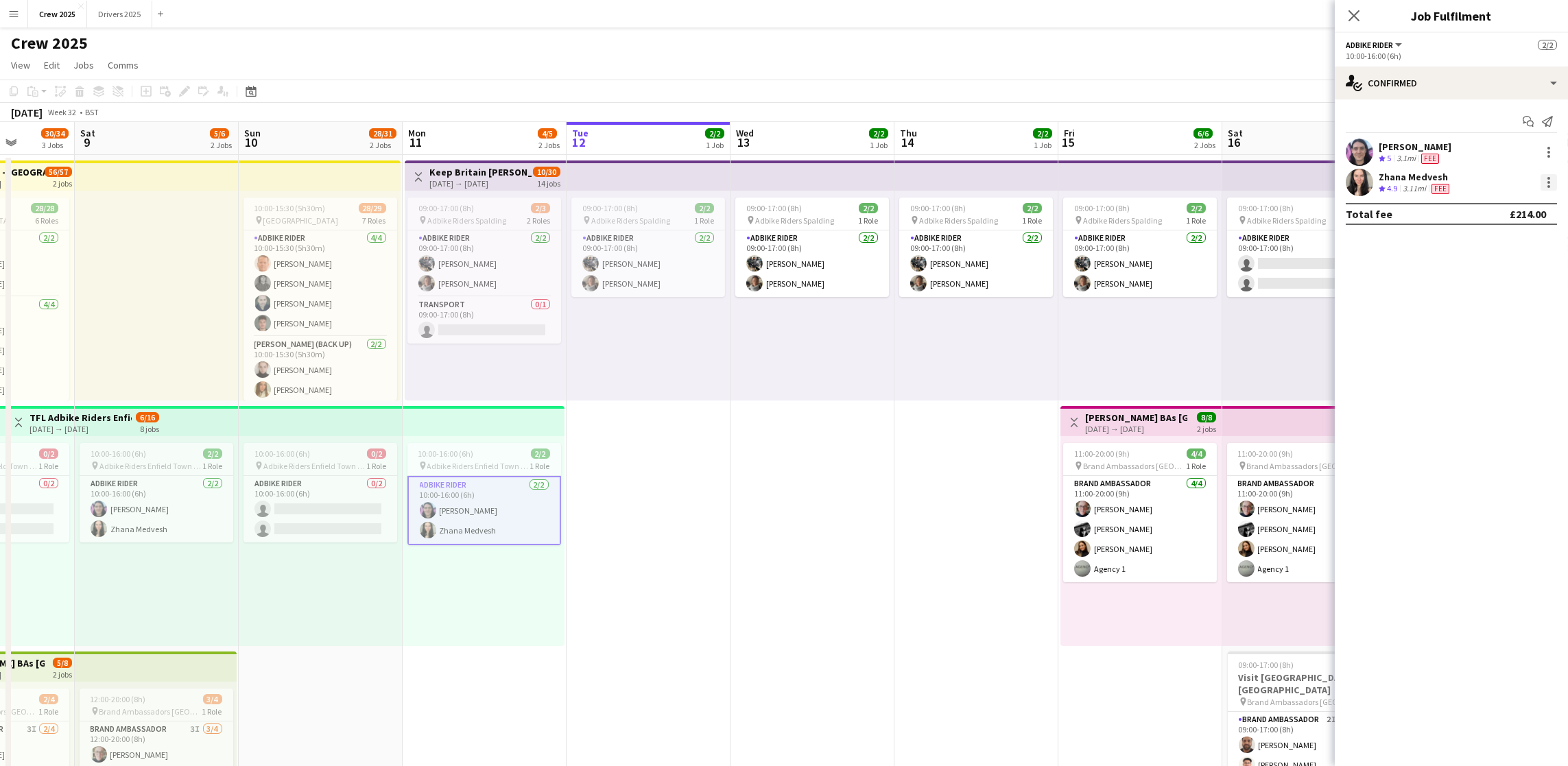
click at [1547, 180] on div at bounding box center [1548, 182] width 16 height 16
click at [1513, 205] on span "Edit fee" at bounding box center [1504, 207] width 85 height 12
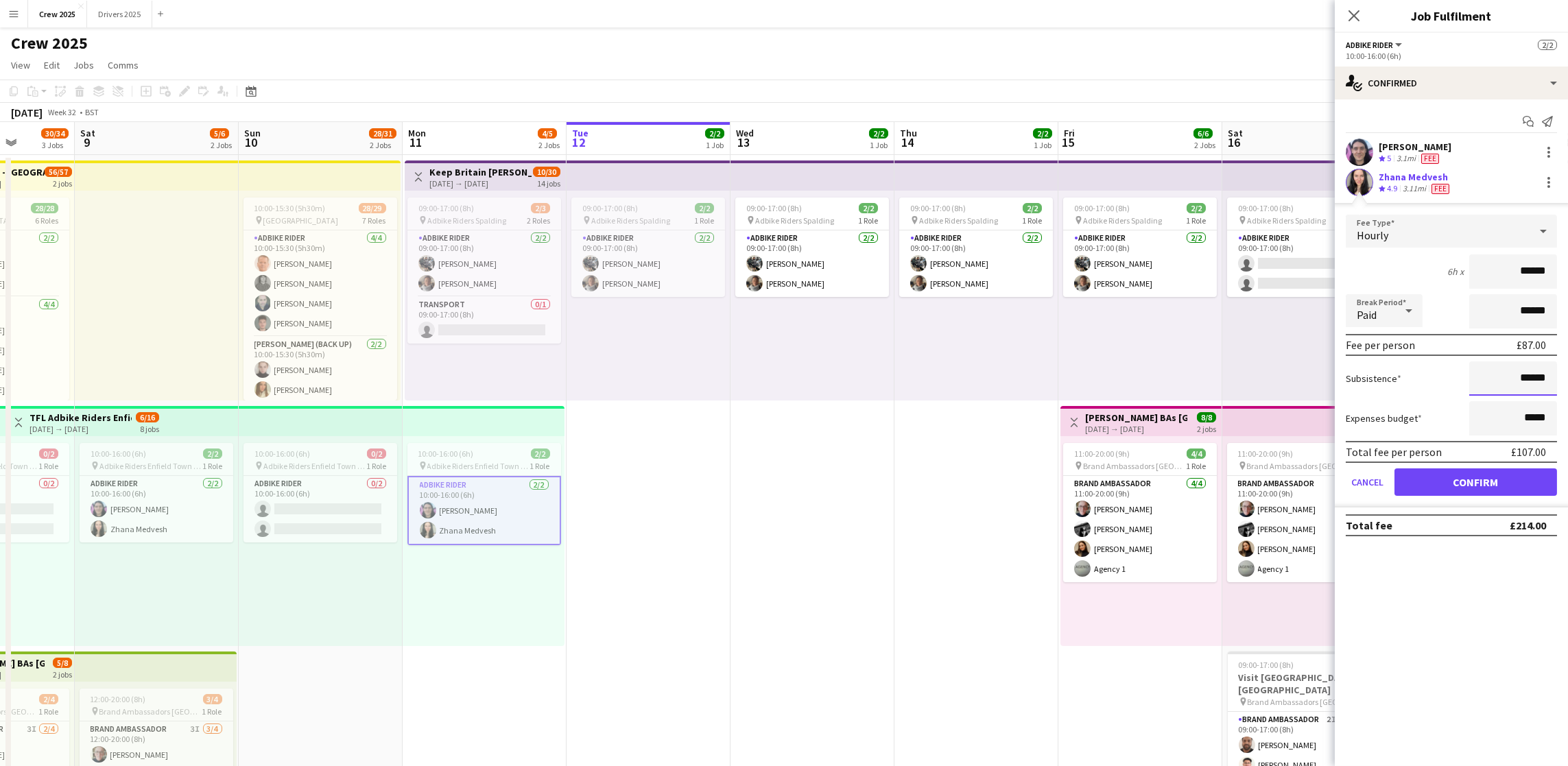
drag, startPoint x: 1530, startPoint y: 379, endPoint x: 1577, endPoint y: 412, distance: 57.4
click at [1530, 379] on input "******" at bounding box center [1513, 379] width 88 height 34
type input "******"
click at [1486, 486] on button "Confirm" at bounding box center [1476, 482] width 163 height 27
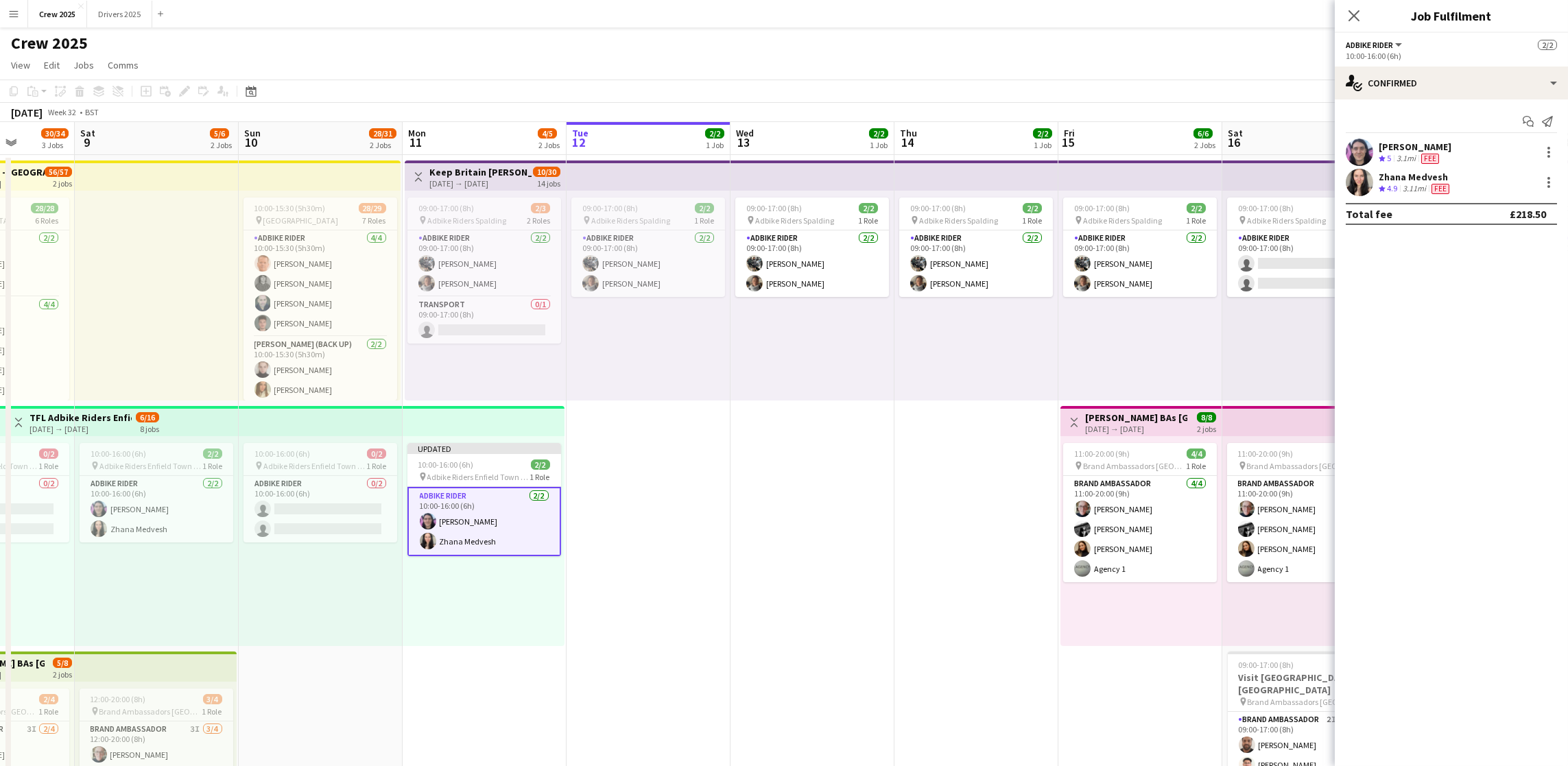
click at [928, 589] on app-date-cell "09:00-17:00 (8h) 2/2 pin Adbike Riders Spalding 1 Role Adbike Rider [DATE] 09:0…" at bounding box center [976, 526] width 164 height 742
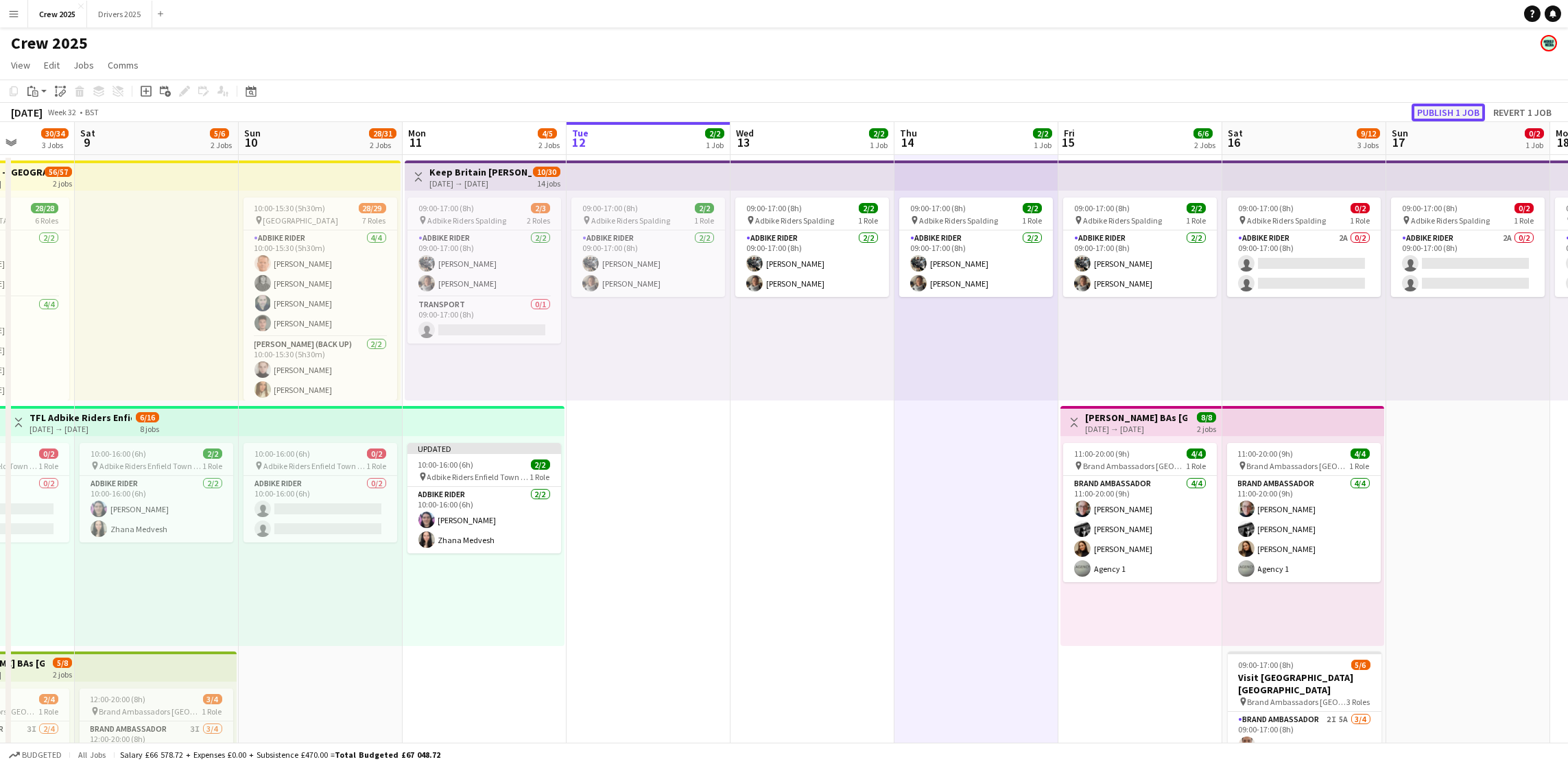
click at [1428, 116] on button "Publish 1 job" at bounding box center [1449, 112] width 74 height 18
click at [116, 16] on button "Drivers 2025 Close" at bounding box center [119, 14] width 65 height 27
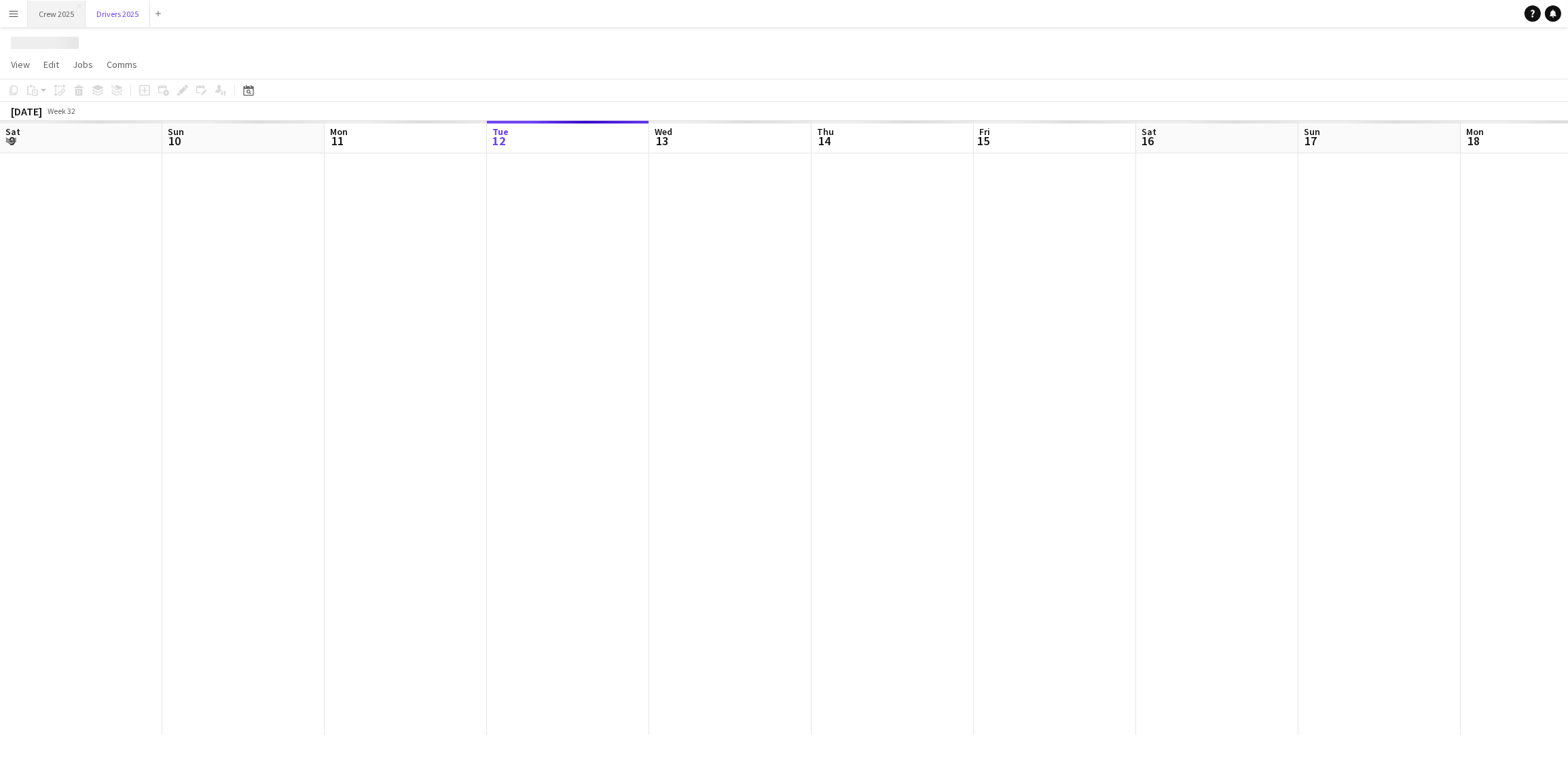
scroll to position [0, 324]
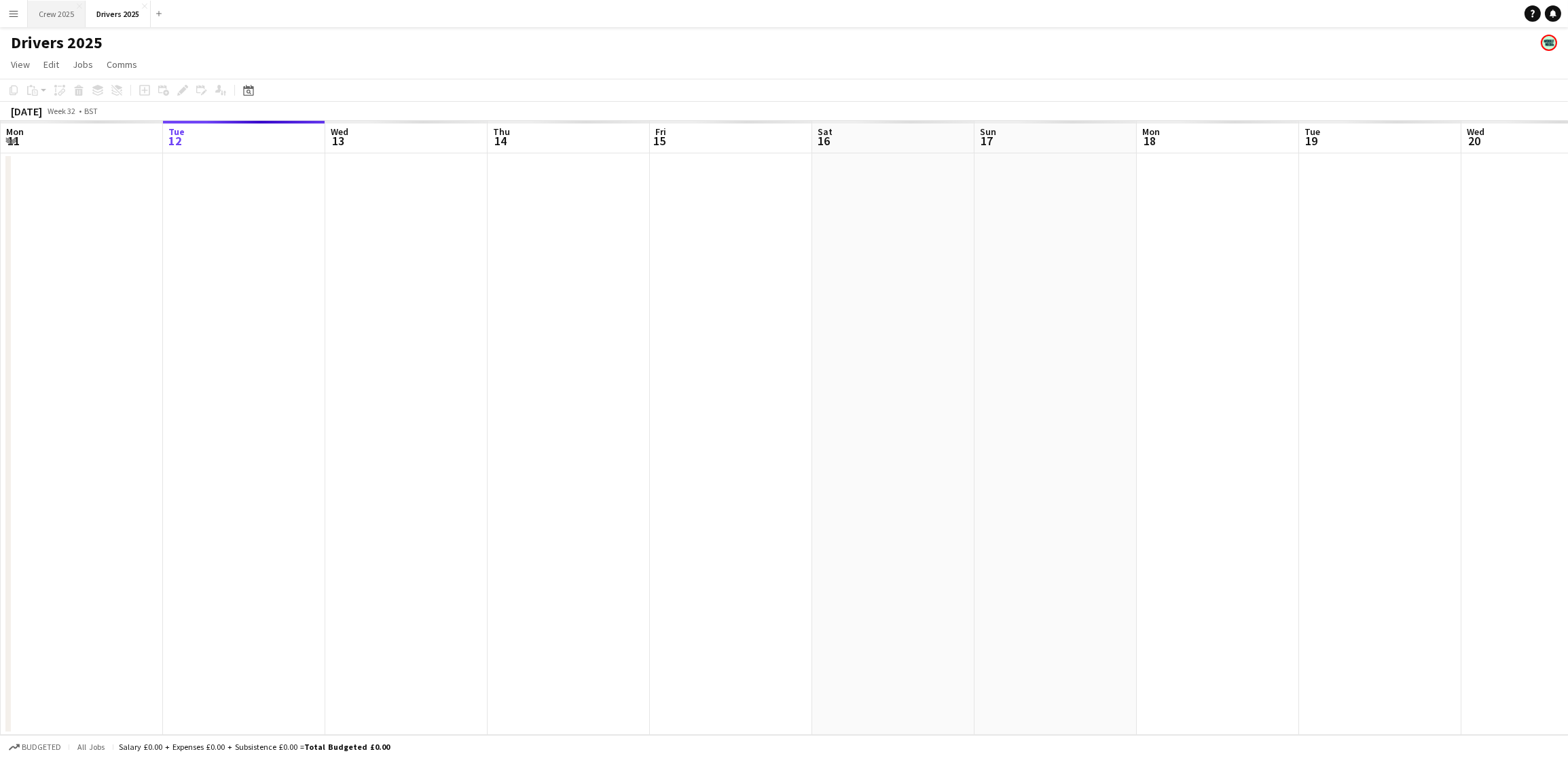
click at [66, 11] on button "Crew 2025 Close" at bounding box center [57, 14] width 58 height 26
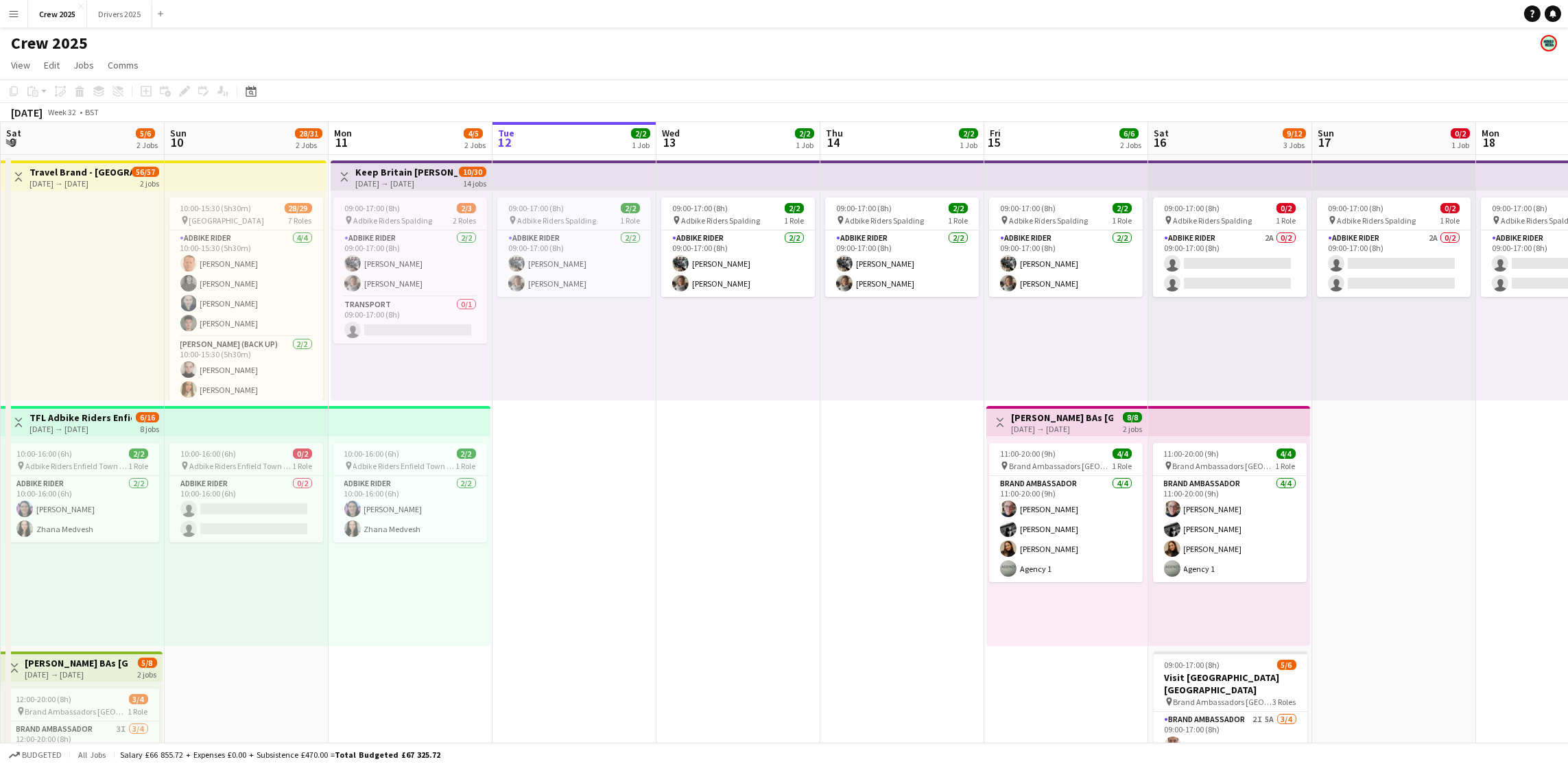
scroll to position [0, 400]
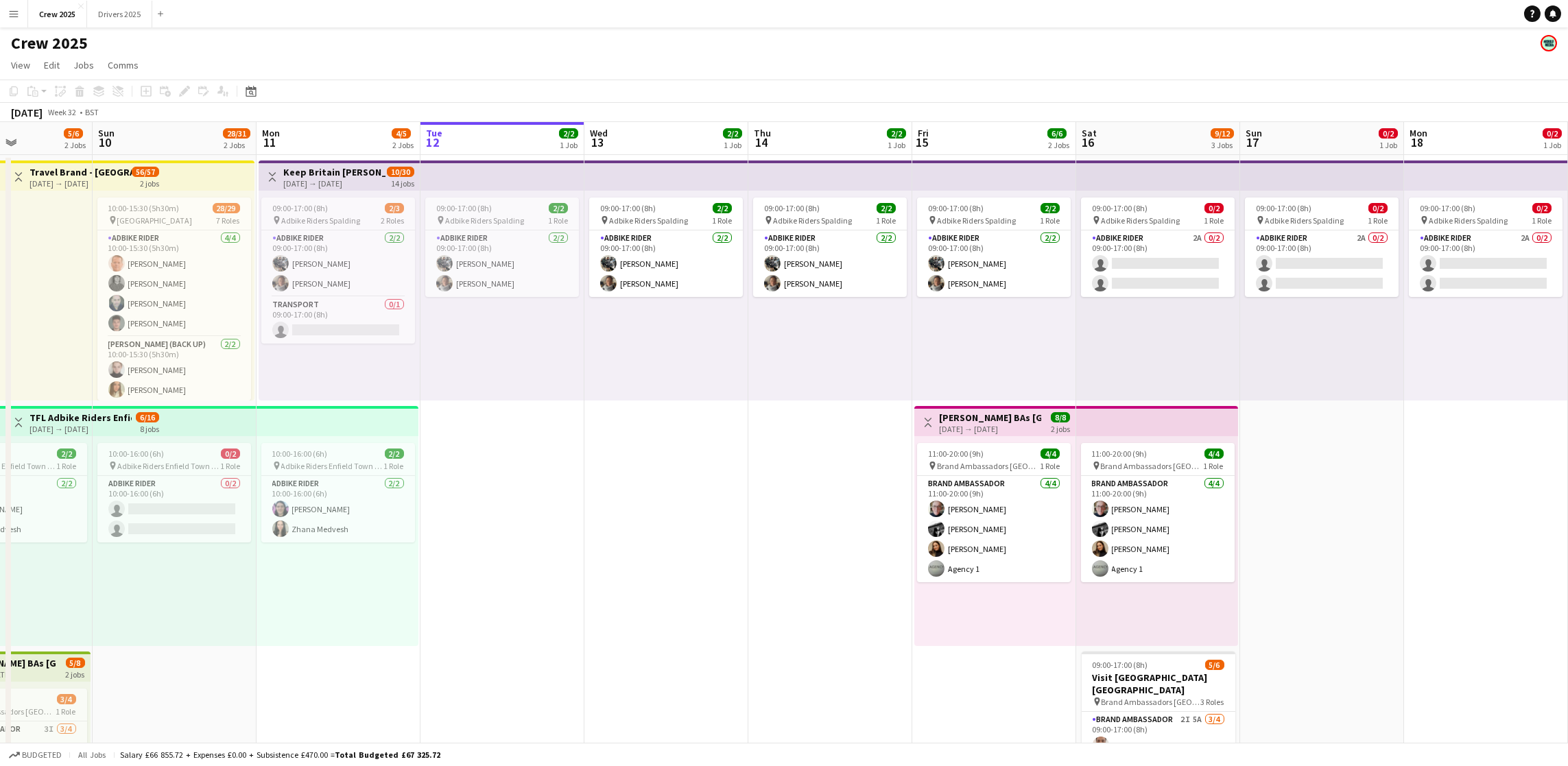
drag, startPoint x: 310, startPoint y: 596, endPoint x: 566, endPoint y: 555, distance: 259.3
click at [566, 555] on app-calendar-viewport "Thu 7 2/4 2 Jobs Fri 8 30/34 3 Jobs Sat 9 5/6 2 Jobs Sun 10 28/31 2 Jobs Mon 11…" at bounding box center [784, 509] width 1568 height 775
click at [310, 517] on app-card-role "Adbike Rider [DATE] 10:00-16:00 (6h) [PERSON_NAME] [PERSON_NAME]" at bounding box center [338, 509] width 153 height 66
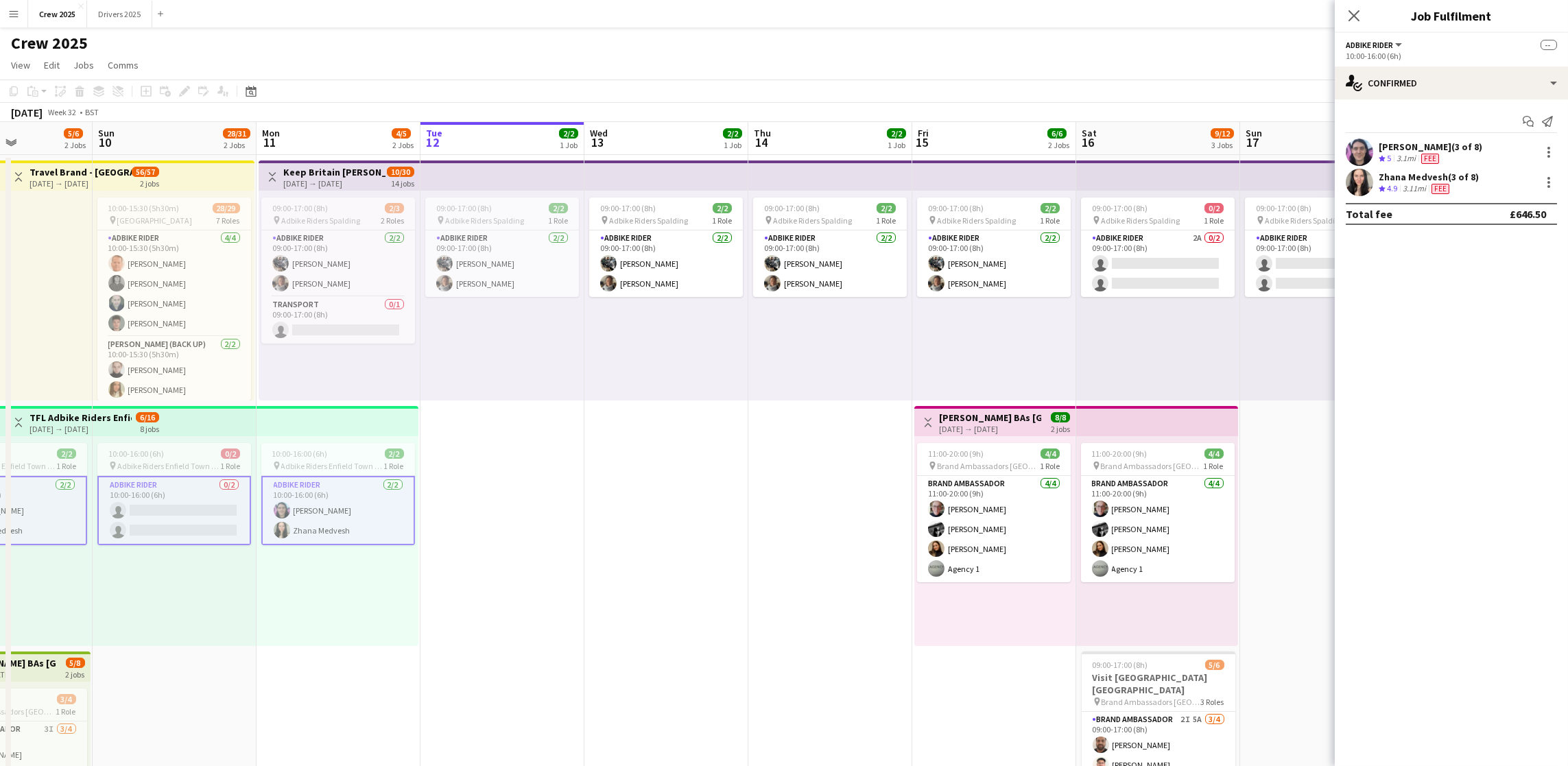
click at [305, 519] on app-card-role "Adbike Rider [DATE] 10:00-16:00 (6h) [PERSON_NAME] [PERSON_NAME]" at bounding box center [338, 510] width 153 height 69
click at [1548, 186] on div at bounding box center [1549, 187] width 3 height 3
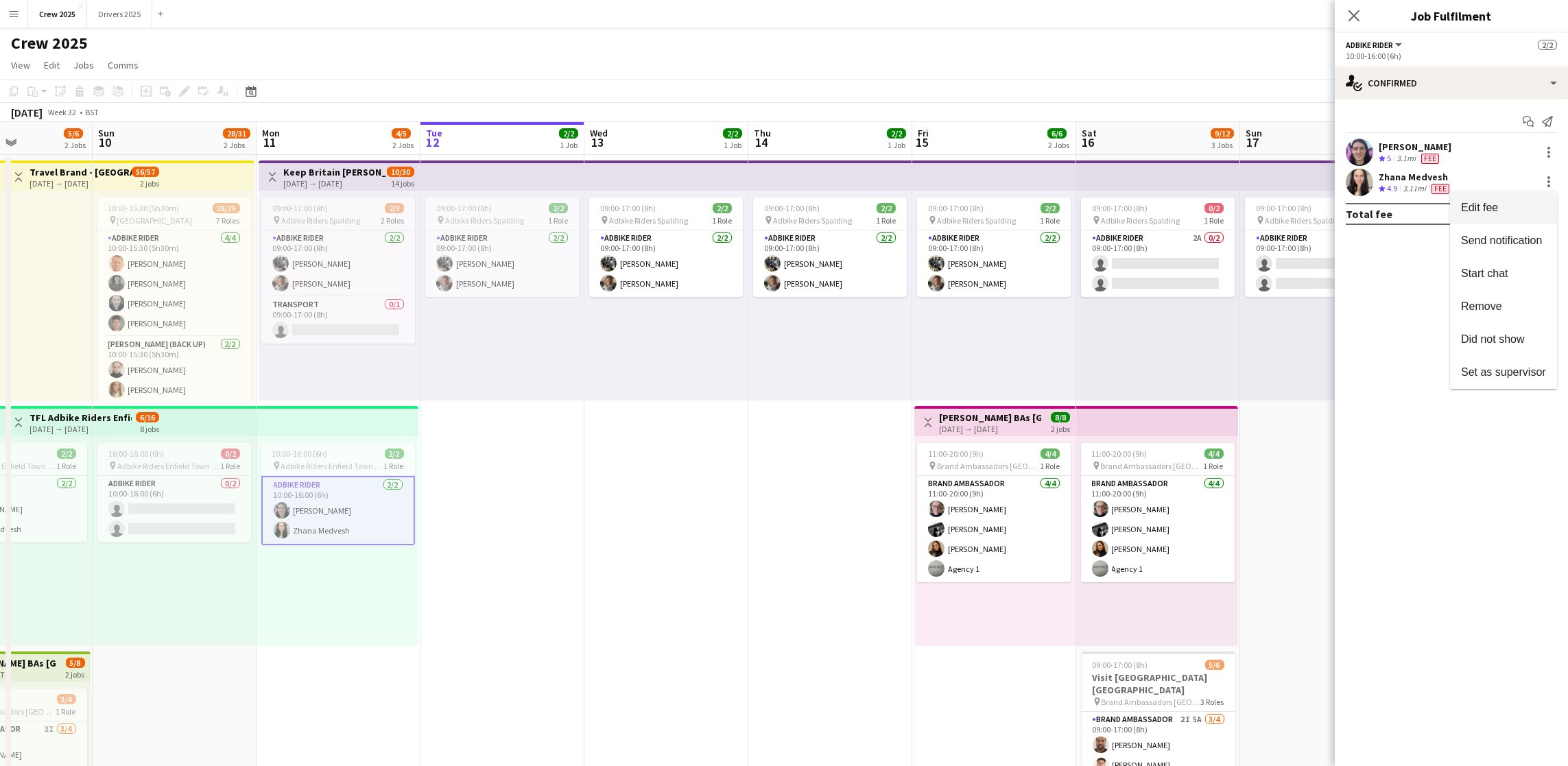
click at [1504, 203] on span "Edit fee" at bounding box center [1504, 207] width 85 height 12
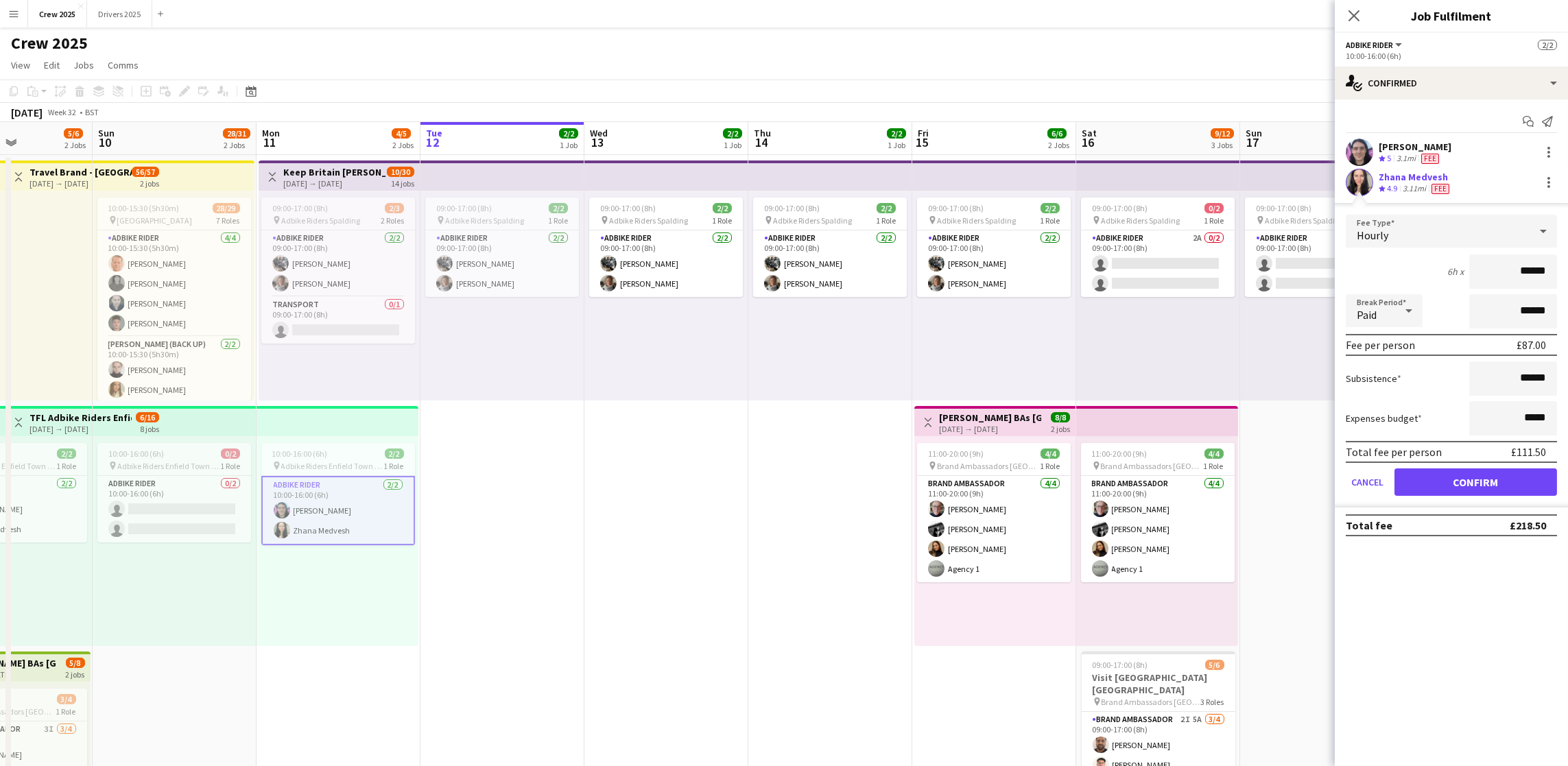
click at [815, 561] on app-date-cell "09:00-17:00 (8h) 2/2 pin Adbike Riders Spalding 1 Role Adbike Rider [DATE] 09:0…" at bounding box center [829, 526] width 164 height 742
